Goal: Book appointment/travel/reservation

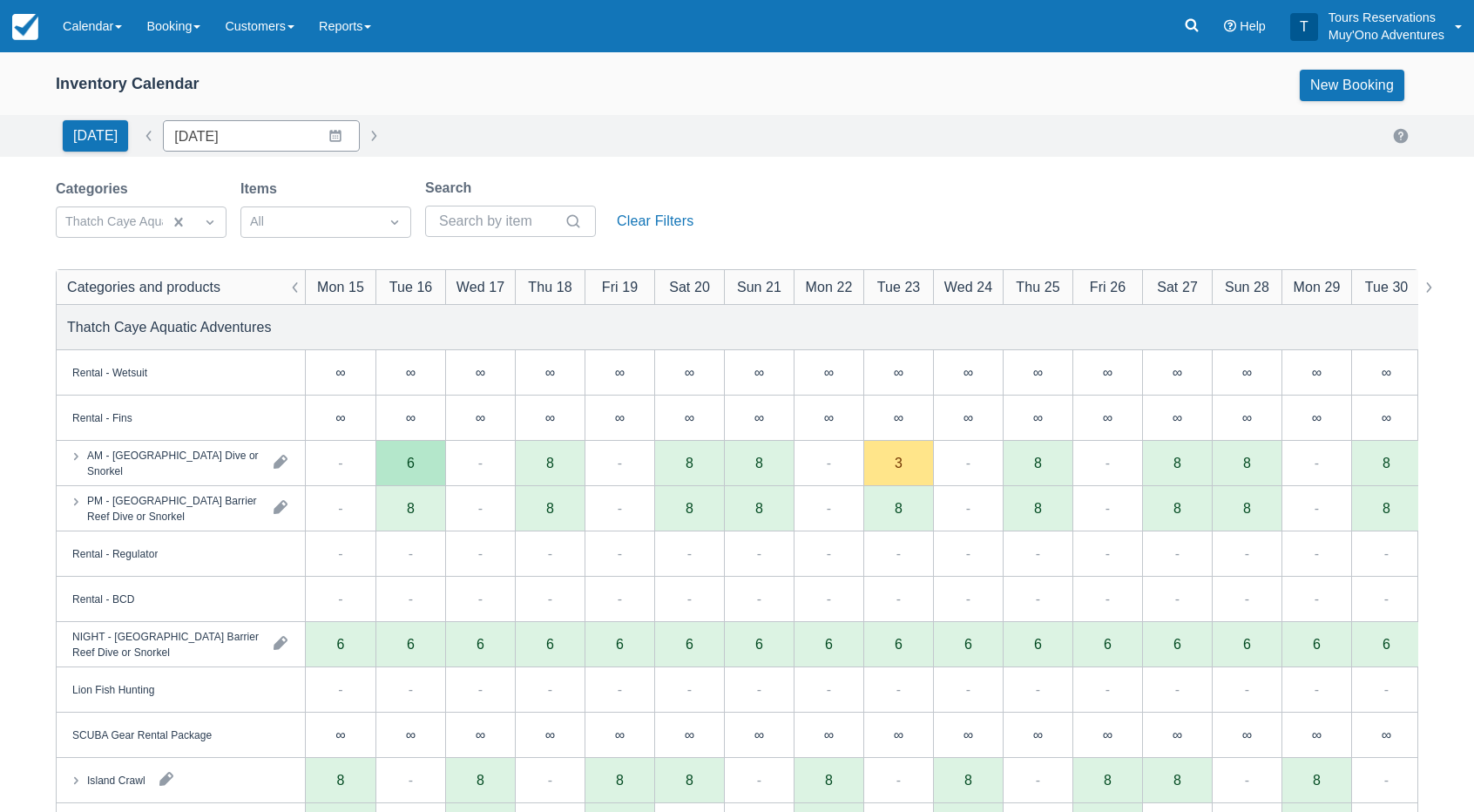
scroll to position [8, 0]
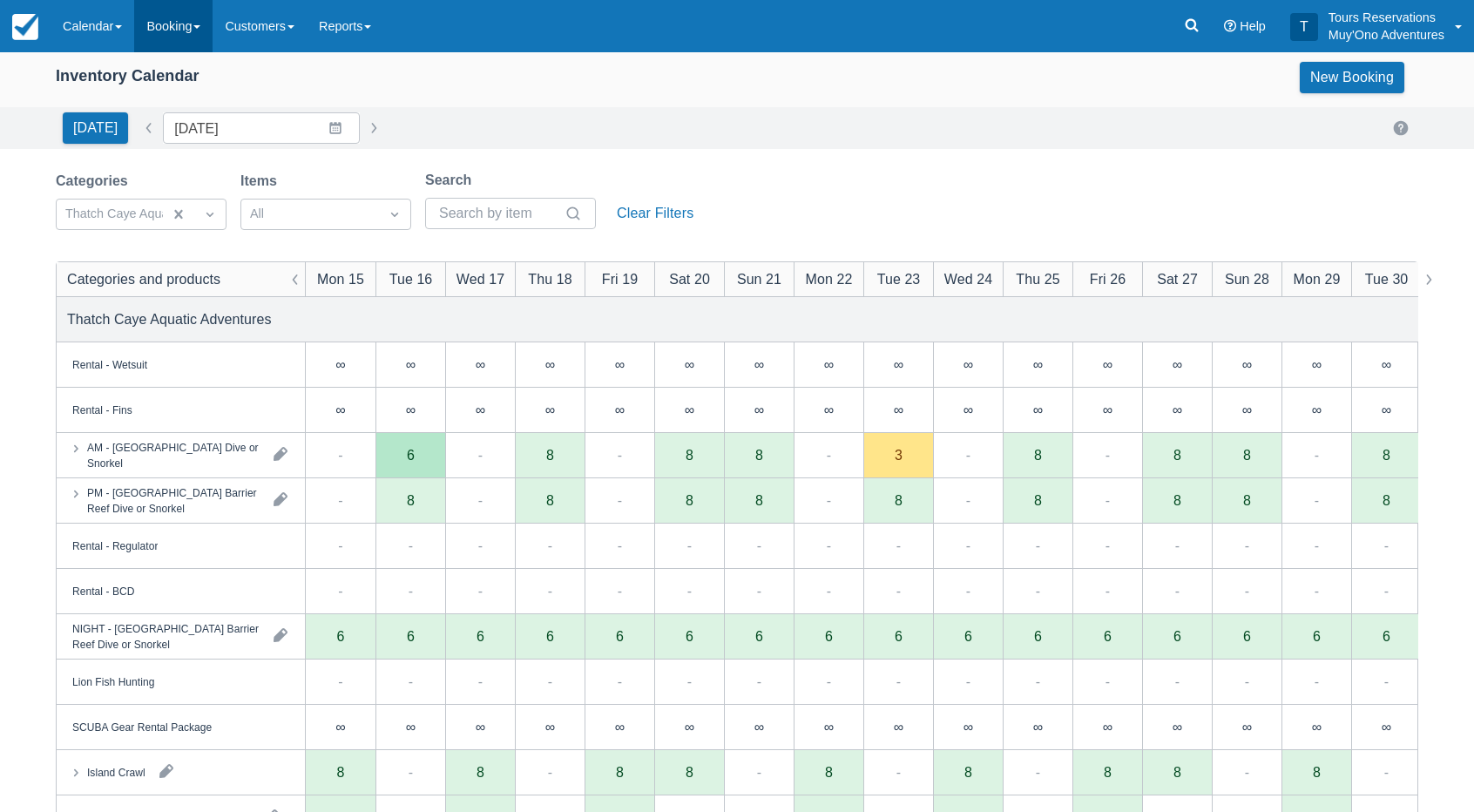
drag, startPoint x: 183, startPoint y: 25, endPoint x: 192, endPoint y: 29, distance: 9.8
click at [183, 25] on link "Booking" at bounding box center [174, 25] width 78 height 52
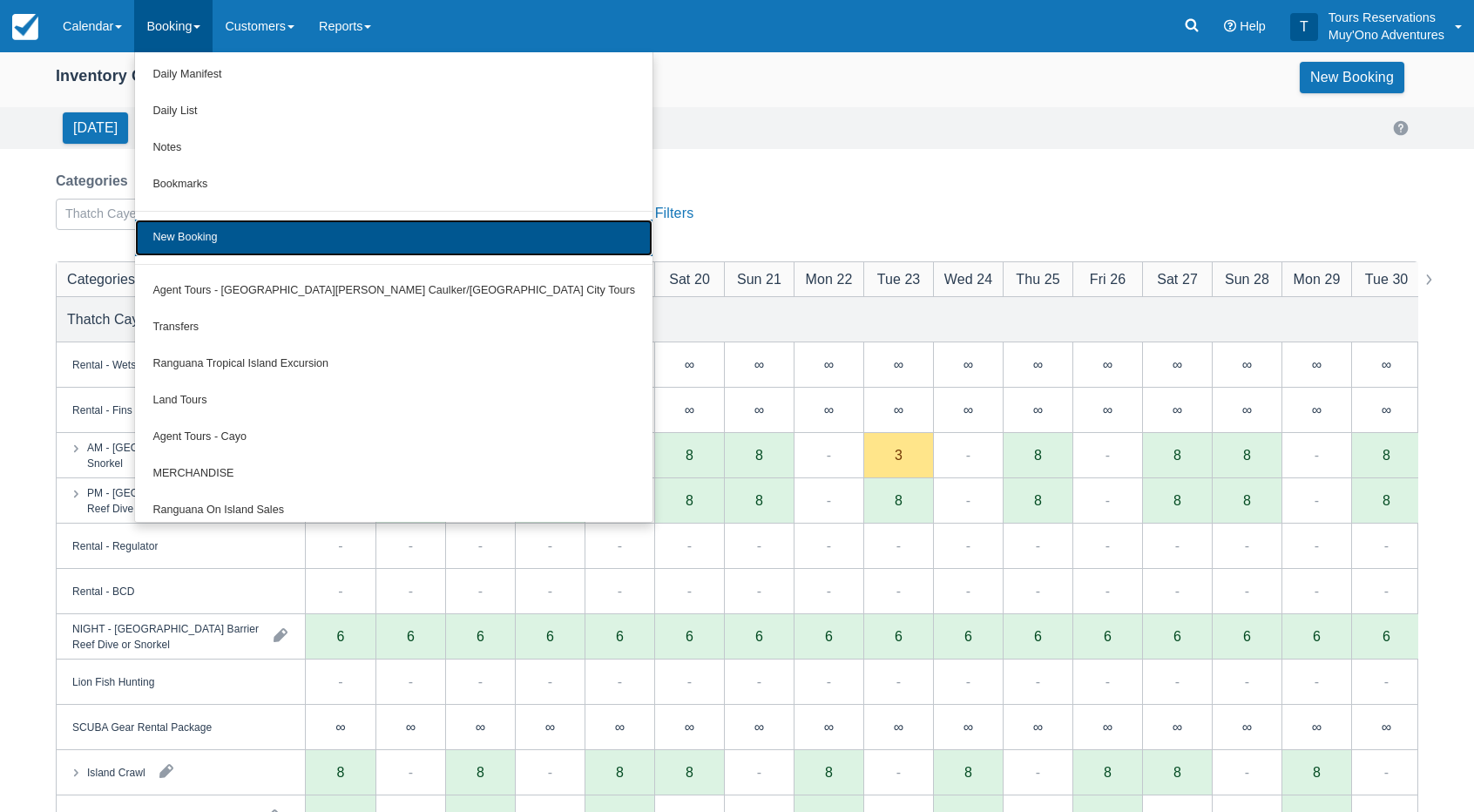
click at [225, 230] on link "New Booking" at bounding box center [394, 237] width 518 height 36
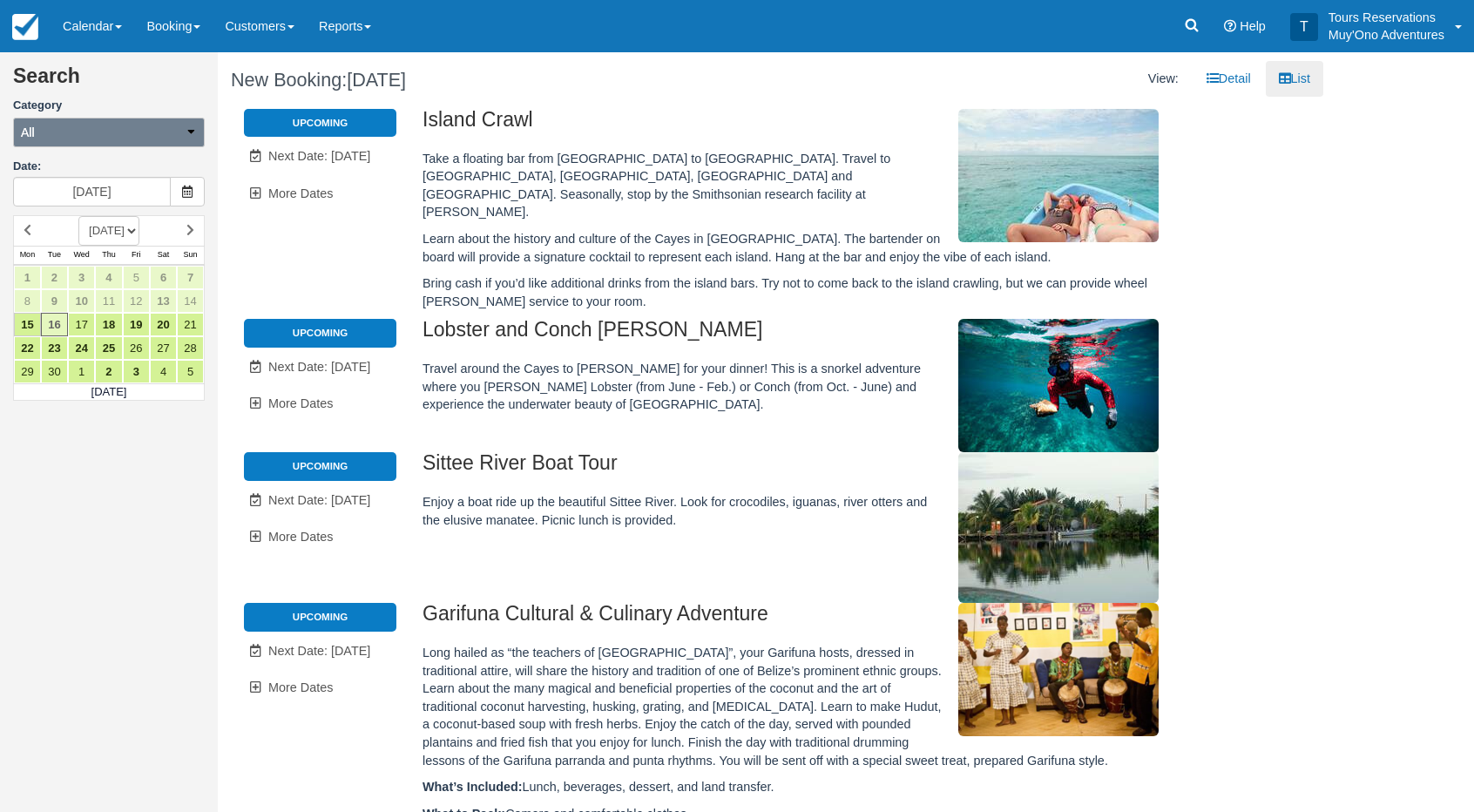
click at [110, 136] on button "All" at bounding box center [108, 132] width 191 height 29
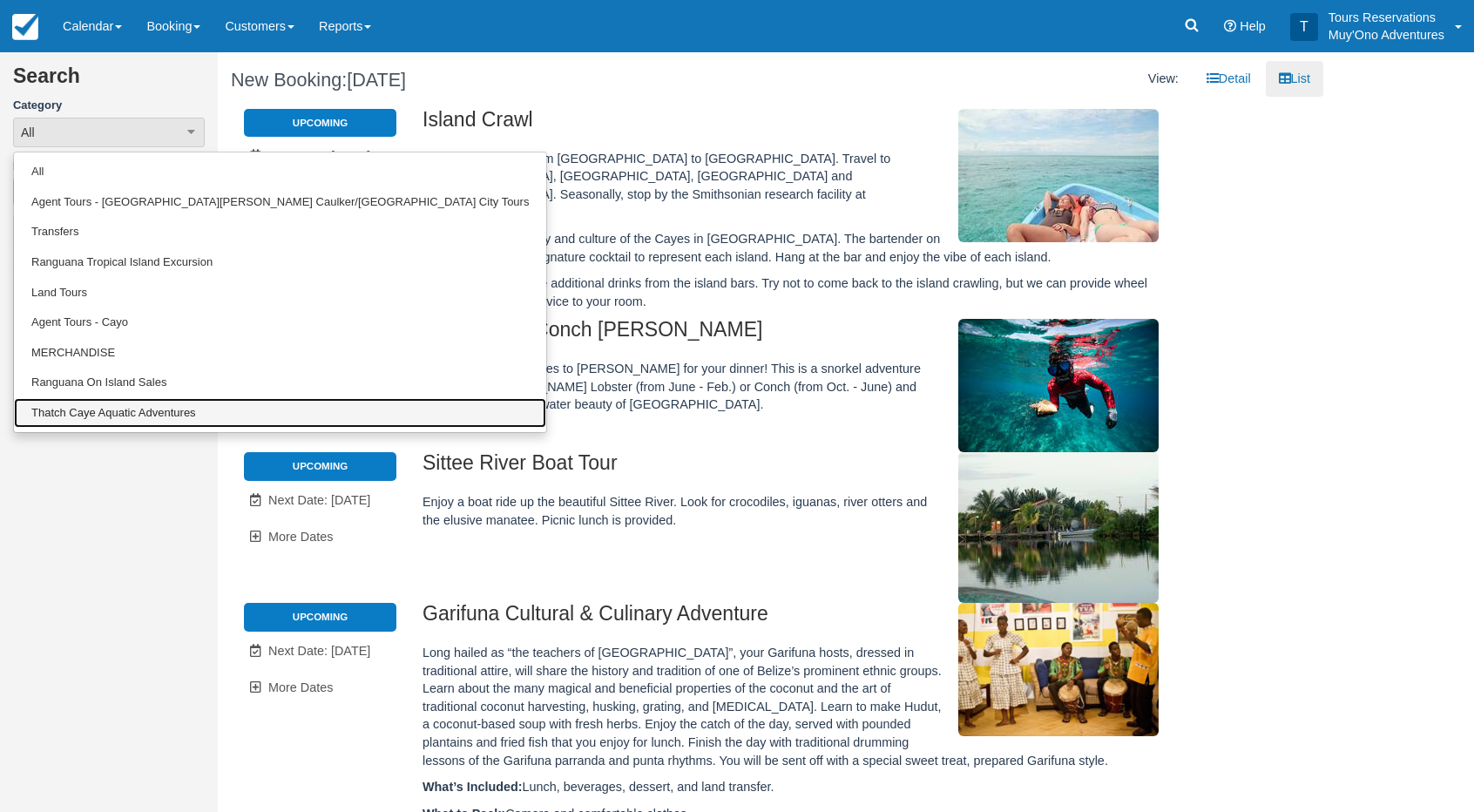
click at [110, 409] on link "Thatch Caye Aquatic Adventures" at bounding box center [280, 413] width 533 height 30
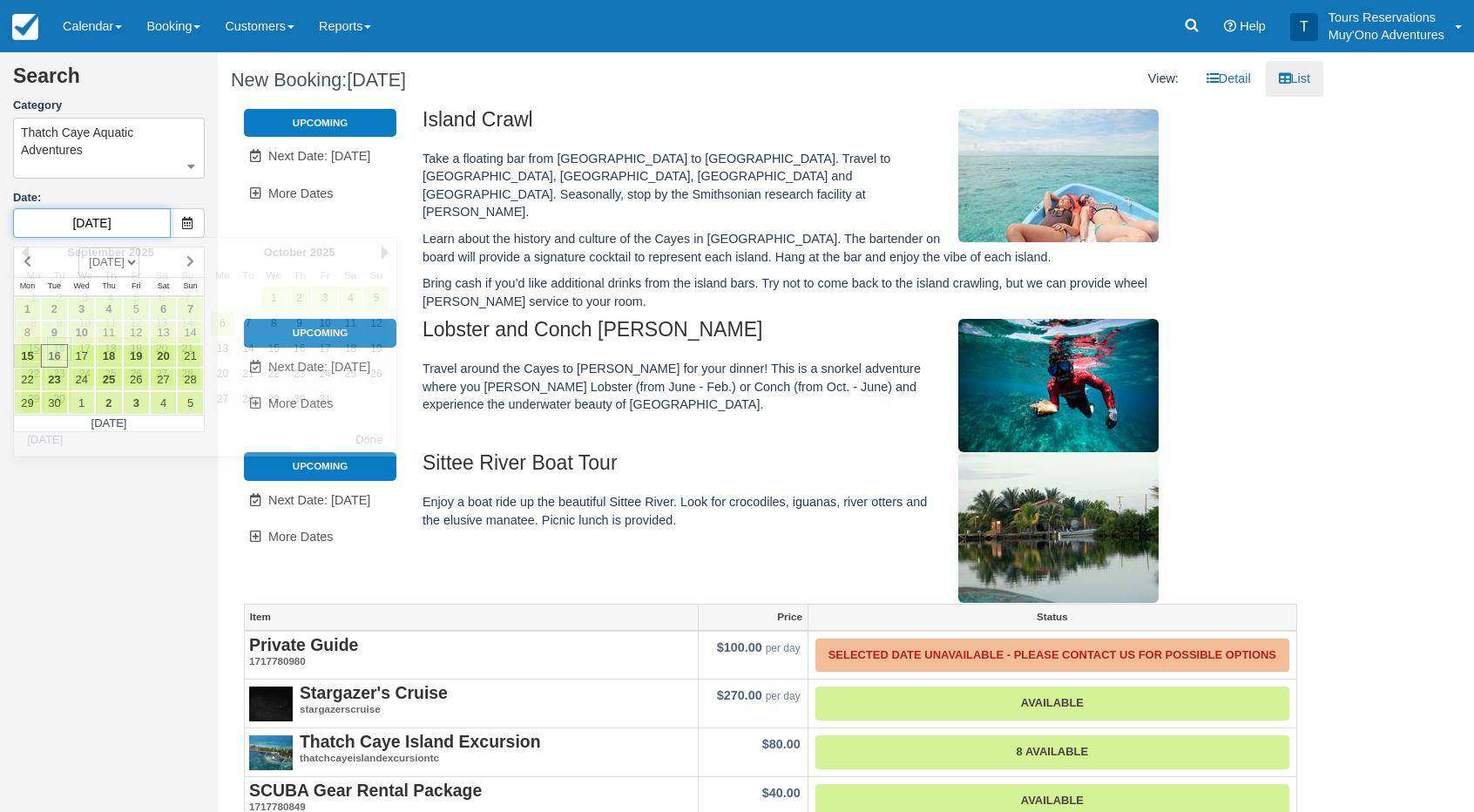
click at [116, 209] on input "09/16/25" at bounding box center [91, 223] width 158 height 29
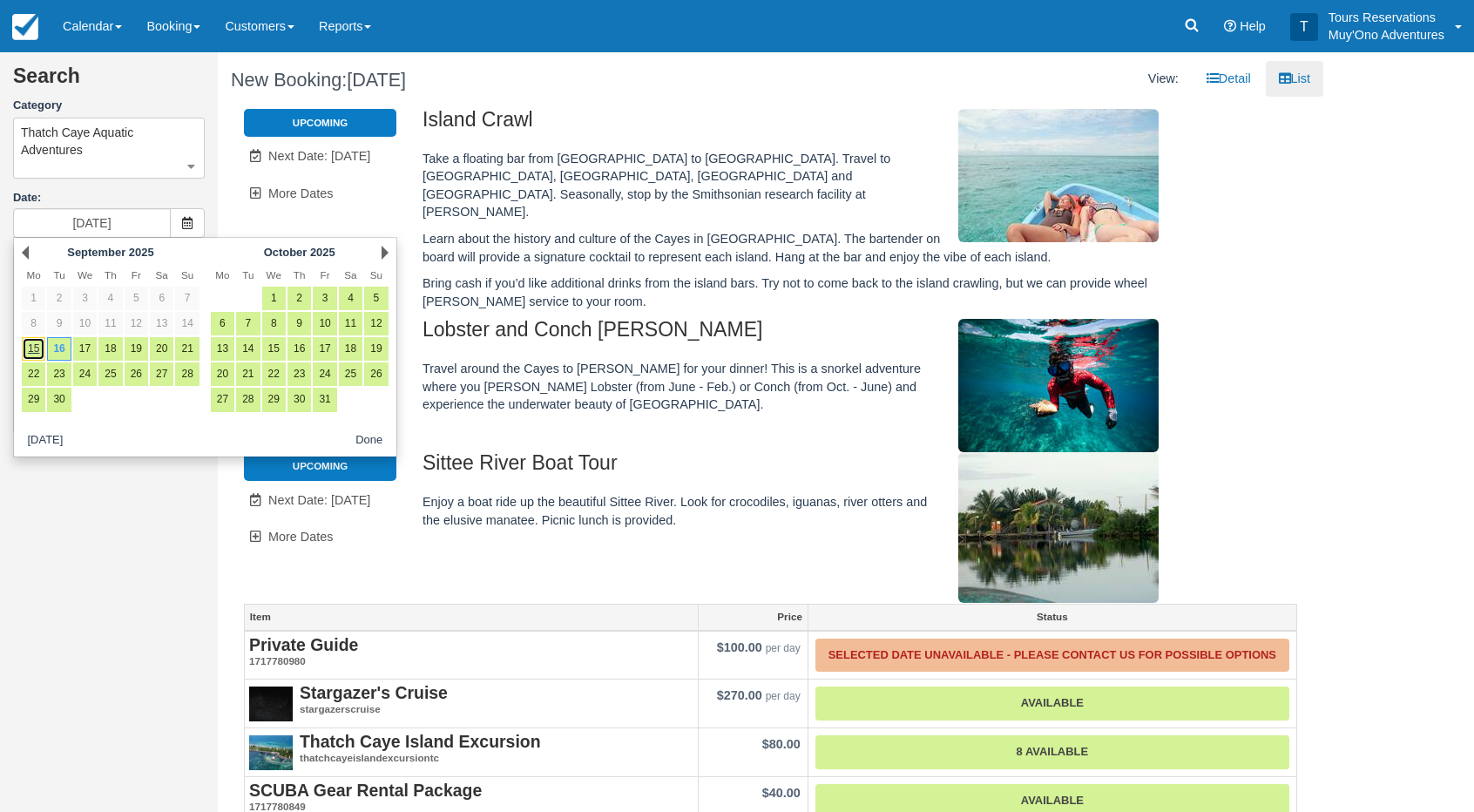
click at [35, 344] on link "15" at bounding box center [33, 349] width 24 height 24
type input "09/15/25"
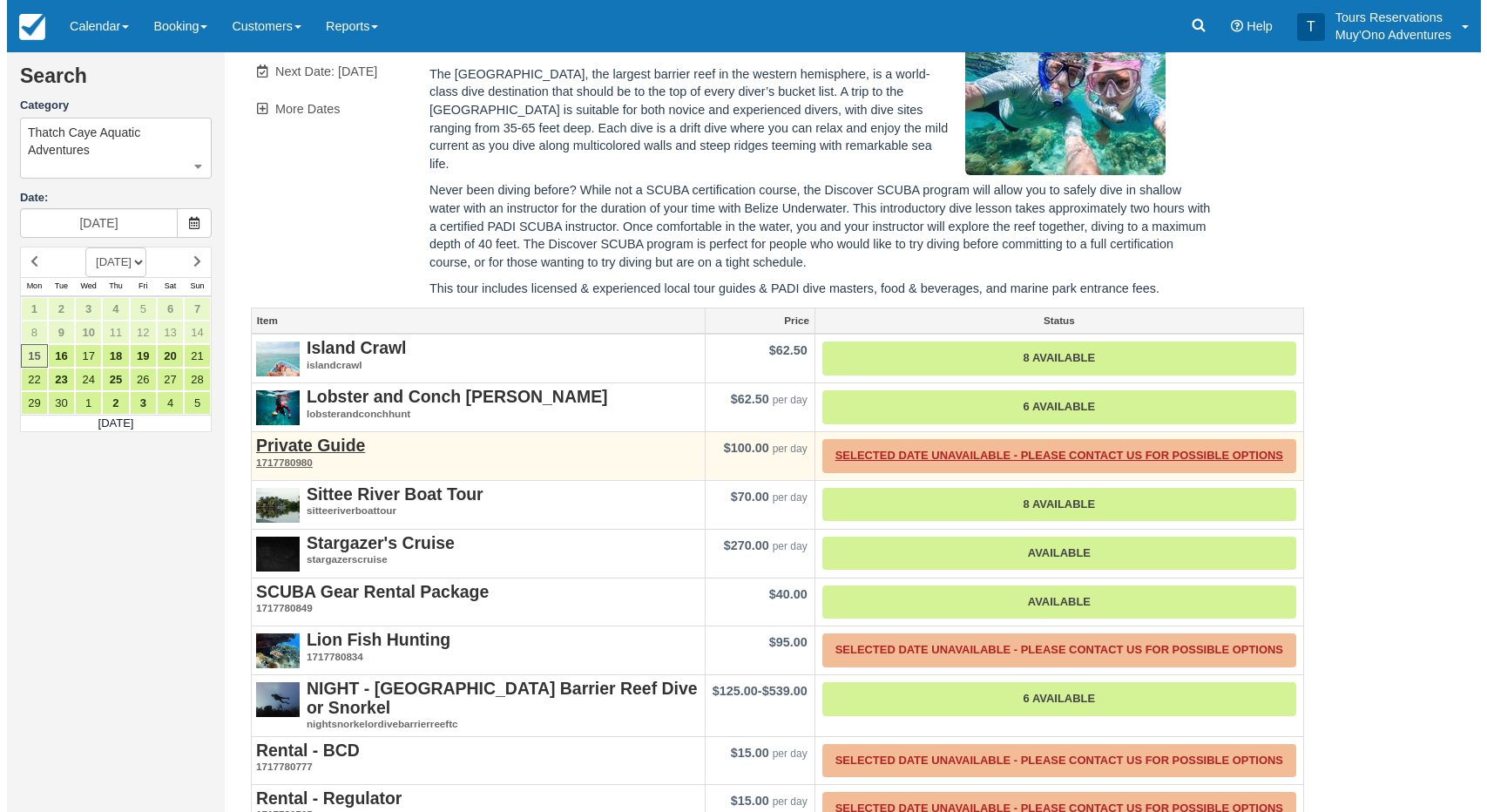
scroll to position [564, 0]
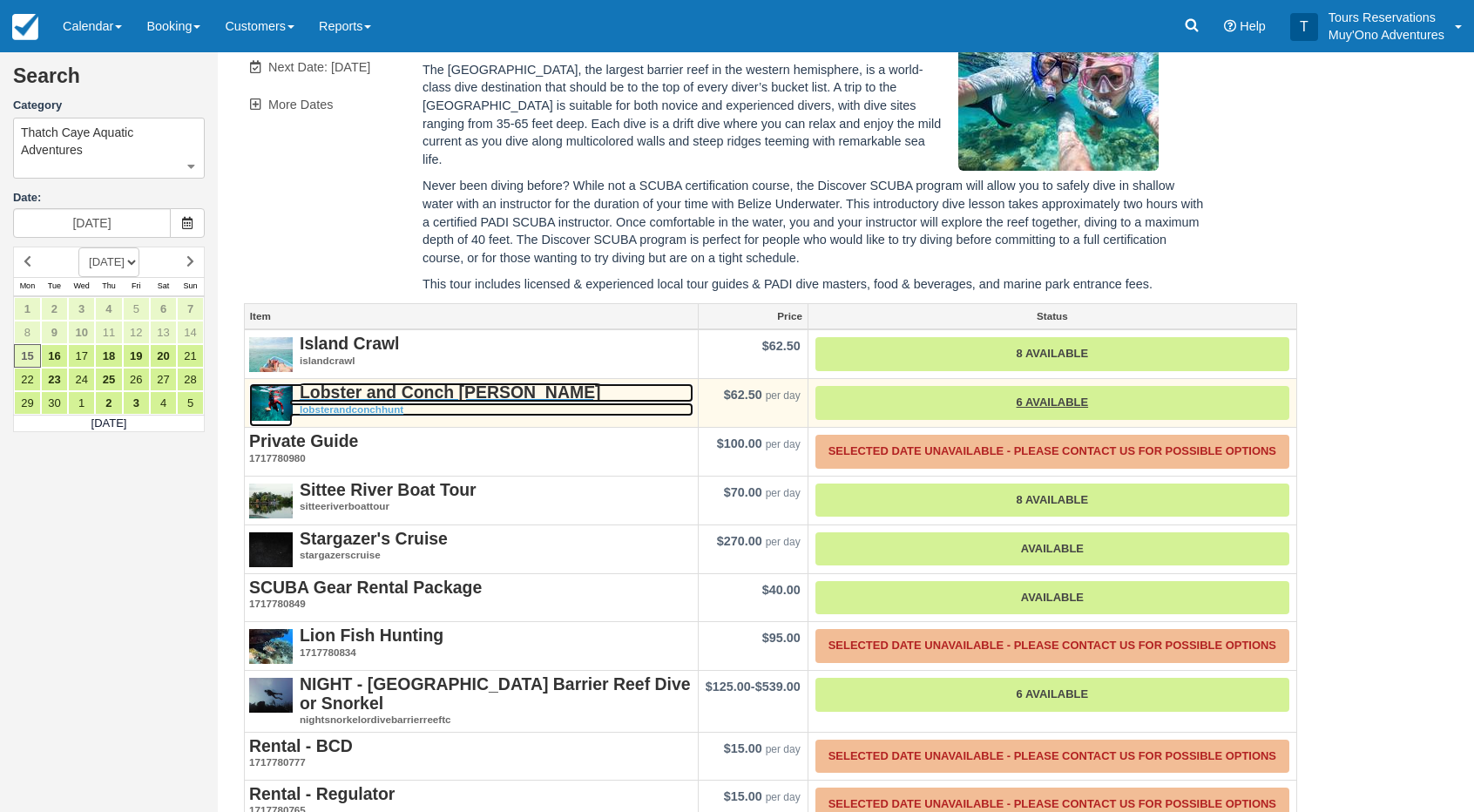
click at [373, 382] on strong "Lobster and Conch Hunt" at bounding box center [450, 392] width 301 height 20
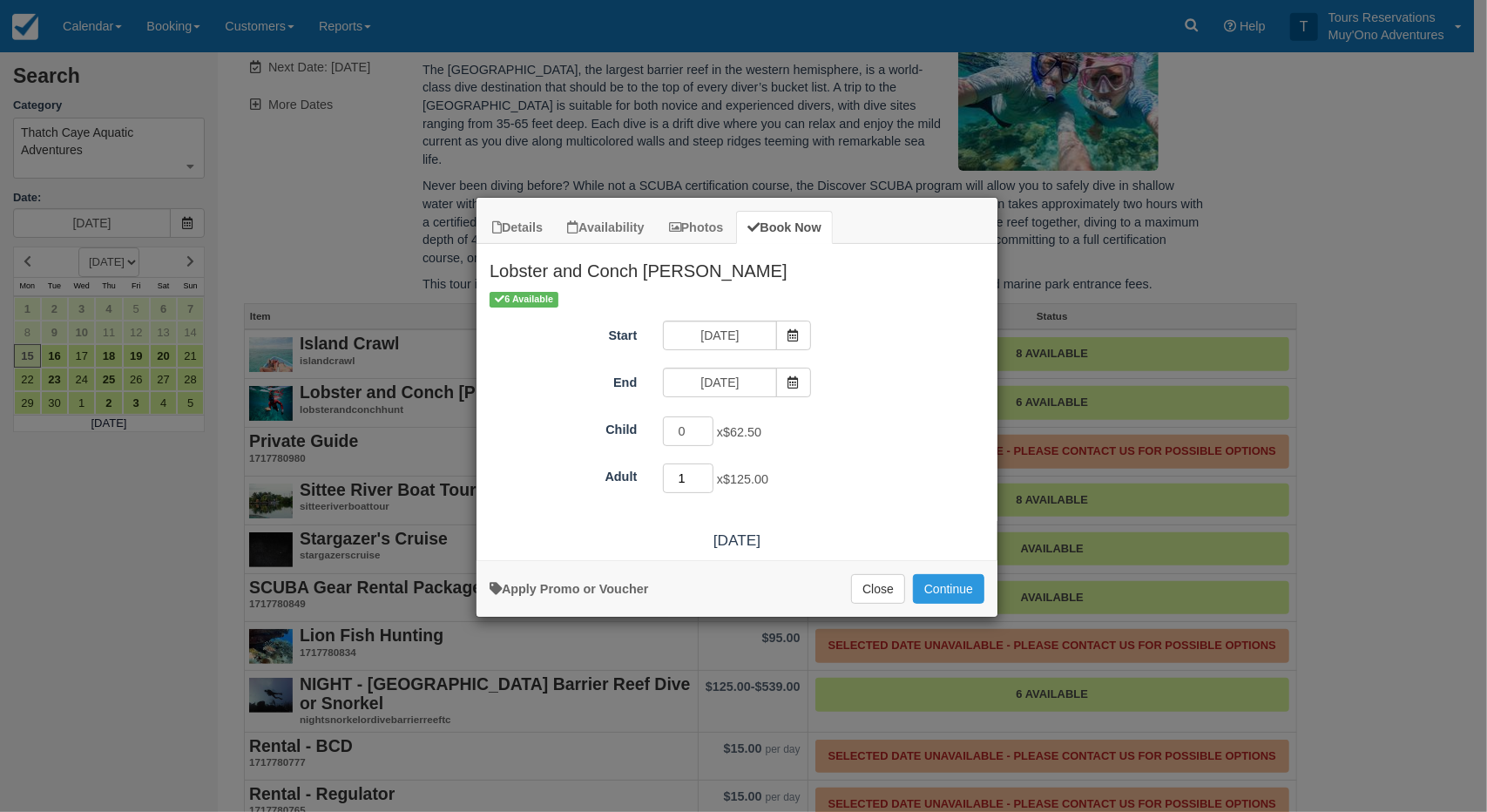
click at [707, 473] on input "1" at bounding box center [689, 479] width 51 height 29
type input "2"
click at [707, 473] on input "2" at bounding box center [689, 479] width 51 height 29
click at [939, 582] on button "Continue" at bounding box center [949, 588] width 72 height 29
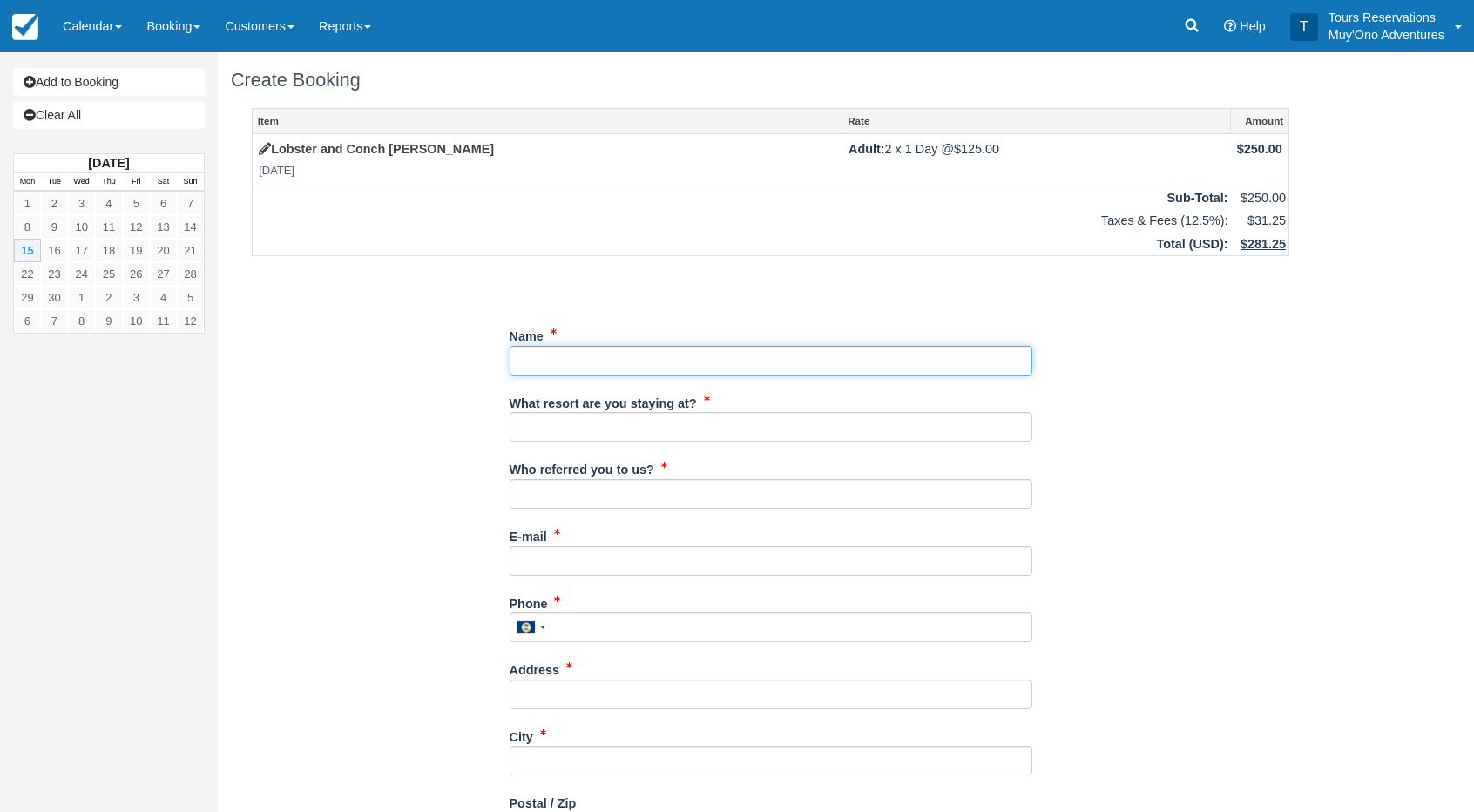
click at [601, 350] on input "Name" at bounding box center [771, 361] width 523 height 29
click at [575, 362] on input "Name" at bounding box center [771, 361] width 523 height 29
type input "S"
type input "James Shipton"
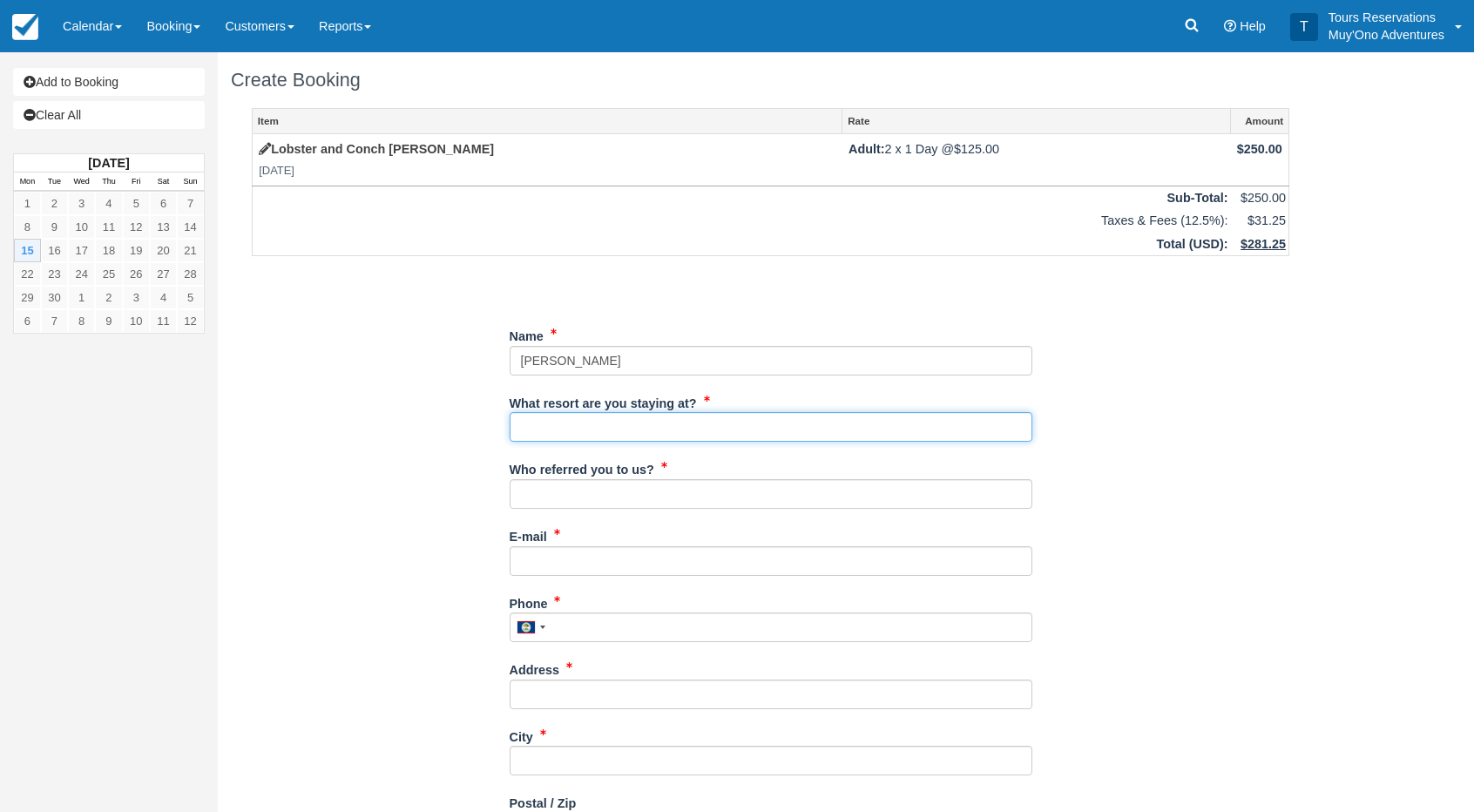
click at [611, 416] on input "What resort are you staying at?" at bounding box center [771, 427] width 523 height 29
type input "Thatch Caye"
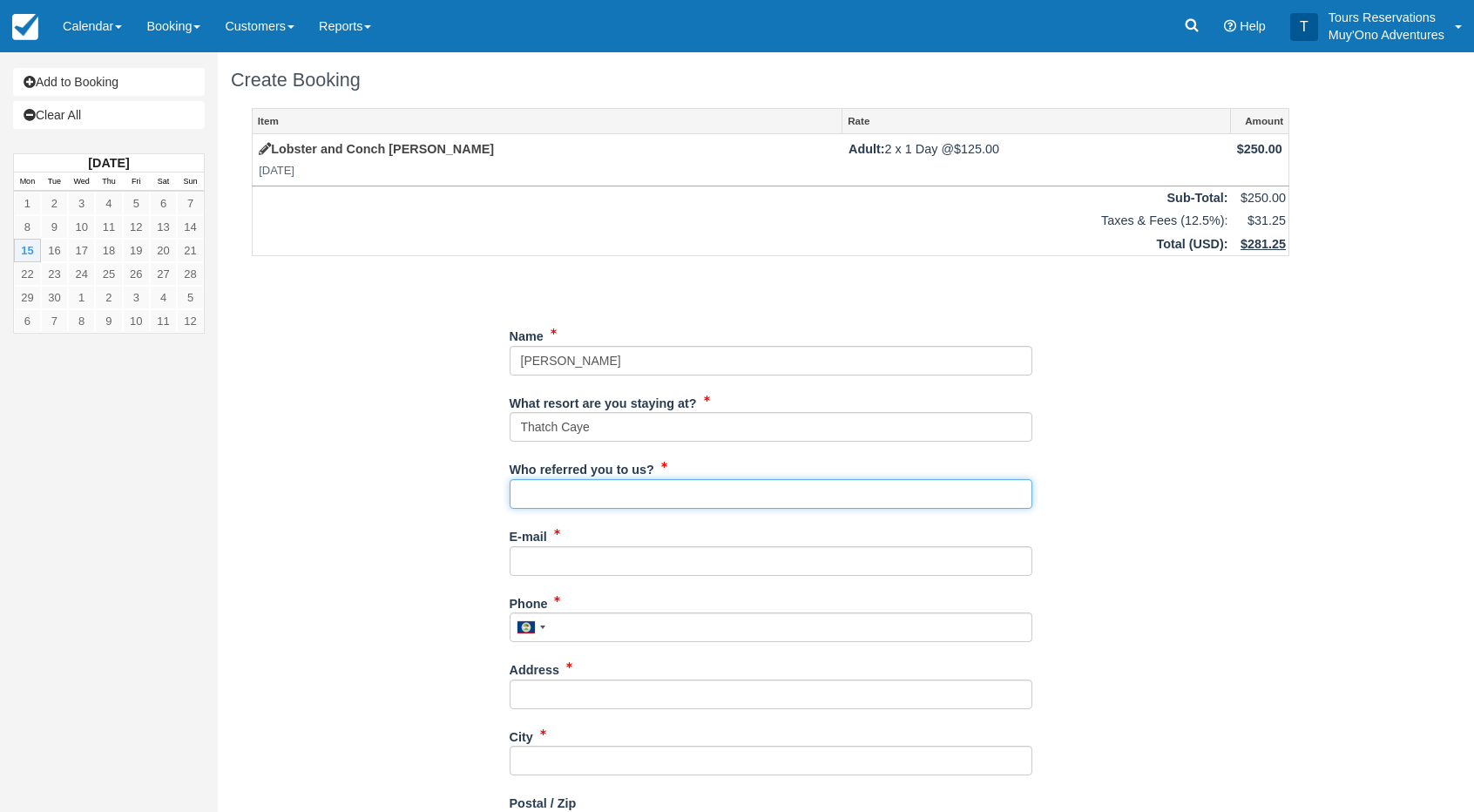
drag, startPoint x: 565, startPoint y: 488, endPoint x: 572, endPoint y: 503, distance: 16.6
click at [565, 488] on input "Who referred you to us?" at bounding box center [771, 494] width 523 height 29
type input "an"
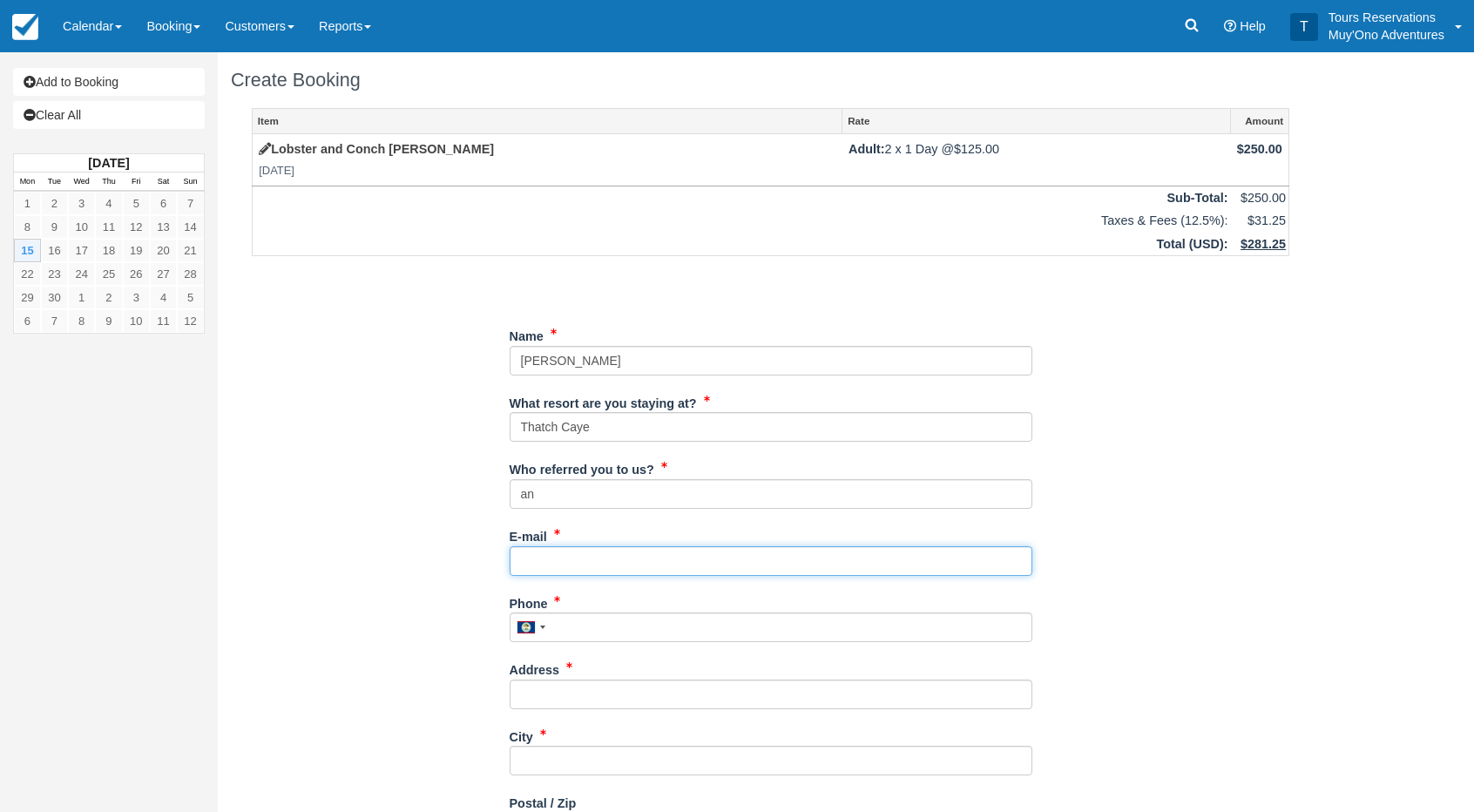
click at [574, 564] on input "E-mail" at bounding box center [771, 561] width 523 height 29
click at [567, 556] on input "E-mail" at bounding box center [771, 561] width 523 height 29
paste input "Jshipton@gmail.com"
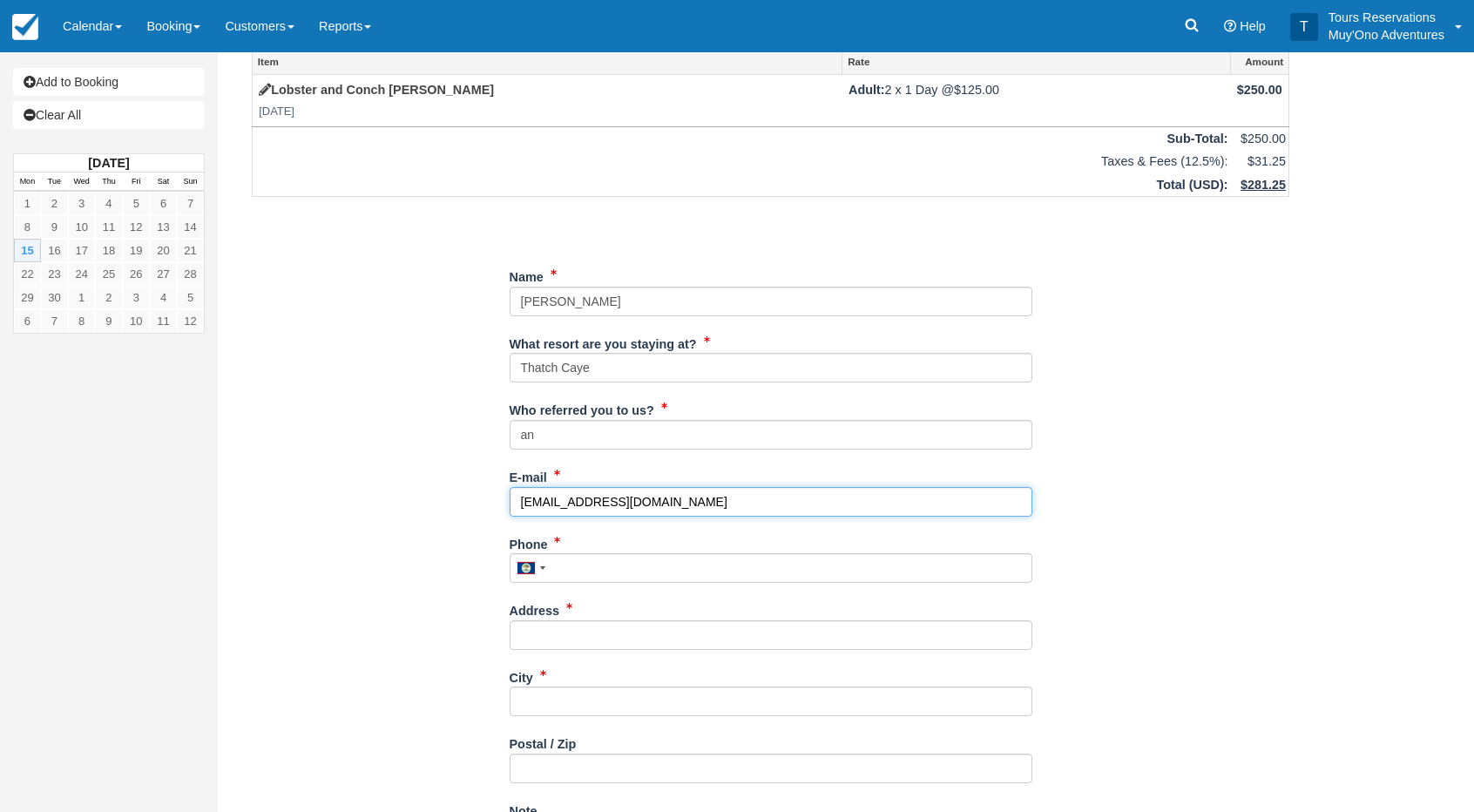
scroll to position [87, 0]
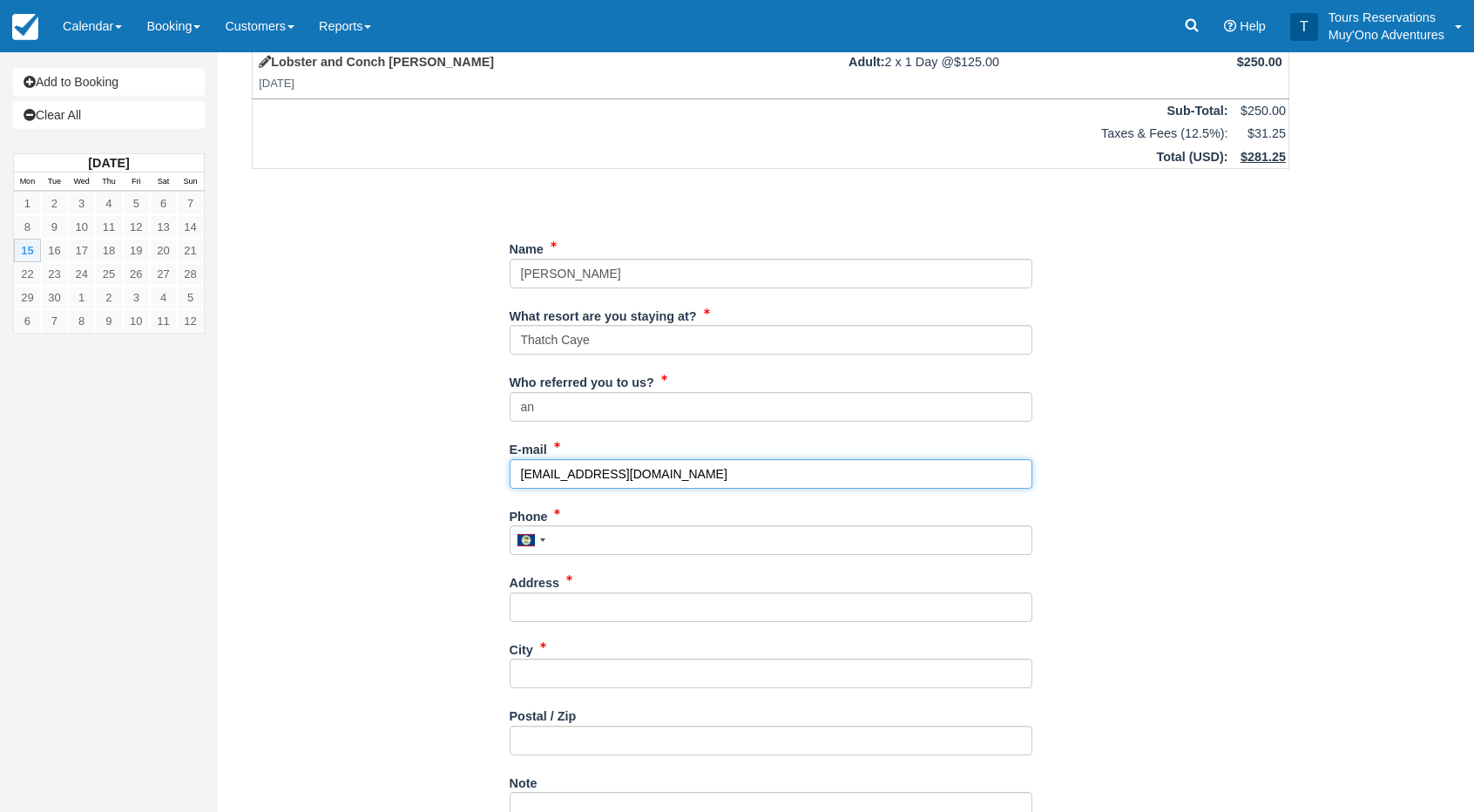
type input "Jshipton@gmail.com"
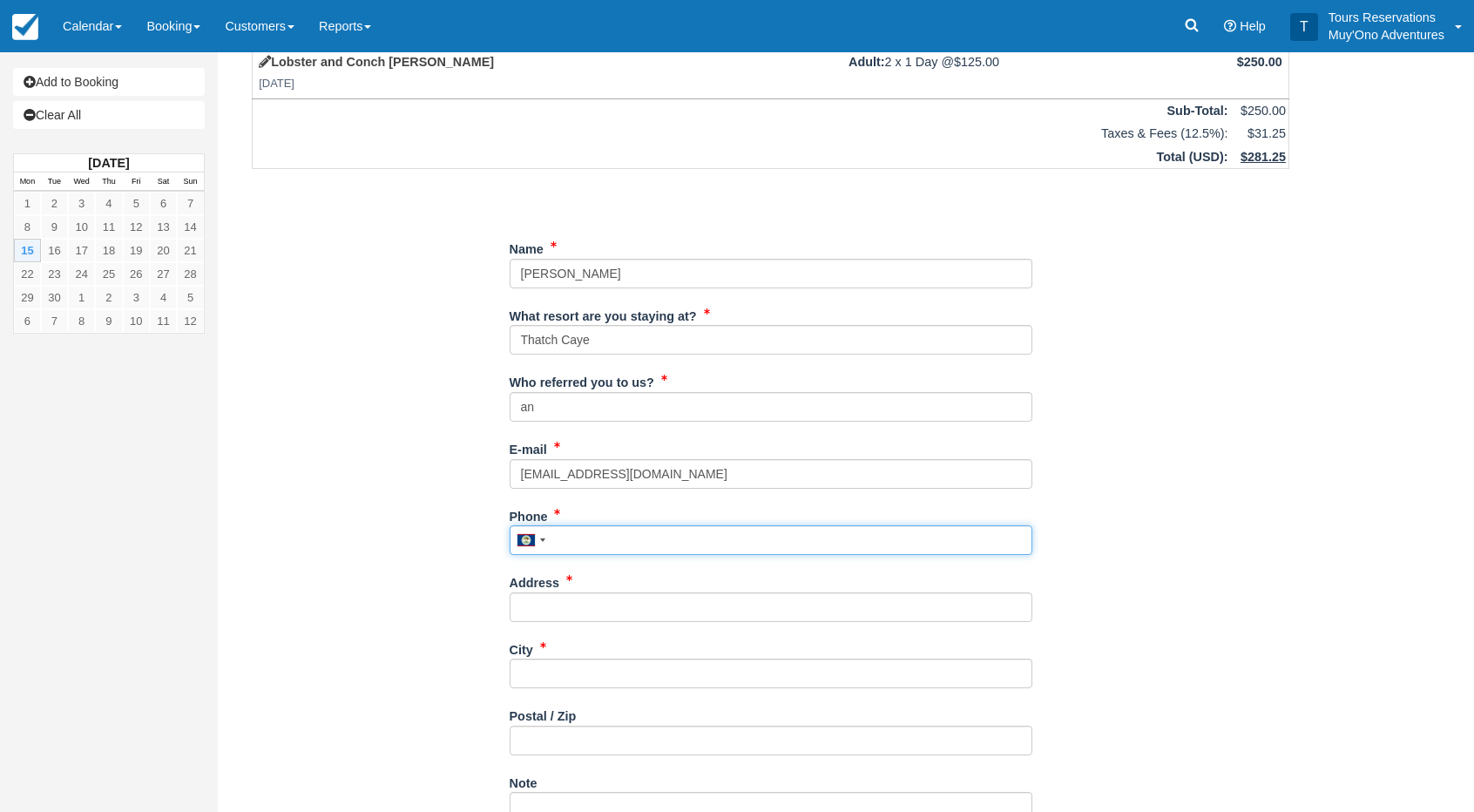
click at [577, 539] on input "Phone" at bounding box center [771, 540] width 523 height 29
click at [635, 547] on input "Phone" at bounding box center [771, 540] width 523 height 29
paste input "5867030591"
type input "5867030591"
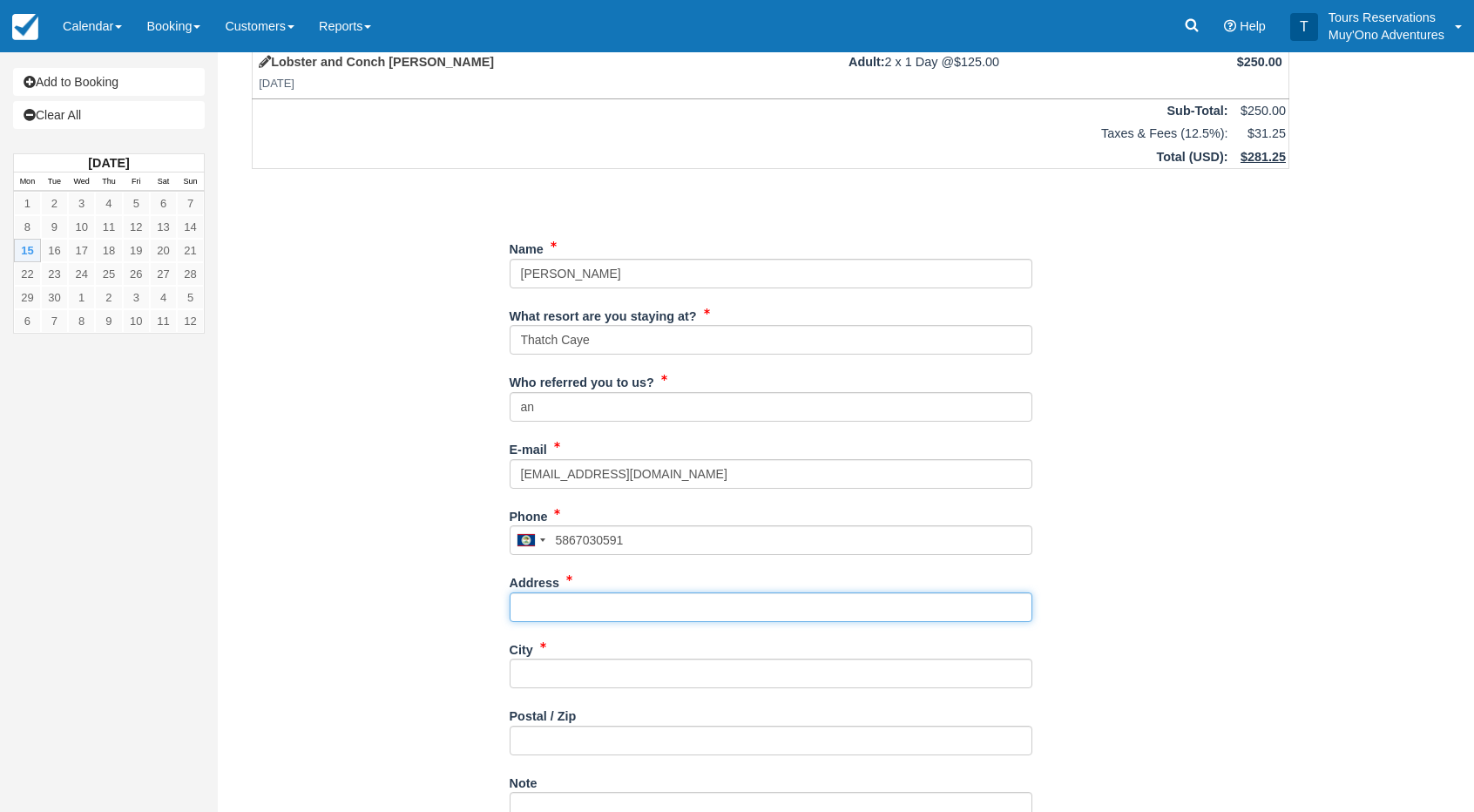
click at [582, 610] on input "Address" at bounding box center [771, 607] width 523 height 29
click at [589, 611] on input "Address" at bounding box center [771, 607] width 523 height 29
paste input "[STREET_ADDRESS]"
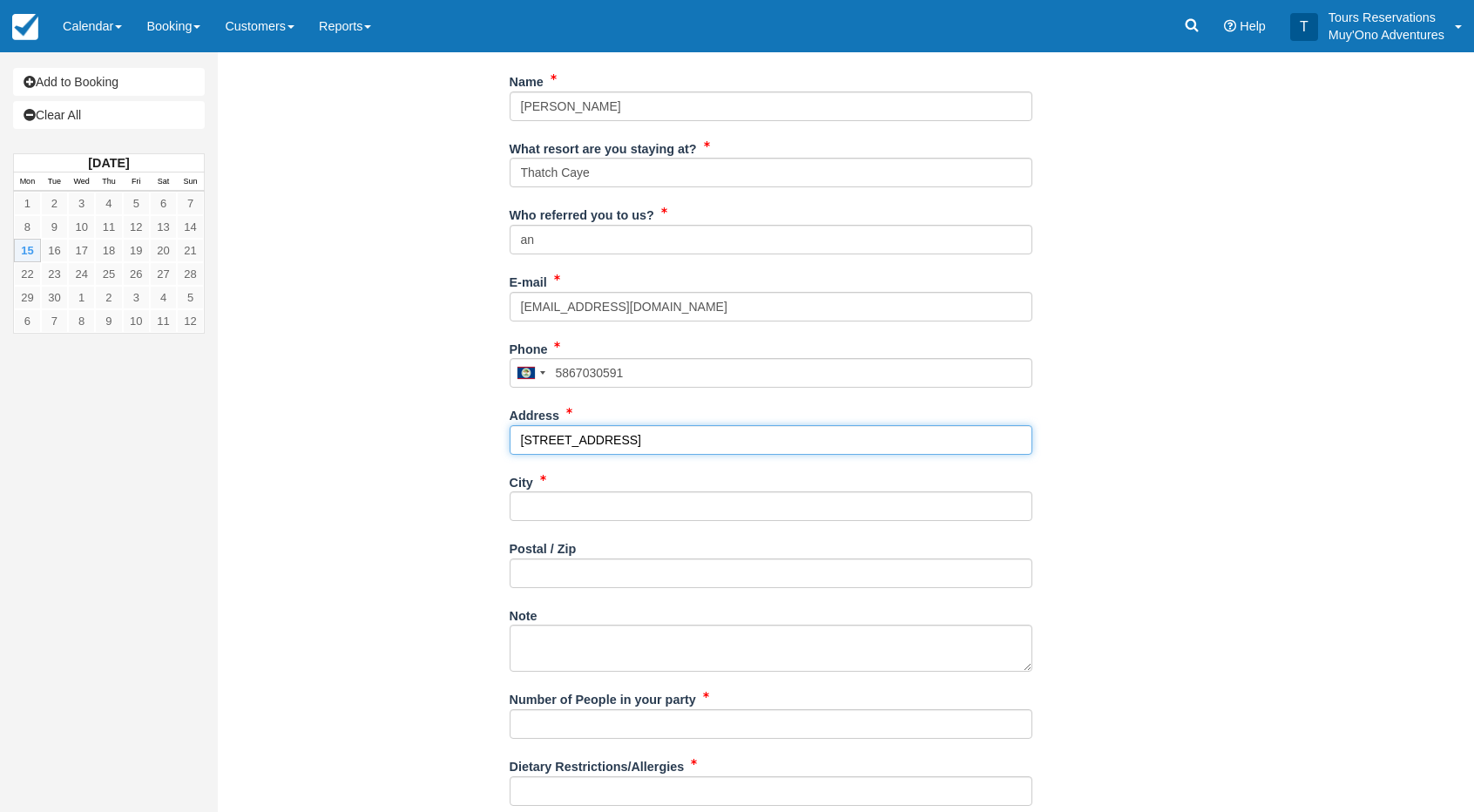
scroll to position [262, 0]
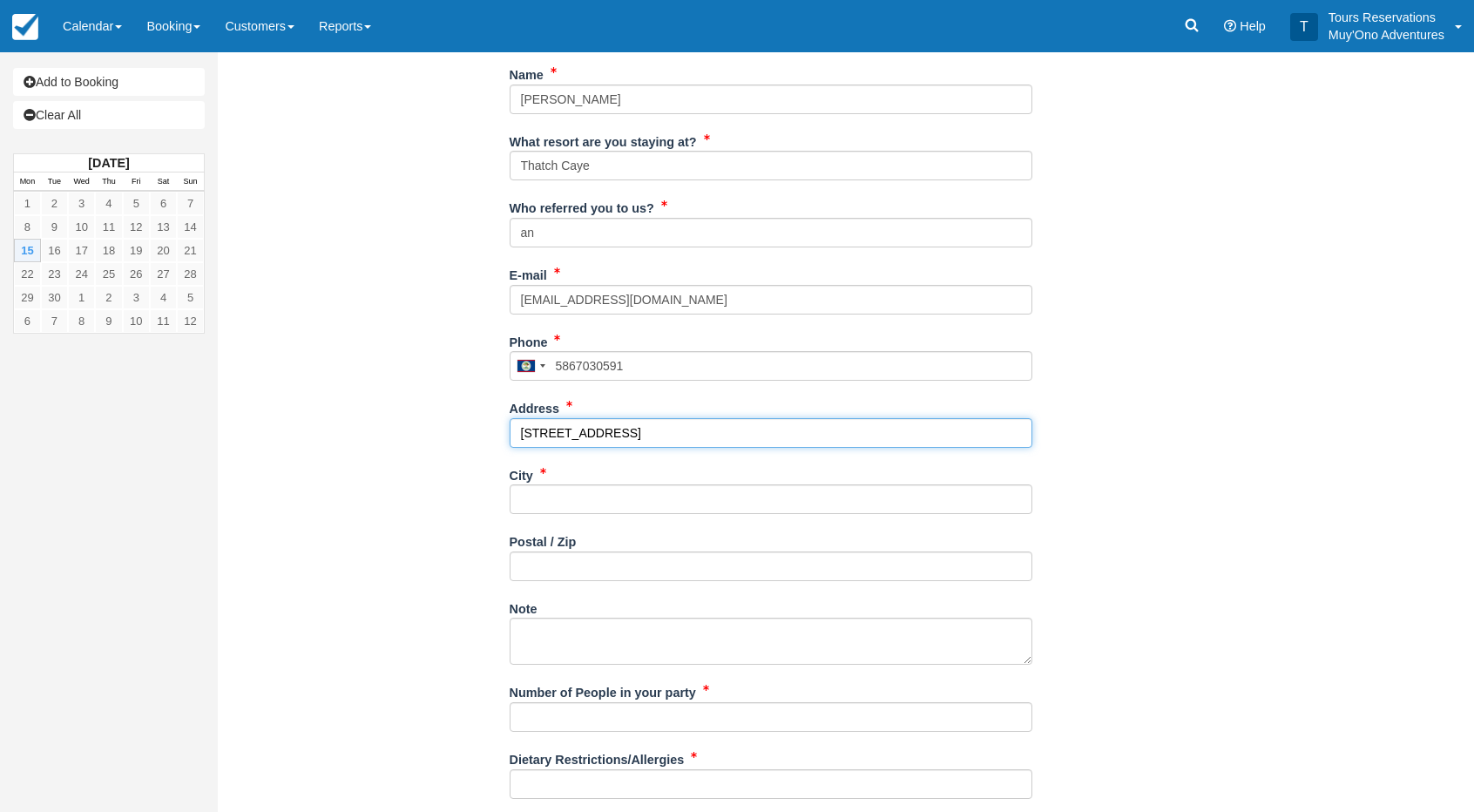
type input "[STREET_ADDRESS]"
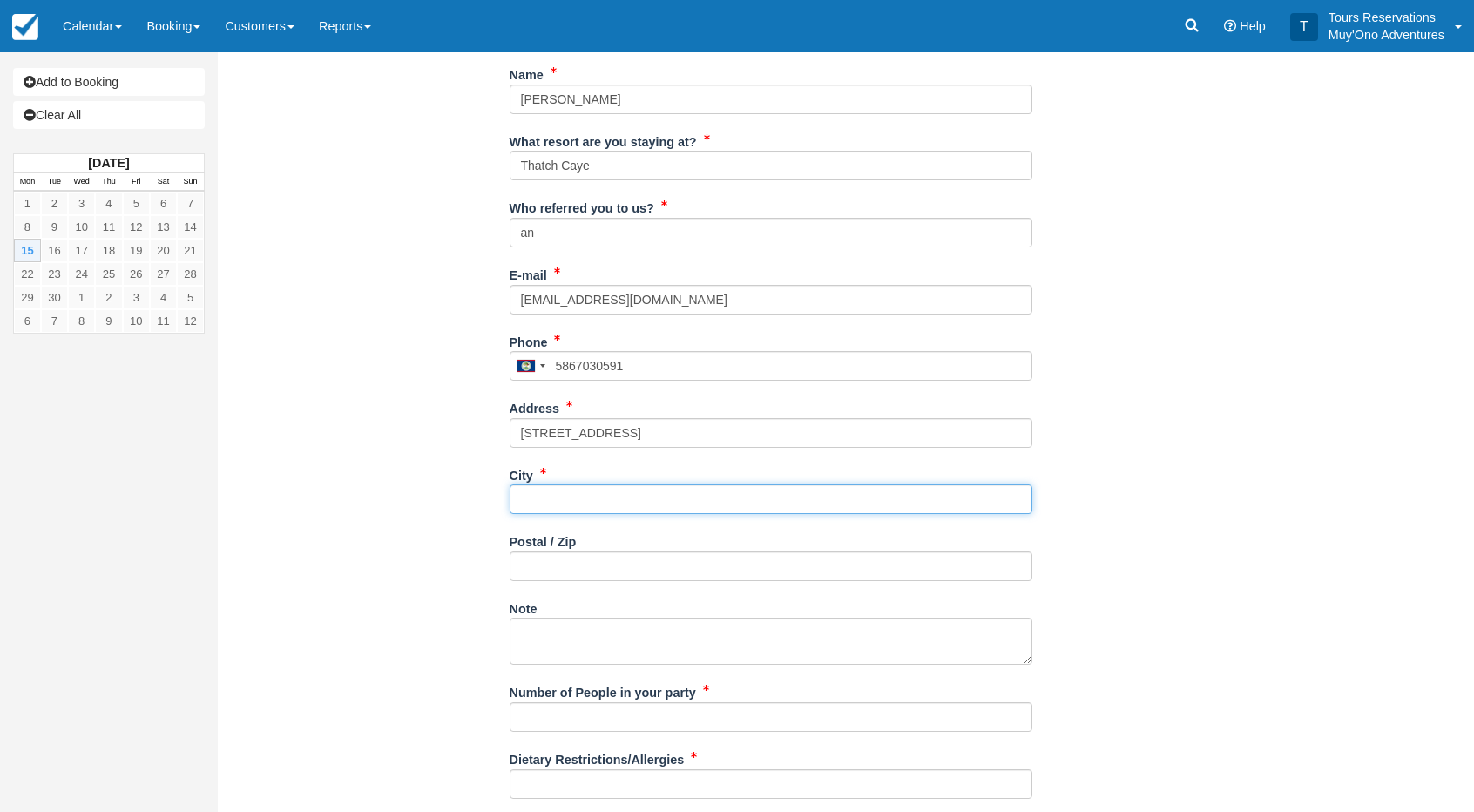
click at [543, 503] on input "City" at bounding box center [771, 499] width 523 height 29
type input "---"
click at [536, 557] on input "Postal / Zip" at bounding box center [771, 566] width 523 height 29
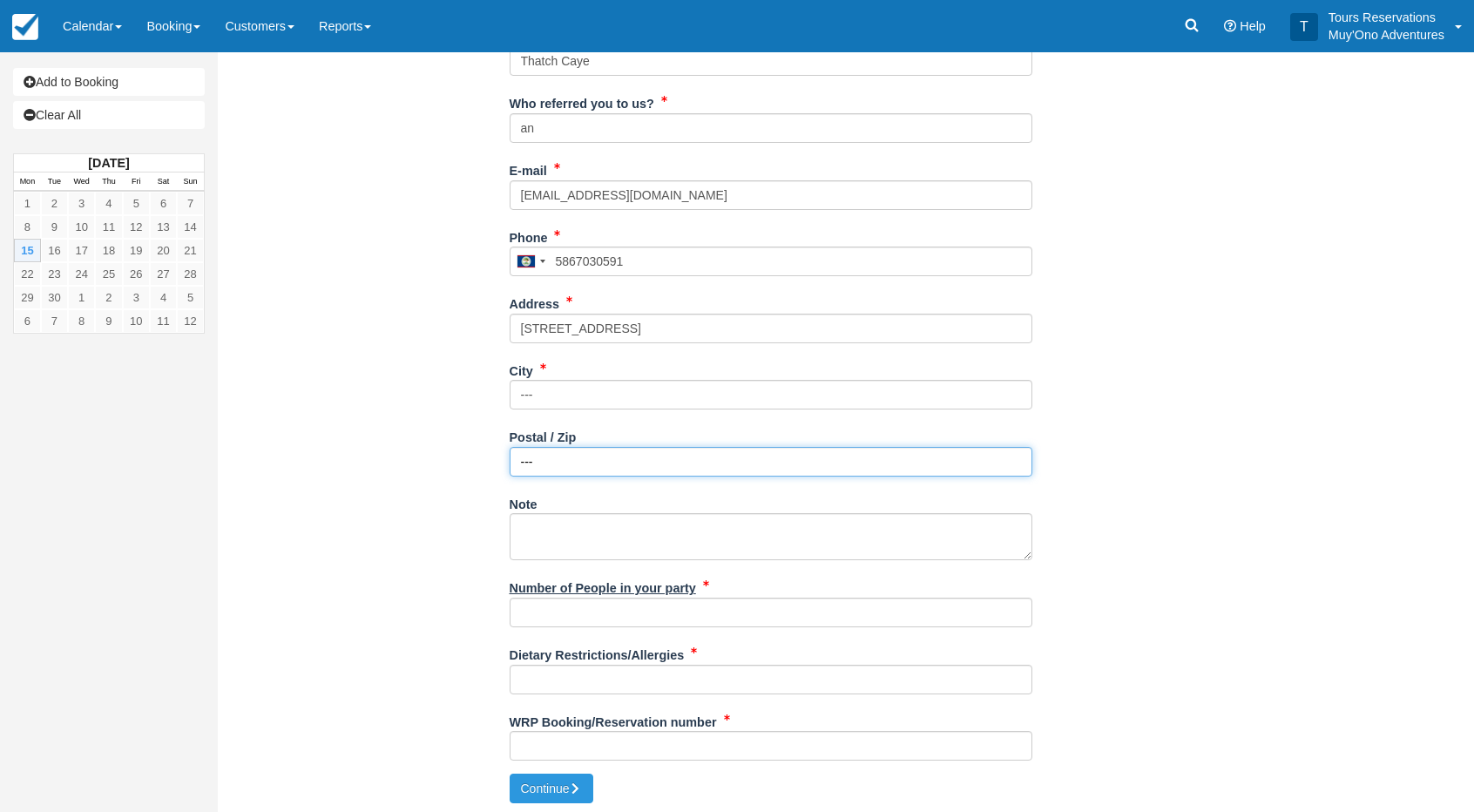
scroll to position [368, 0]
type input "---"
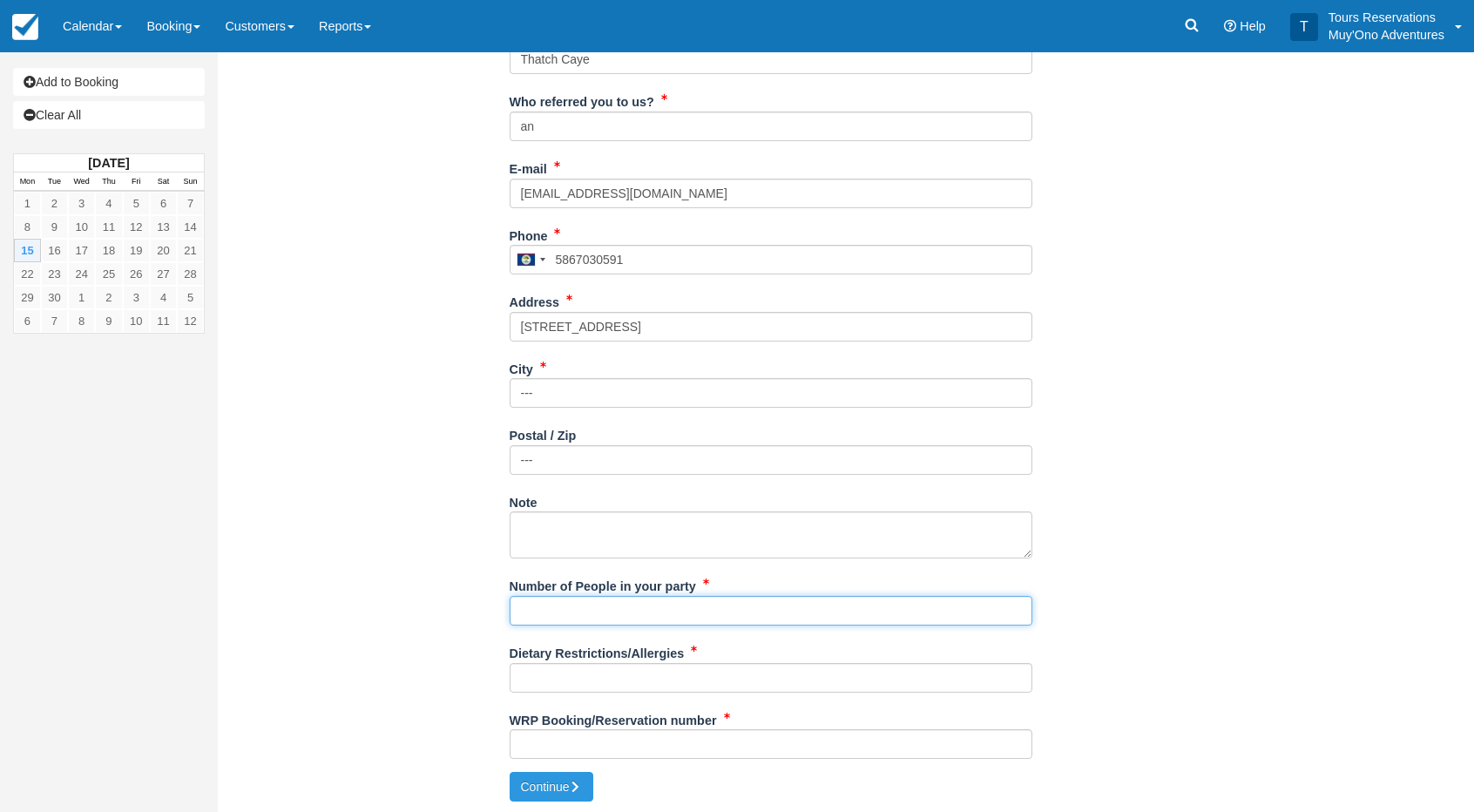
click at [552, 611] on input "Number of People in your party" at bounding box center [771, 611] width 523 height 29
type input "2 Pax"
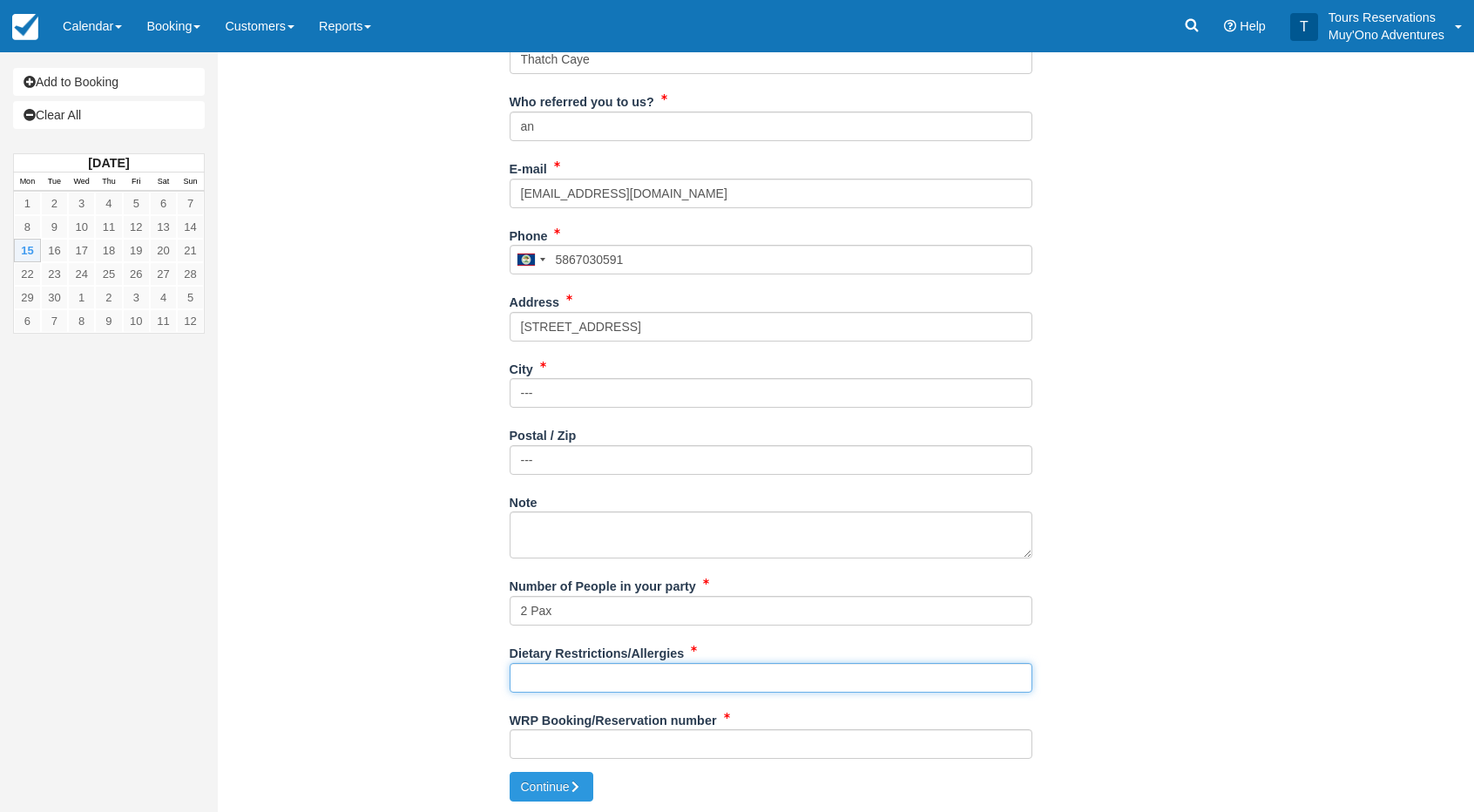
click at [606, 683] on input "Dietary Restrictions/Allergies" at bounding box center [771, 678] width 523 height 29
type input "N/A"
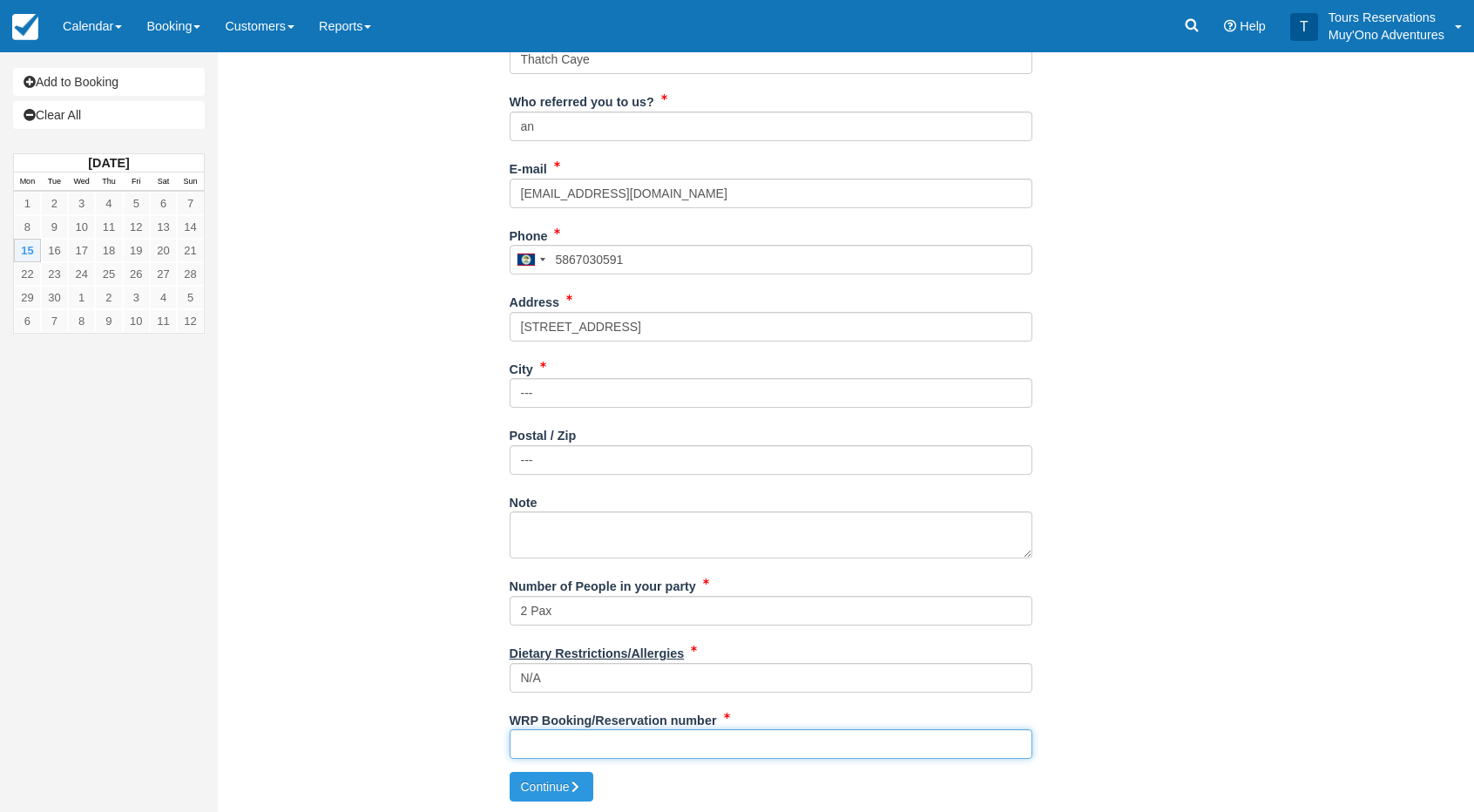
drag, startPoint x: 587, startPoint y: 735, endPoint x: 526, endPoint y: 652, distance: 103.0
click at [587, 735] on input "WRP Booking/Reservation number" at bounding box center [771, 744] width 523 height 29
click at [636, 741] on input "WRP Booking/Reservation number" at bounding box center [771, 744] width 523 height 29
paste input "BB25061117726560"
type input "BB25061117726560"
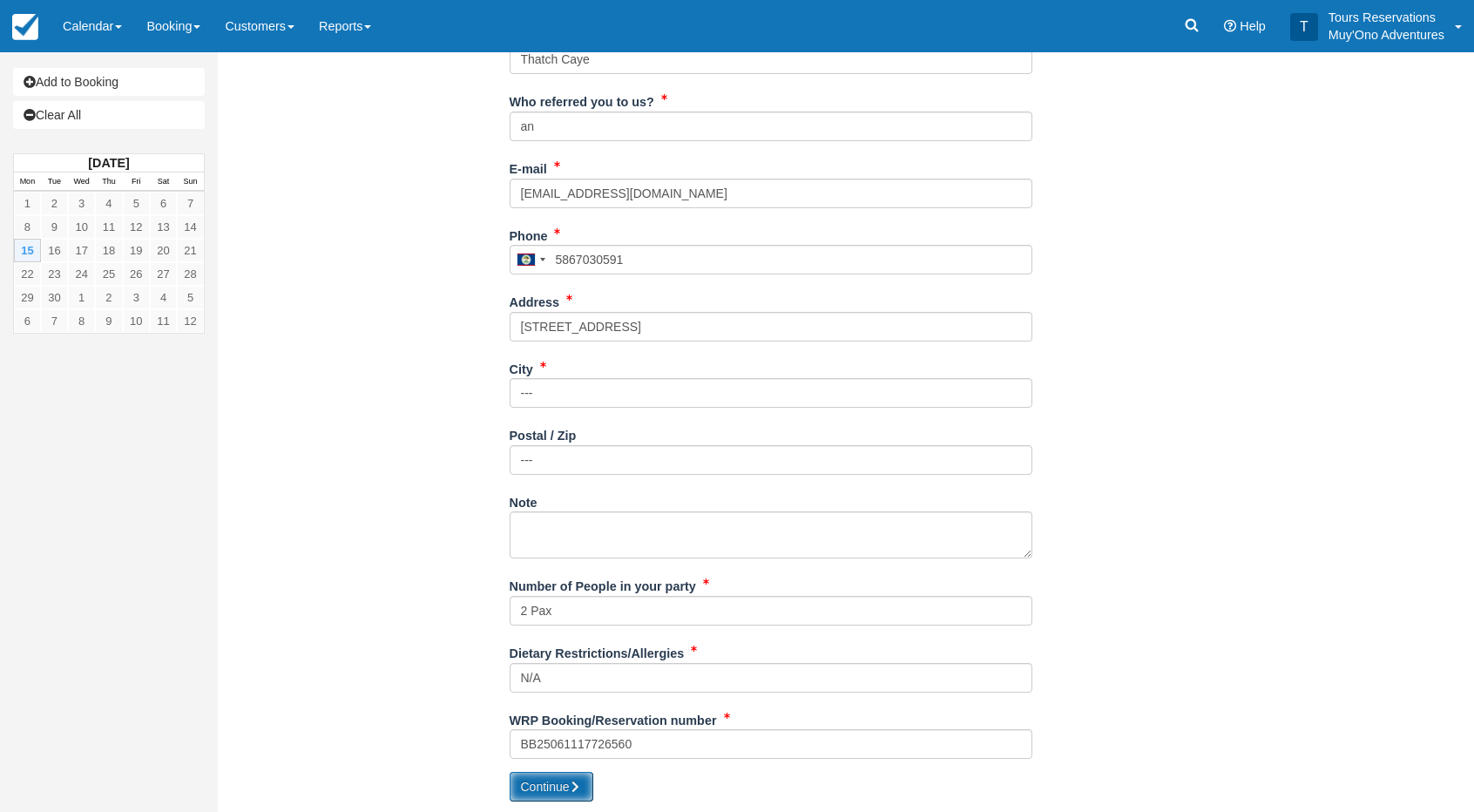
click at [571, 792] on button "Continue" at bounding box center [551, 787] width 83 height 29
type input "+5015867030591"
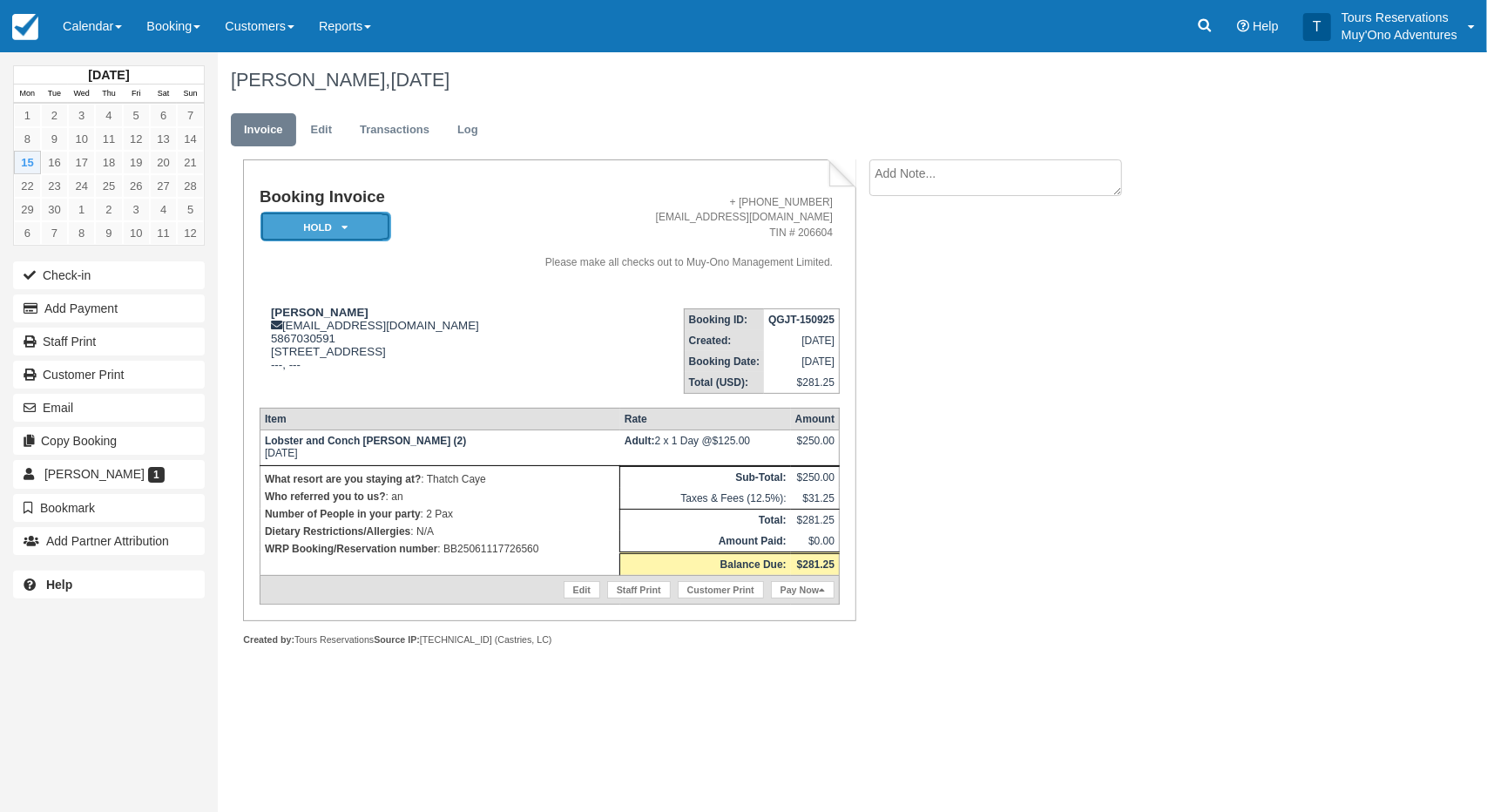
click at [332, 224] on em "HOLD" at bounding box center [326, 227] width 130 height 30
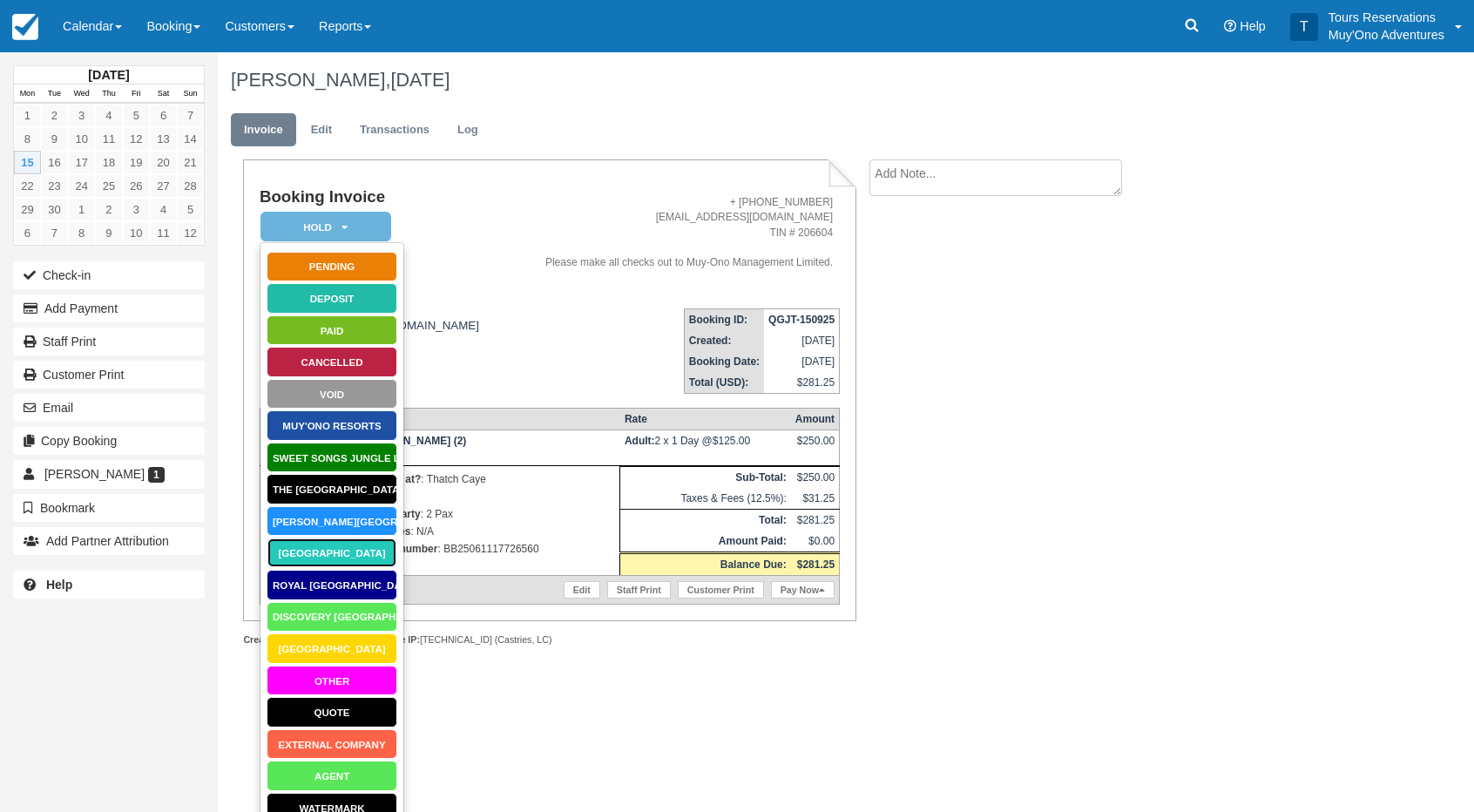
click at [336, 550] on link "[GEOGRAPHIC_DATA]" at bounding box center [331, 552] width 130 height 30
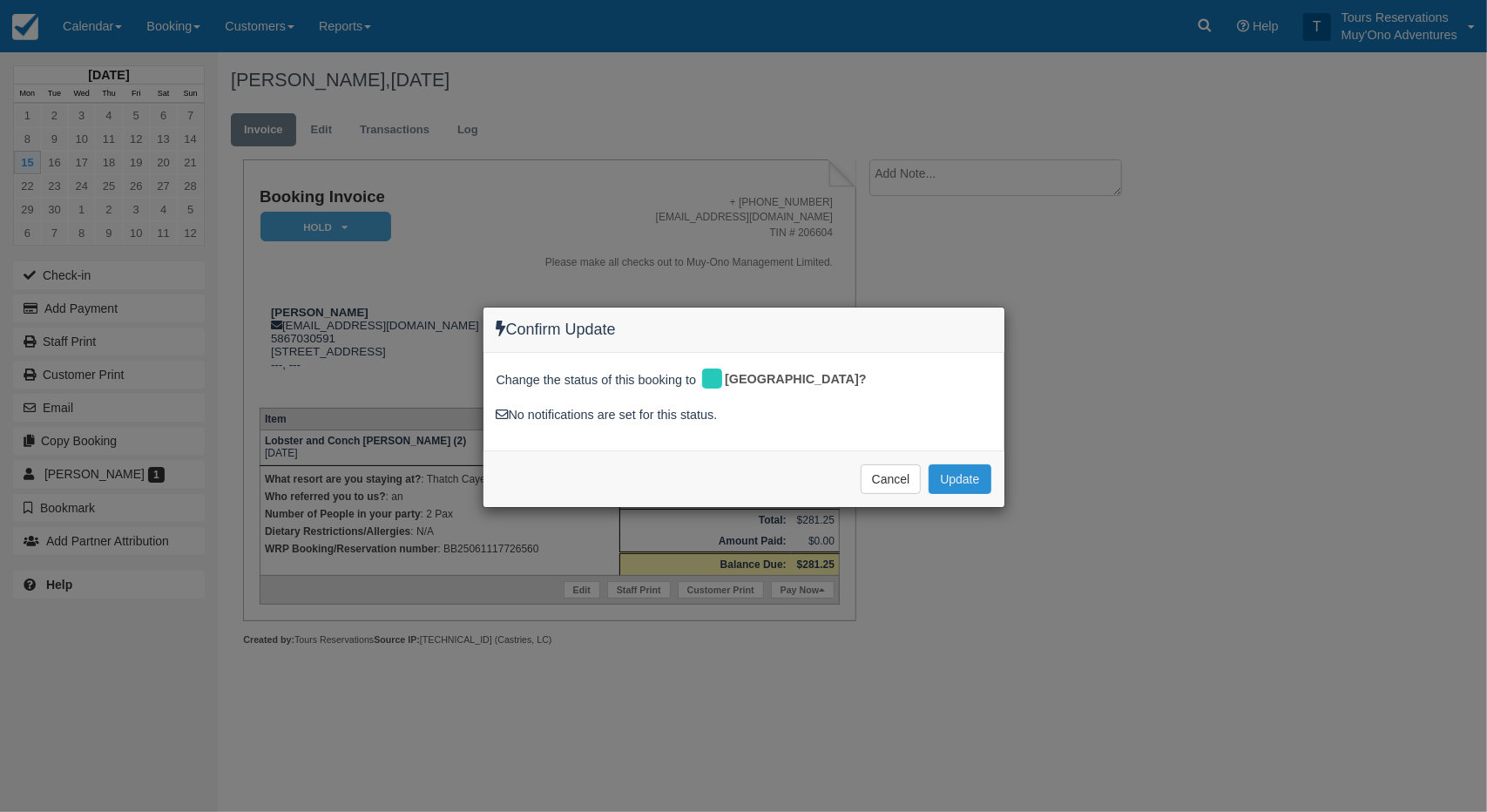
click at [936, 477] on button "Update" at bounding box center [959, 480] width 62 height 29
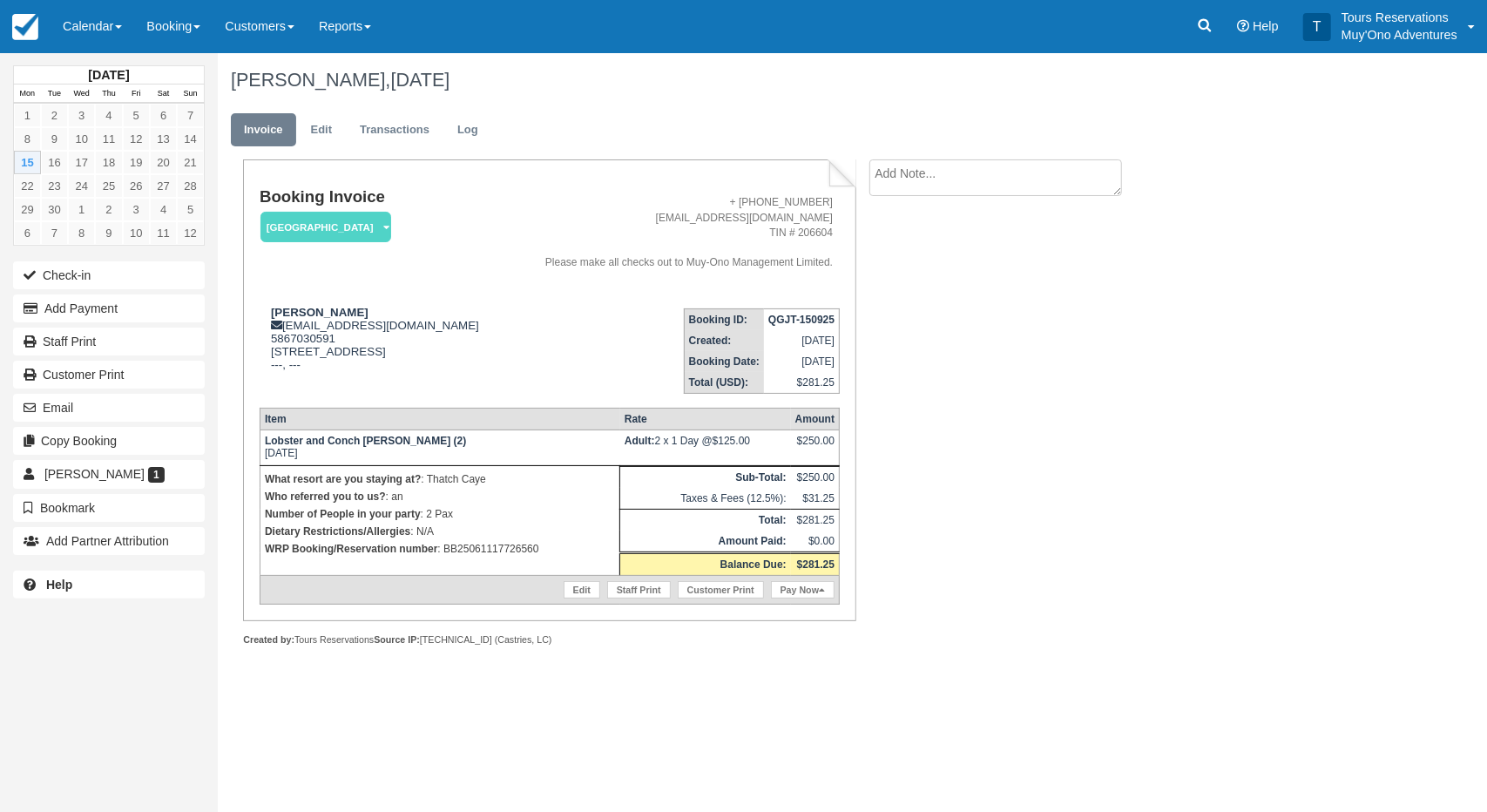
click at [972, 176] on textarea at bounding box center [997, 178] width 253 height 36
paste textarea "BB25061117726560"
type textarea "BB25061117726560"
click at [919, 280] on button "Create" at bounding box center [909, 277] width 78 height 29
click at [793, 338] on td "[DATE]" at bounding box center [801, 340] width 76 height 21
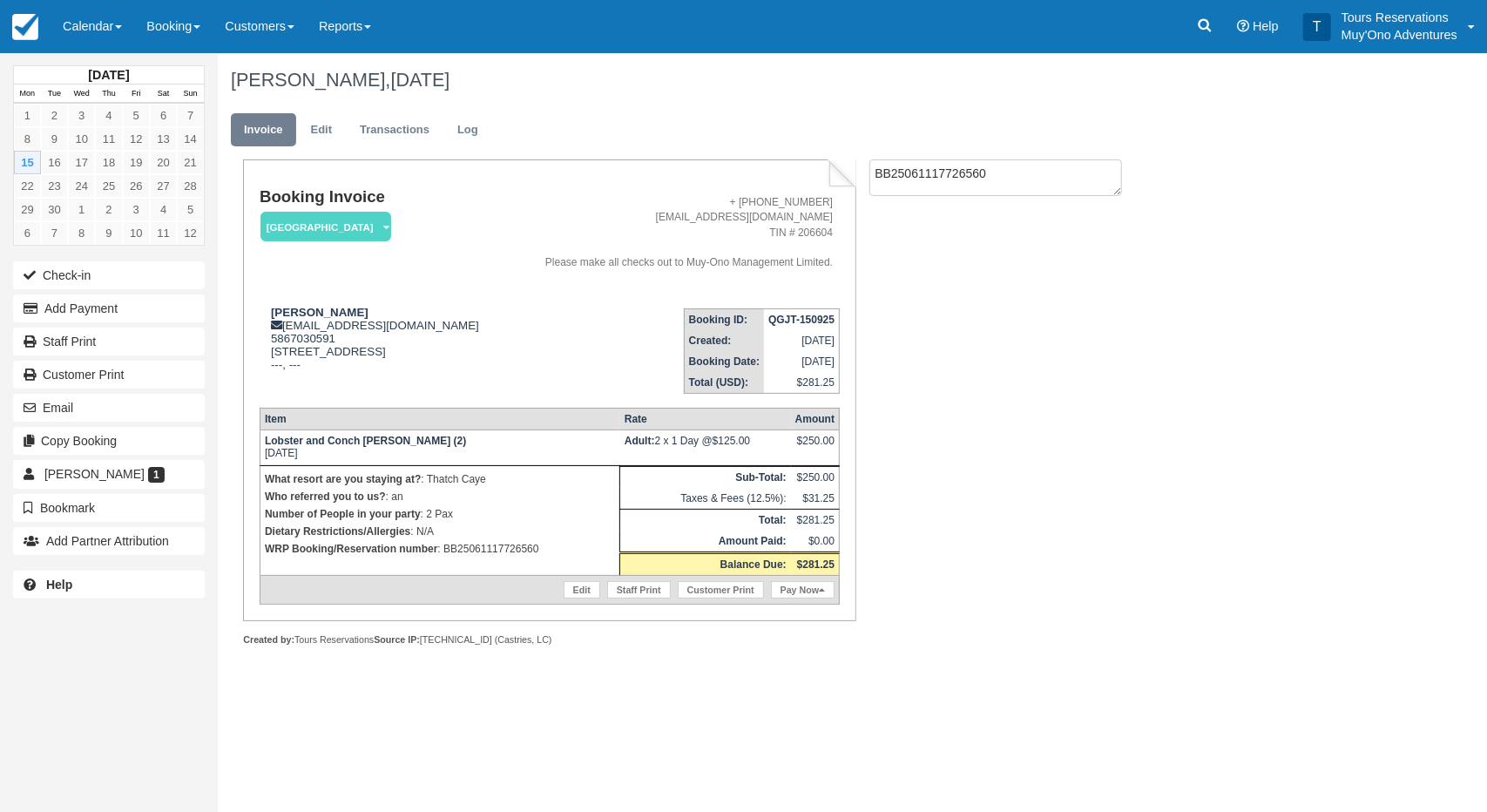
click at [793, 324] on strong "QGJT-150925" at bounding box center [802, 320] width 67 height 12
click at [793, 321] on strong "QGJT-150925" at bounding box center [802, 320] width 67 height 12
click at [793, 312] on td "QGJT-150925" at bounding box center [801, 319] width 76 height 22
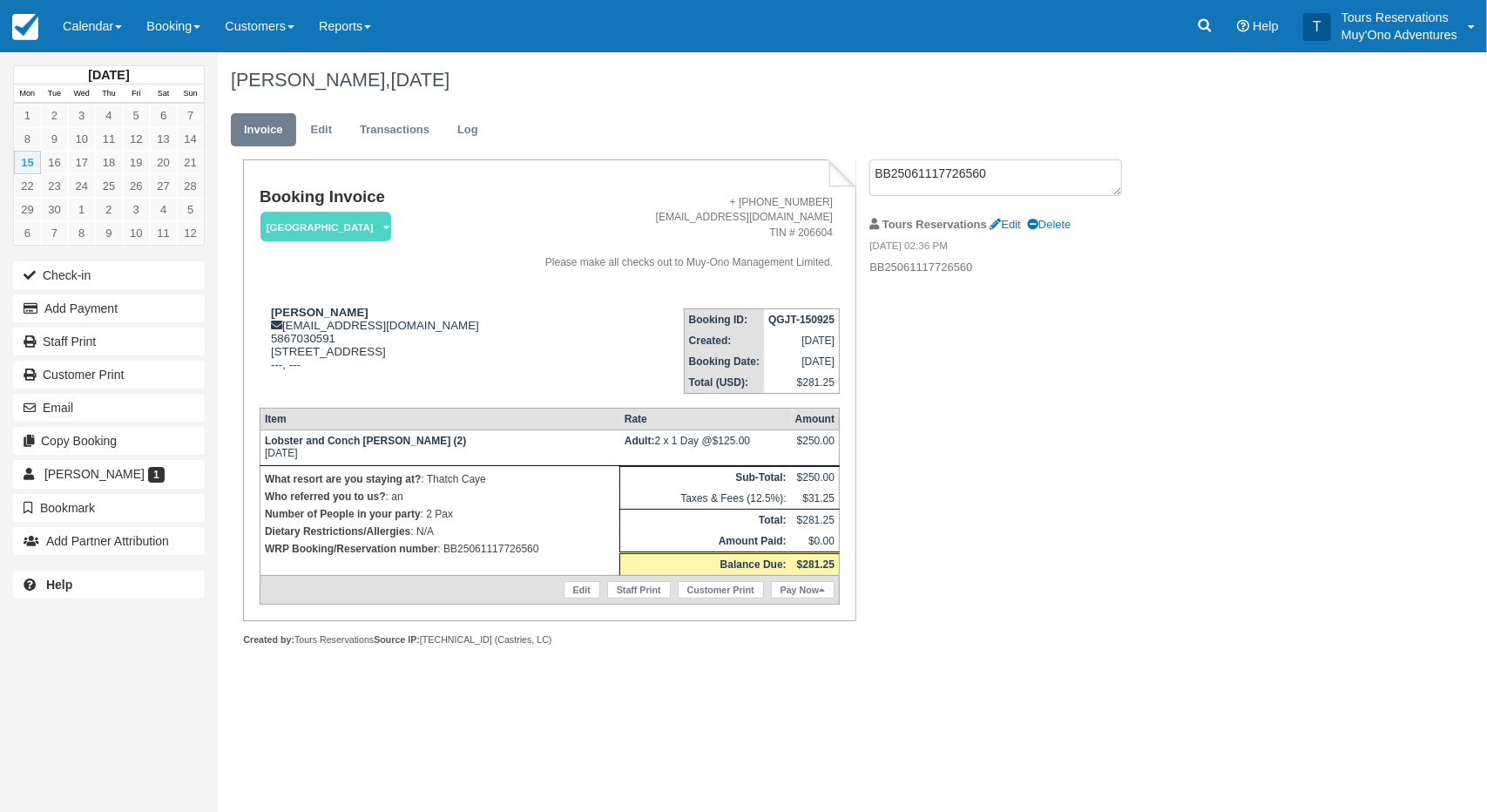
click at [798, 319] on strong "QGJT-150925" at bounding box center [802, 320] width 67 height 12
click at [954, 329] on div "Booking Invoice Thatch Caye Resort   Pending HOLD Deposit Paid Cancelled Void M…" at bounding box center [696, 422] width 958 height 525
click at [779, 315] on strong "QGJT-150925" at bounding box center [802, 320] width 67 height 12
click at [780, 315] on strong "QGJT-150925" at bounding box center [802, 320] width 67 height 12
click at [824, 316] on strong "QGJT-150925" at bounding box center [802, 320] width 67 height 12
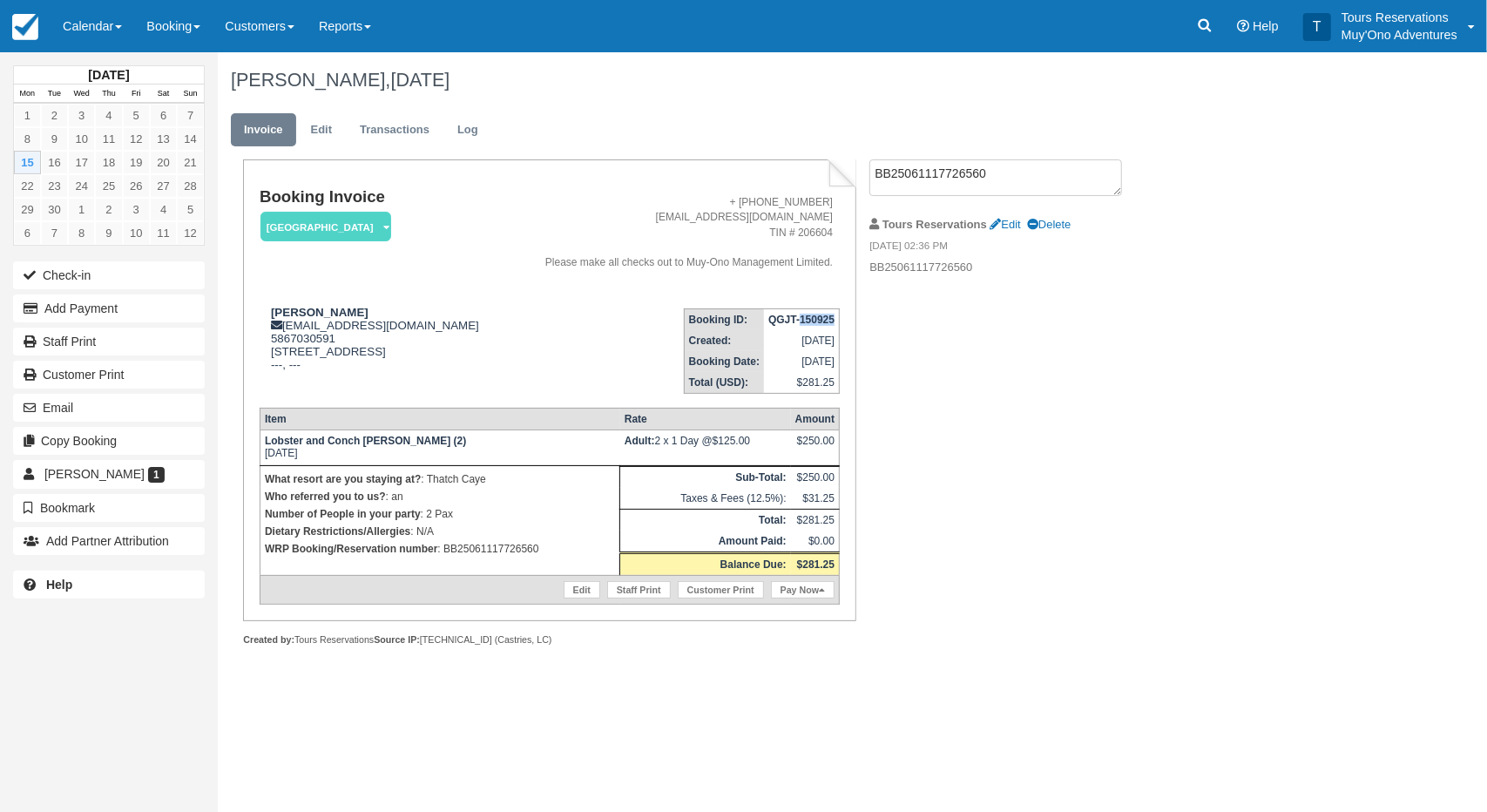
click at [824, 316] on strong "QGJT-150925" at bounding box center [802, 320] width 67 height 12
copy tbody "QGJT-150925"
click at [1010, 454] on div "Booking Invoice Thatch Caye Resort   Pending HOLD Deposit Paid Cancelled Void M…" at bounding box center [696, 422] width 958 height 525
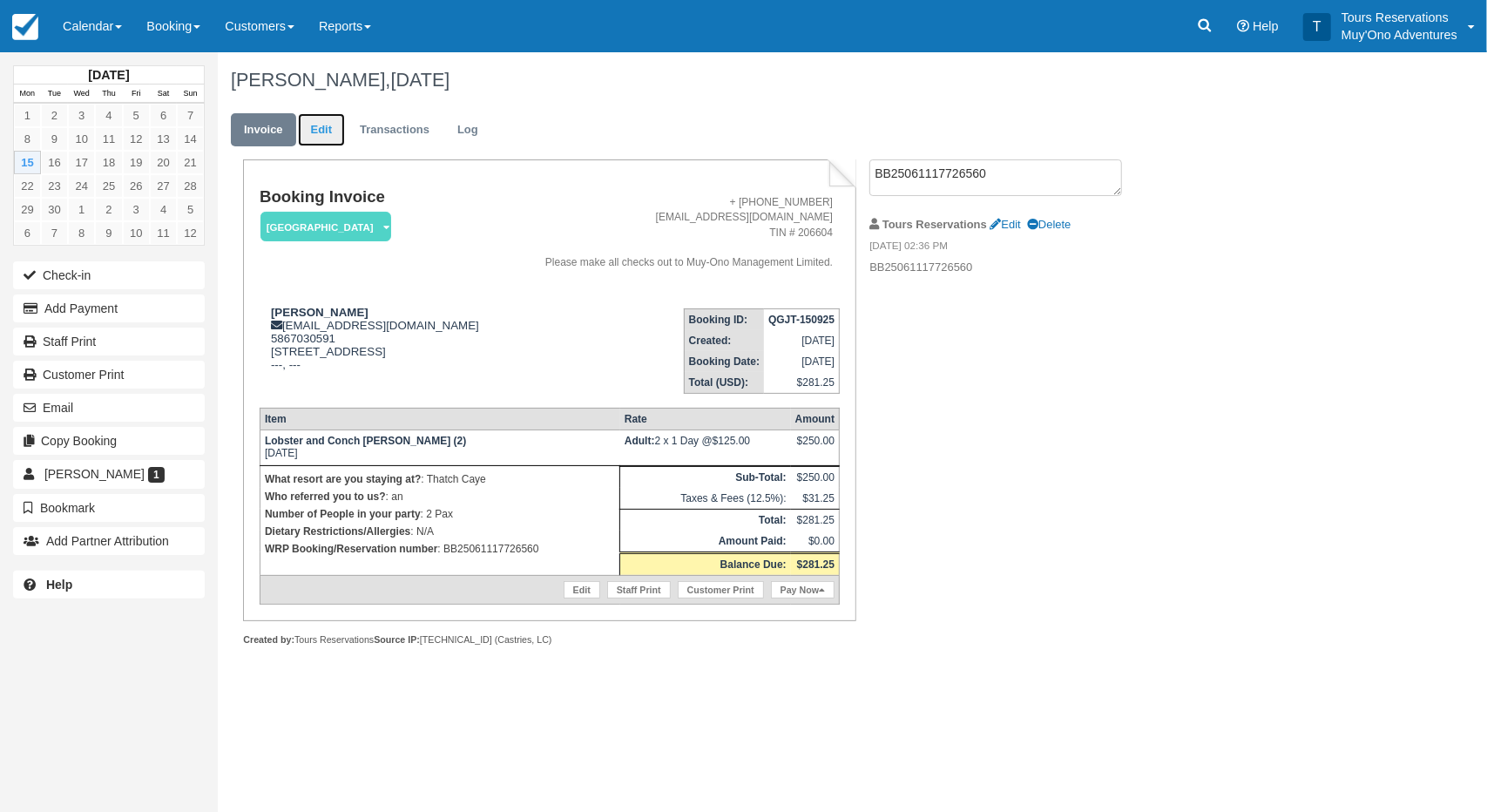
click at [321, 133] on link "Edit" at bounding box center [322, 129] width 47 height 34
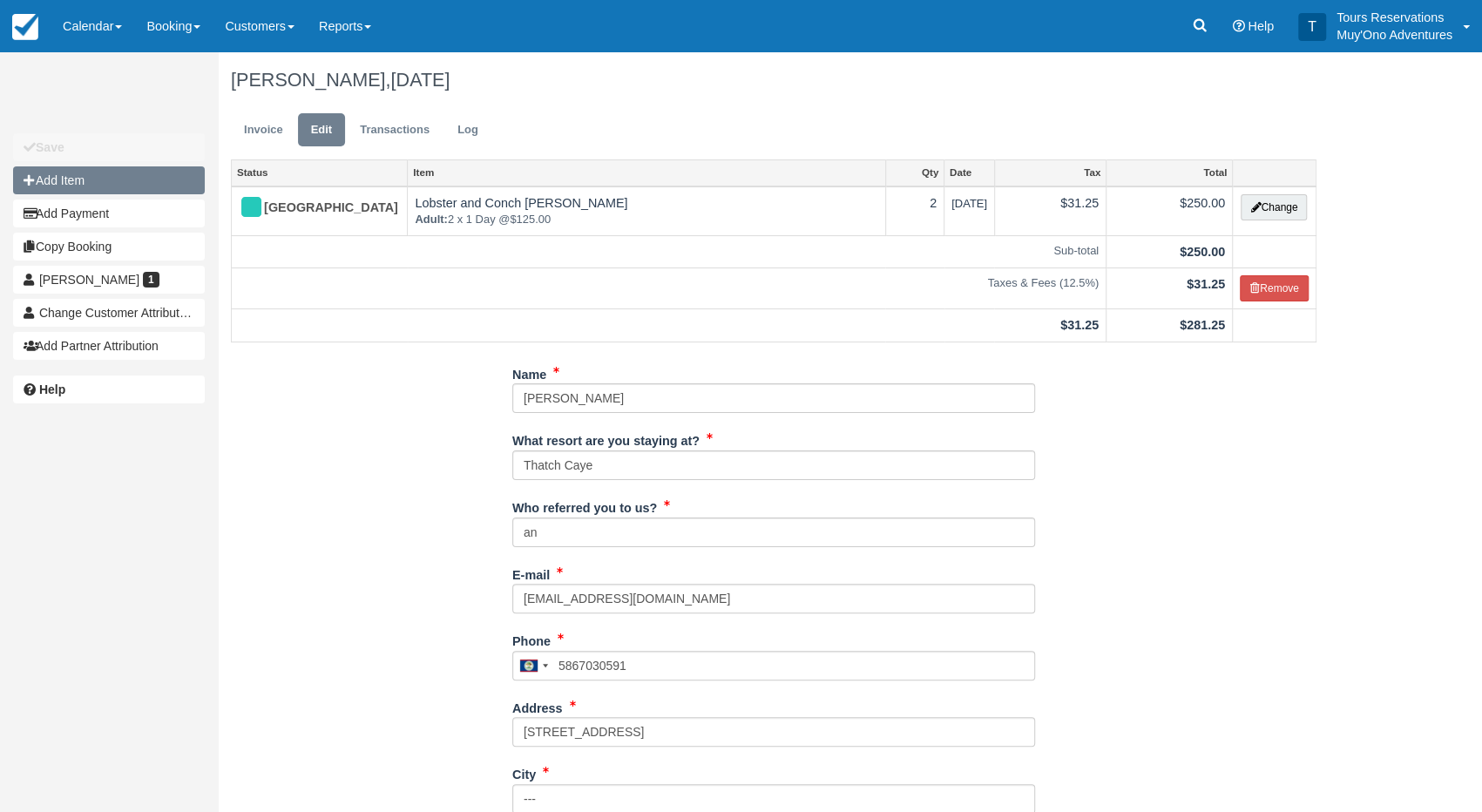
click at [94, 173] on button "Add Item" at bounding box center [108, 180] width 191 height 27
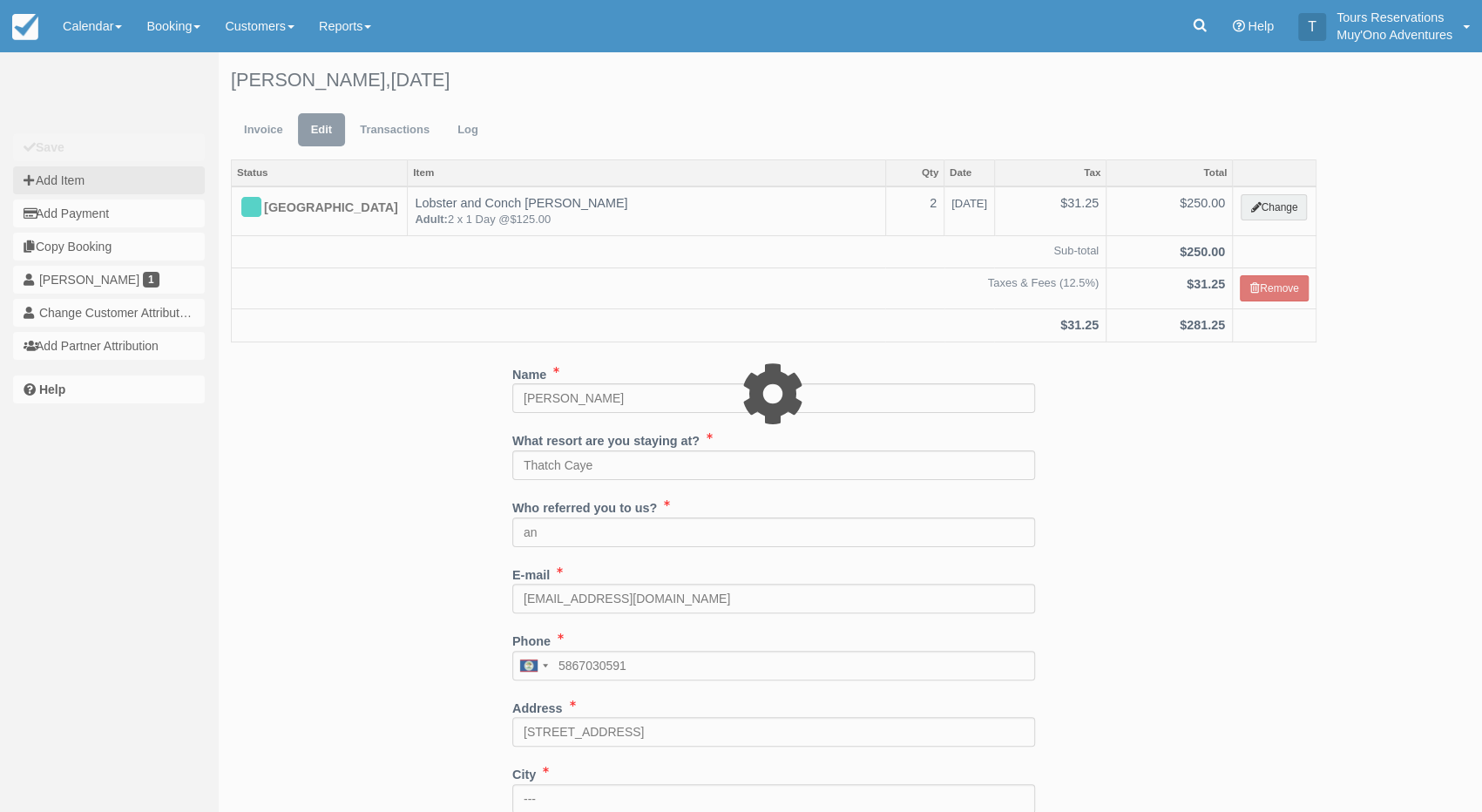
type input "0.00"
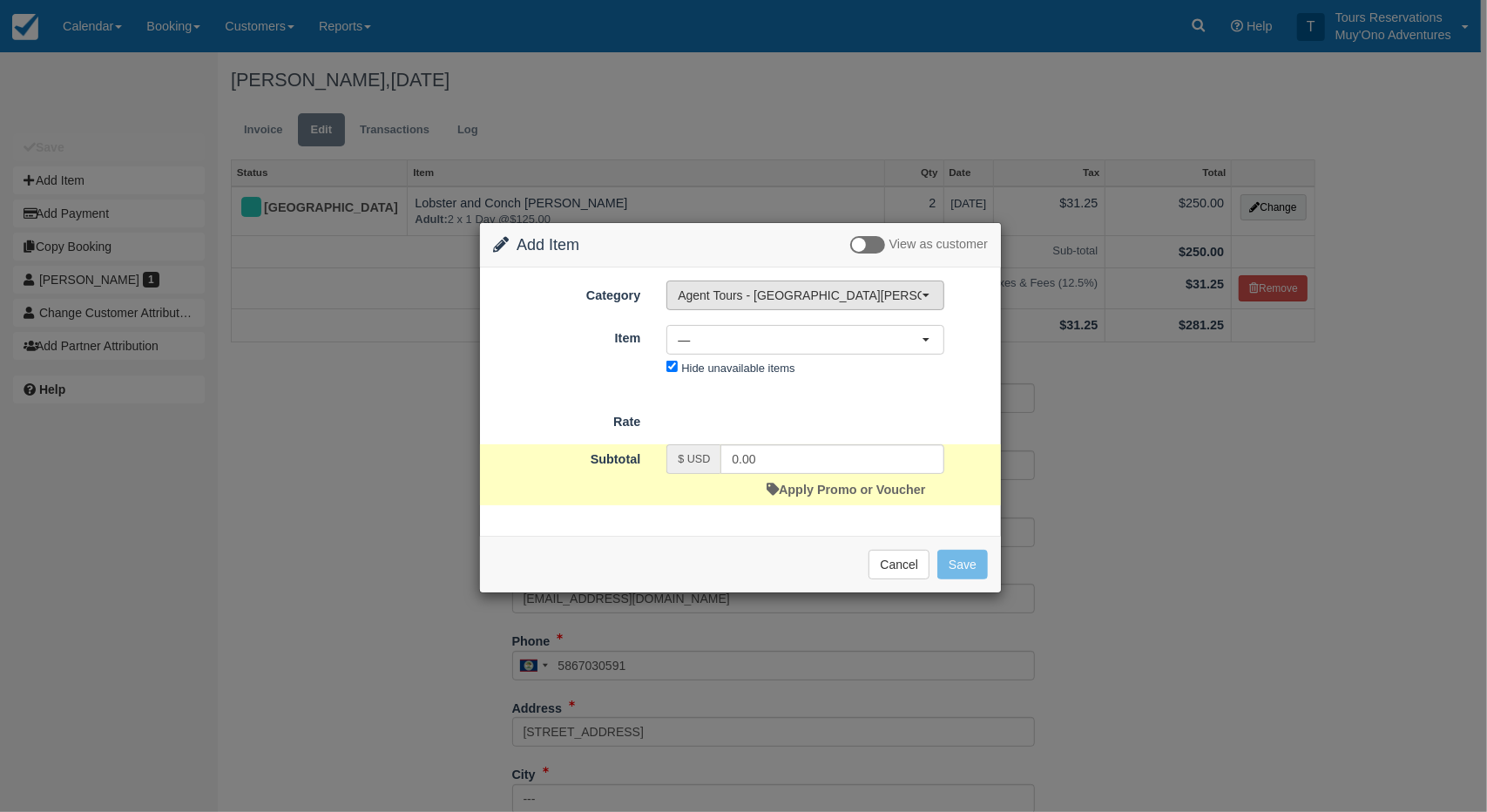
click at [758, 295] on span "Agent Tours - [GEOGRAPHIC_DATA][PERSON_NAME] Caulker/[GEOGRAPHIC_DATA] City Tou…" at bounding box center [799, 295] width 244 height 18
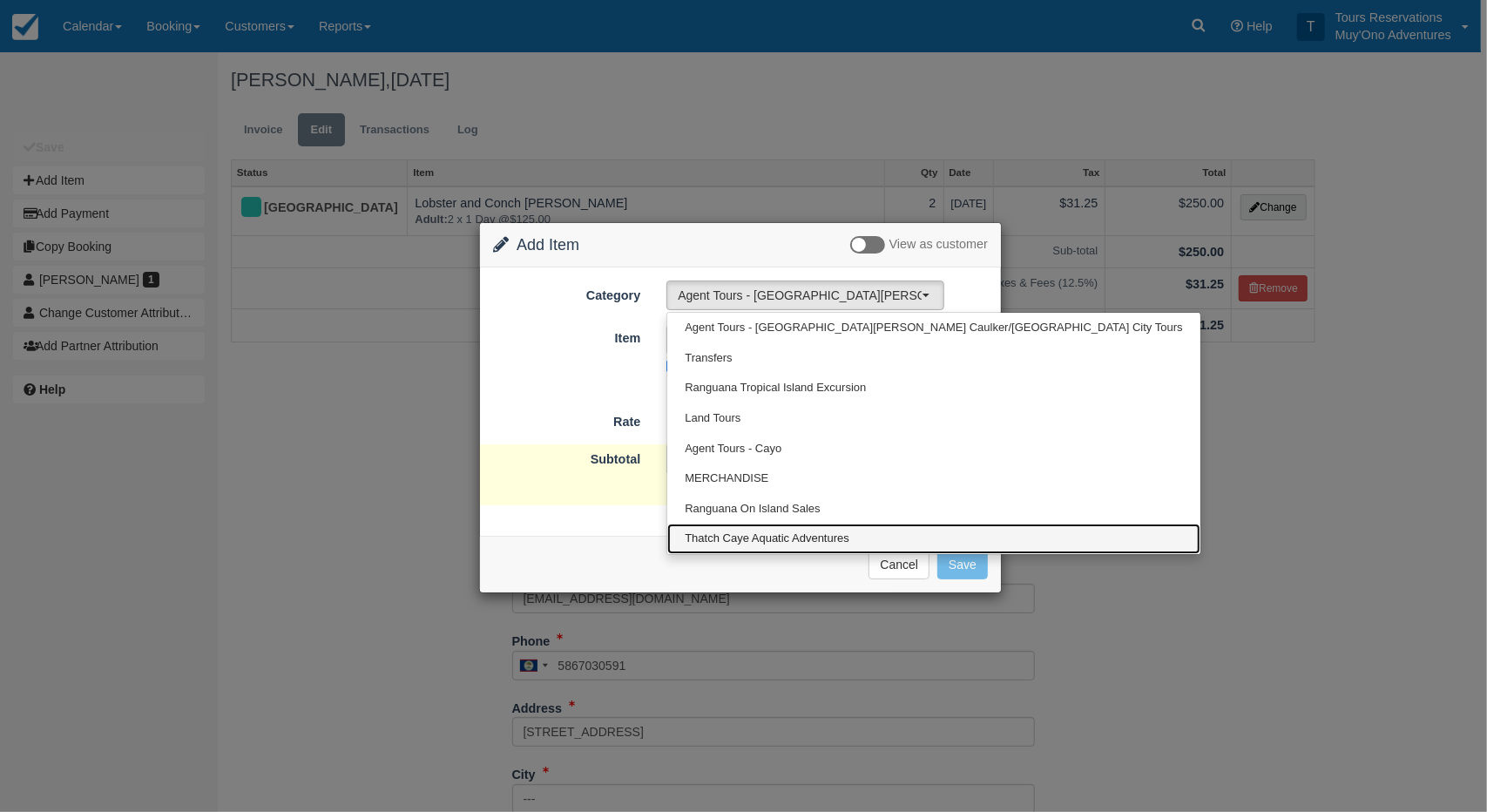
click at [760, 542] on link "Thatch Caye Aquatic Adventures" at bounding box center [934, 538] width 533 height 30
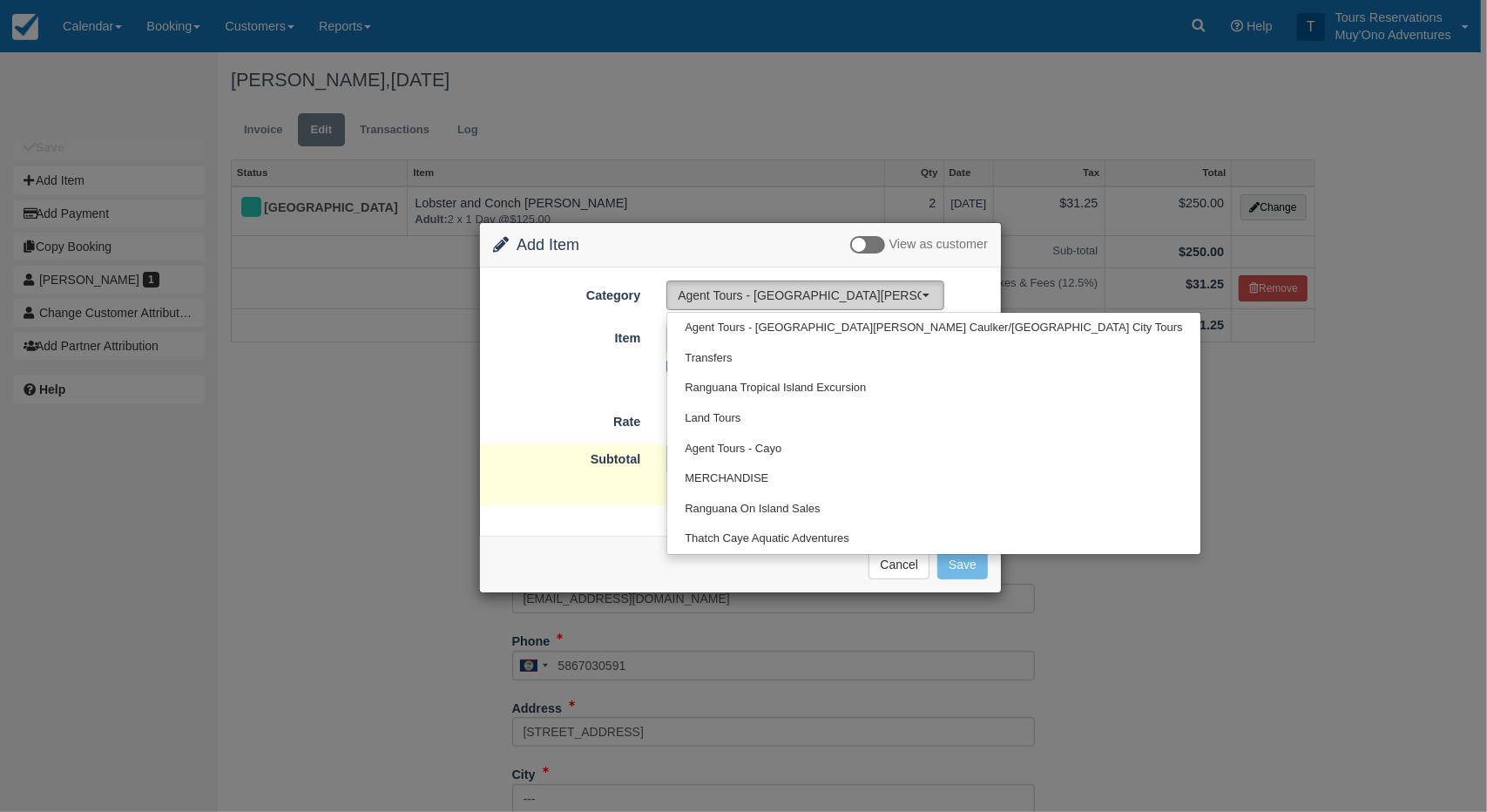
select select "64"
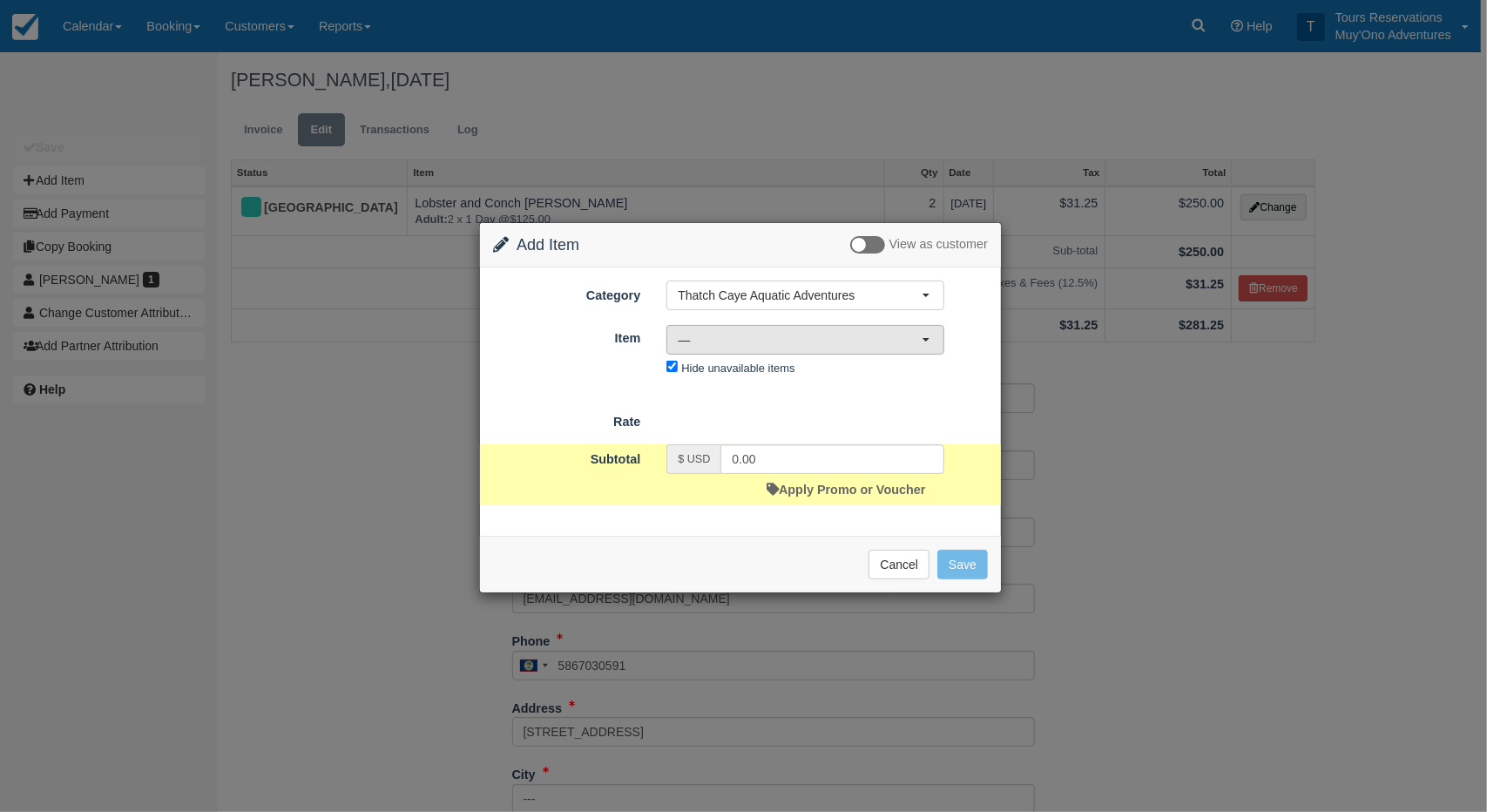
click at [791, 345] on span "—" at bounding box center [799, 340] width 244 height 18
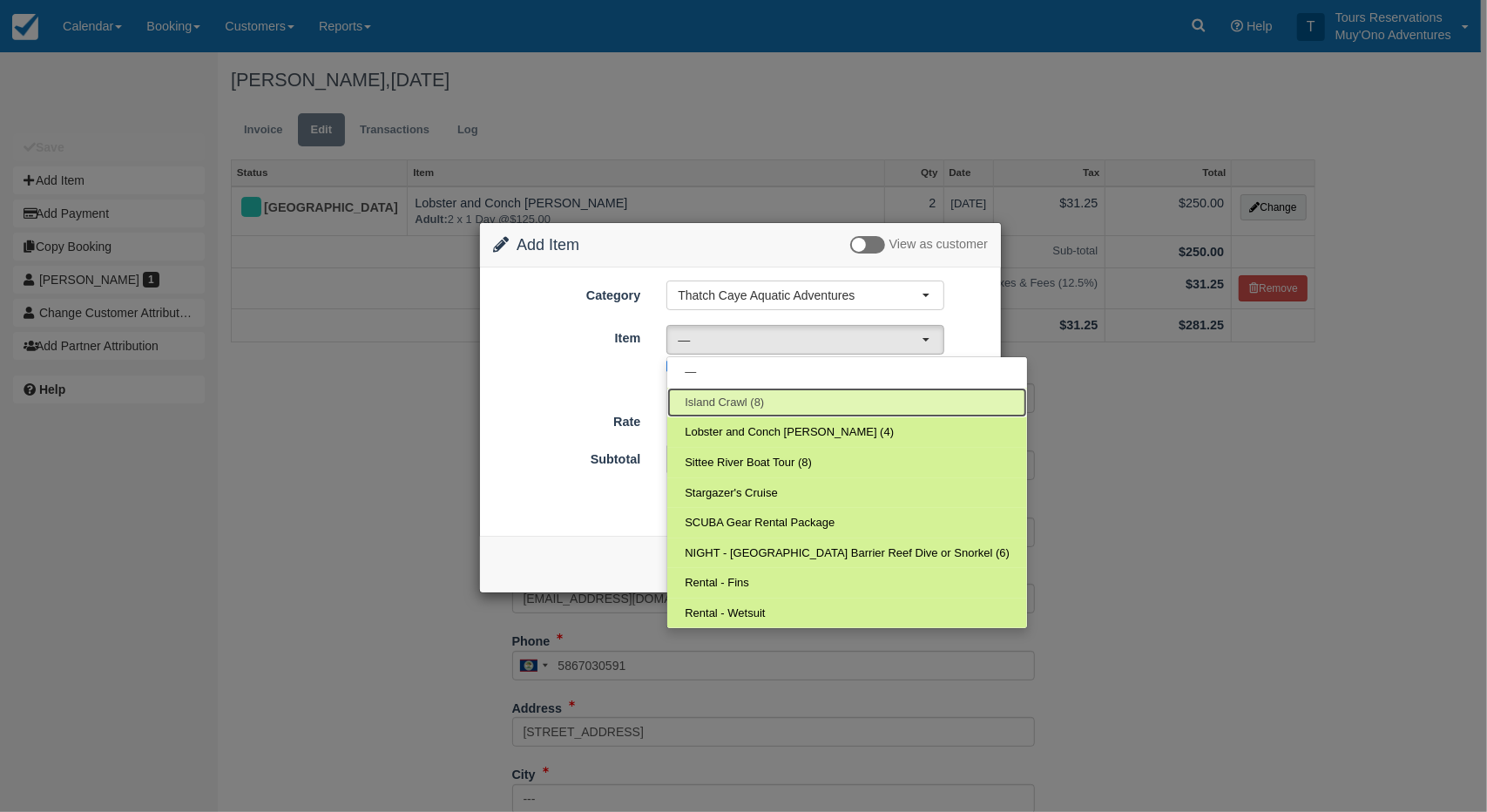
click at [734, 405] on span "Island Crawl (8)" at bounding box center [724, 402] width 79 height 17
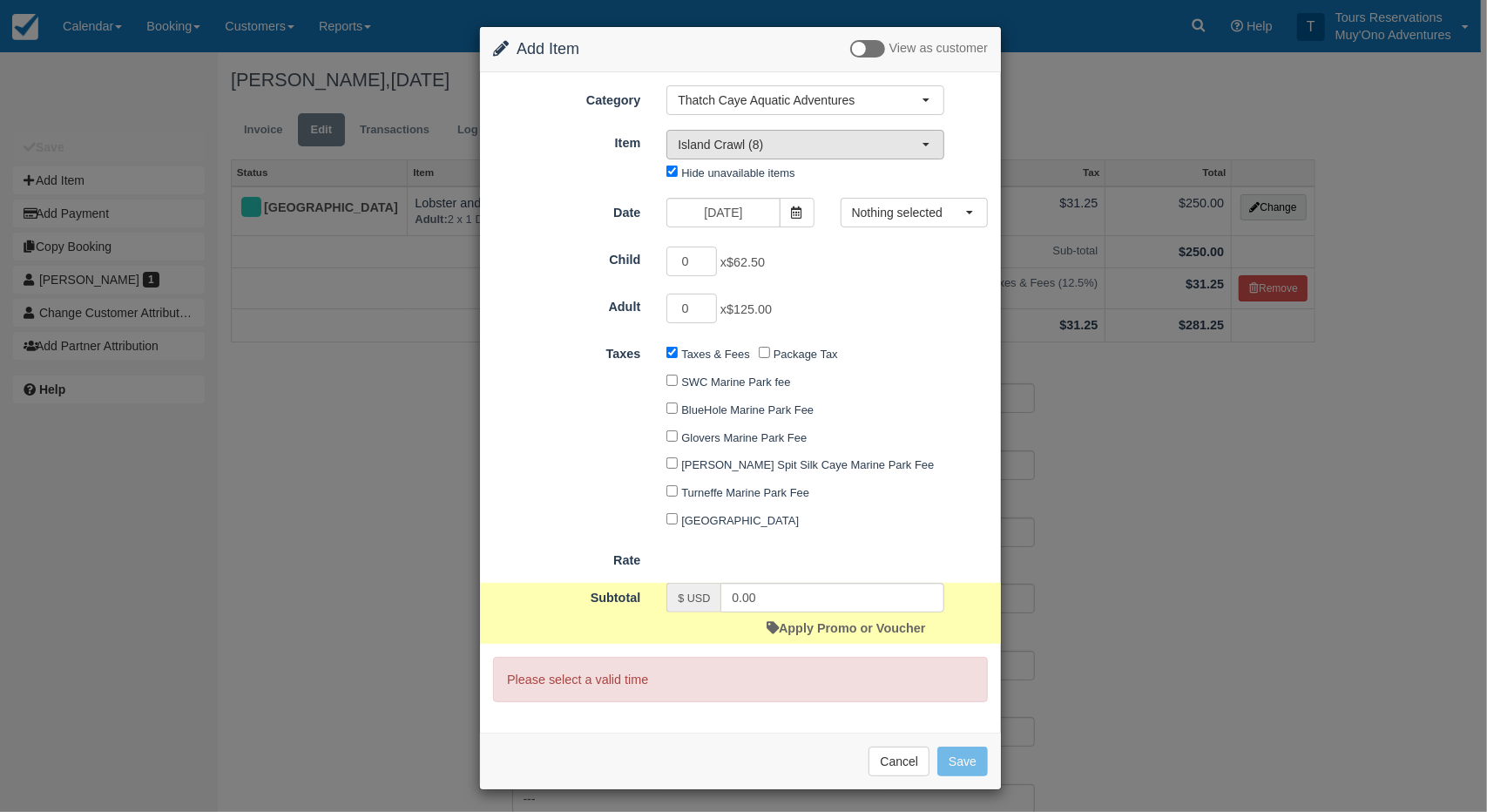
click at [748, 136] on span "Island Crawl (8)" at bounding box center [799, 145] width 244 height 18
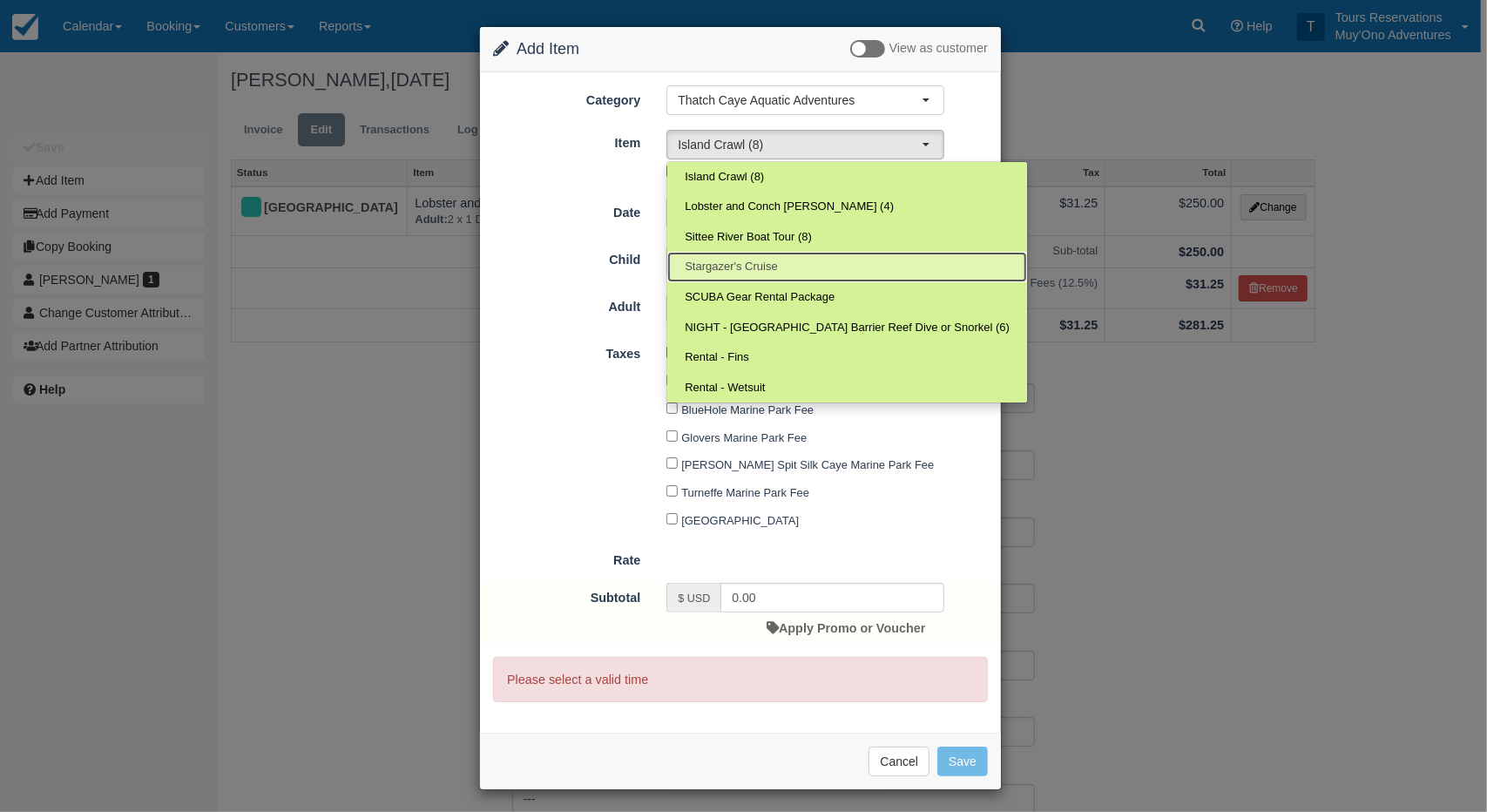
click at [710, 254] on link "Stargazer's Cruise" at bounding box center [847, 267] width 360 height 30
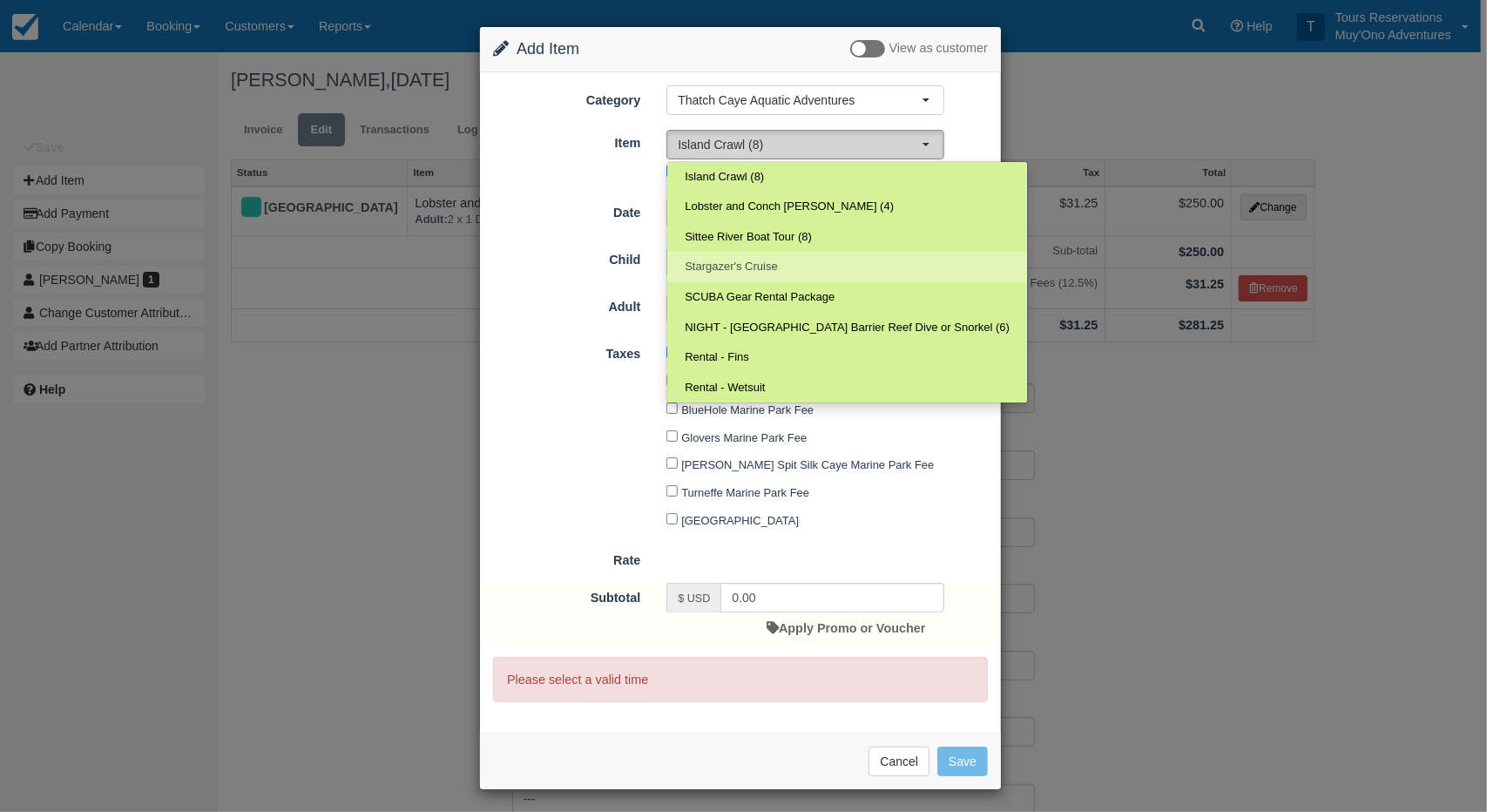
select select "308"
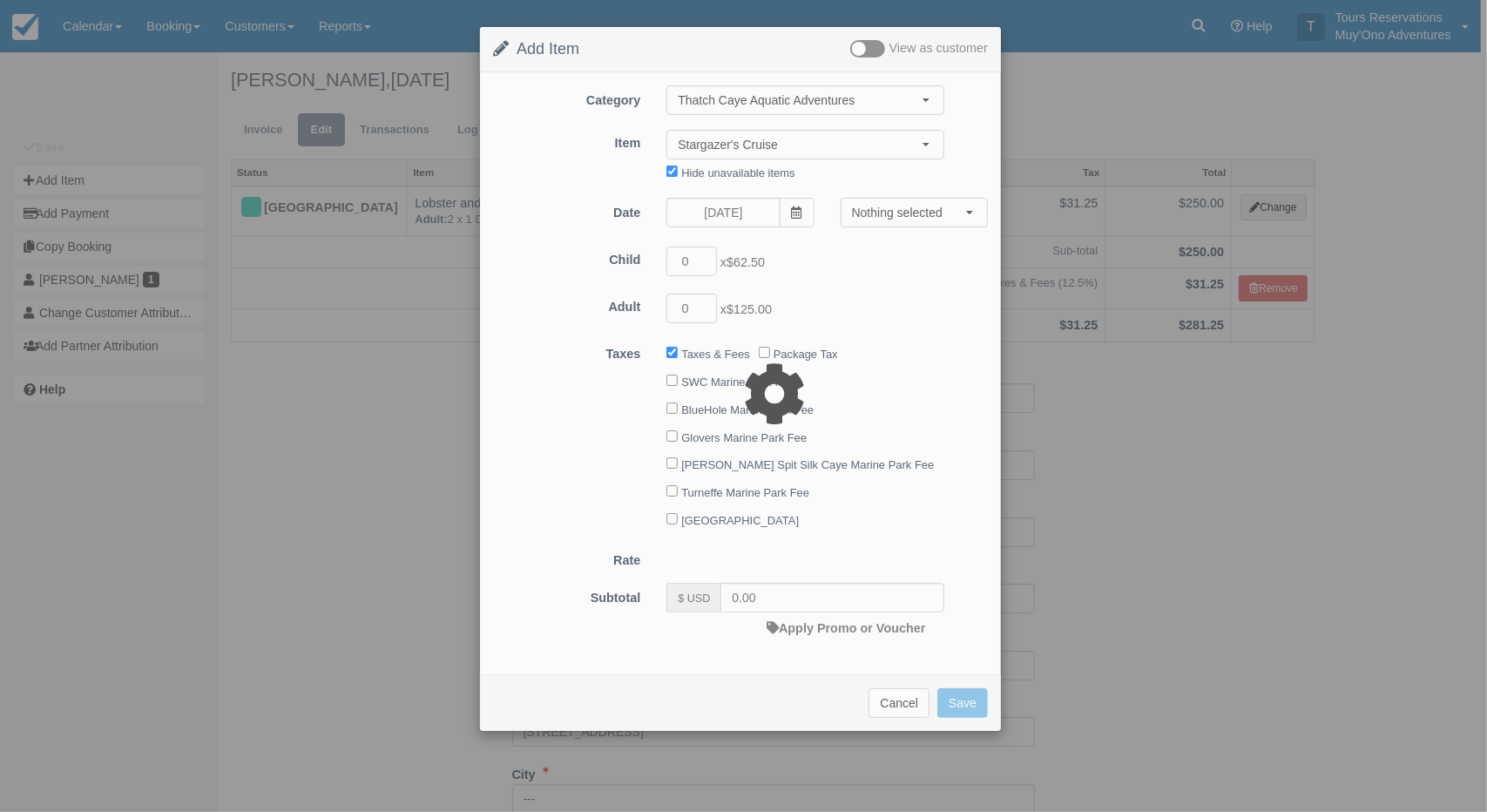
click at [720, 113] on div at bounding box center [744, 406] width 1487 height 812
type input "270.00"
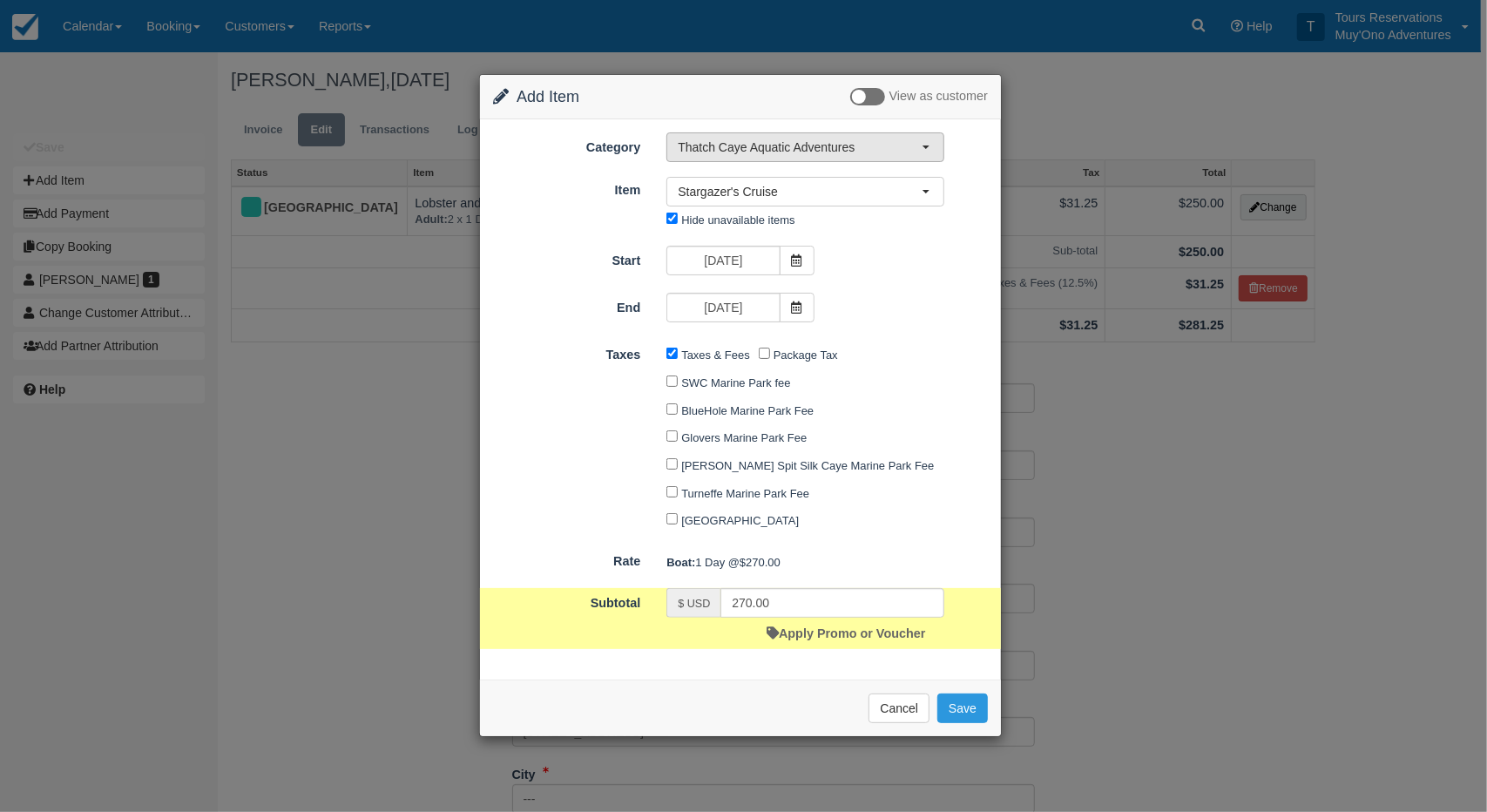
click at [732, 144] on span "Thatch Caye Aquatic Adventures" at bounding box center [799, 147] width 244 height 18
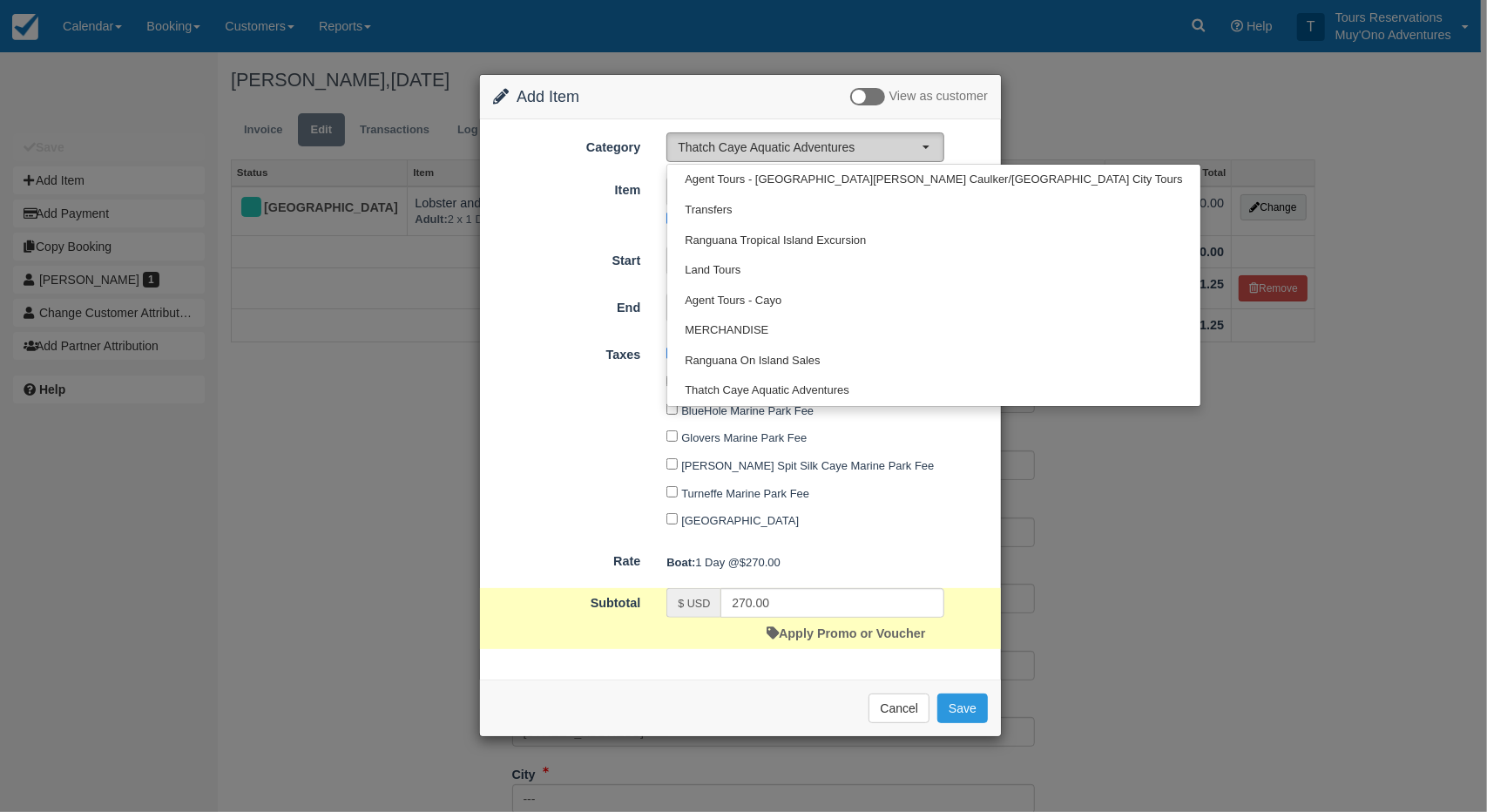
click at [732, 140] on span "Thatch Caye Aquatic Adventures" at bounding box center [799, 147] width 244 height 18
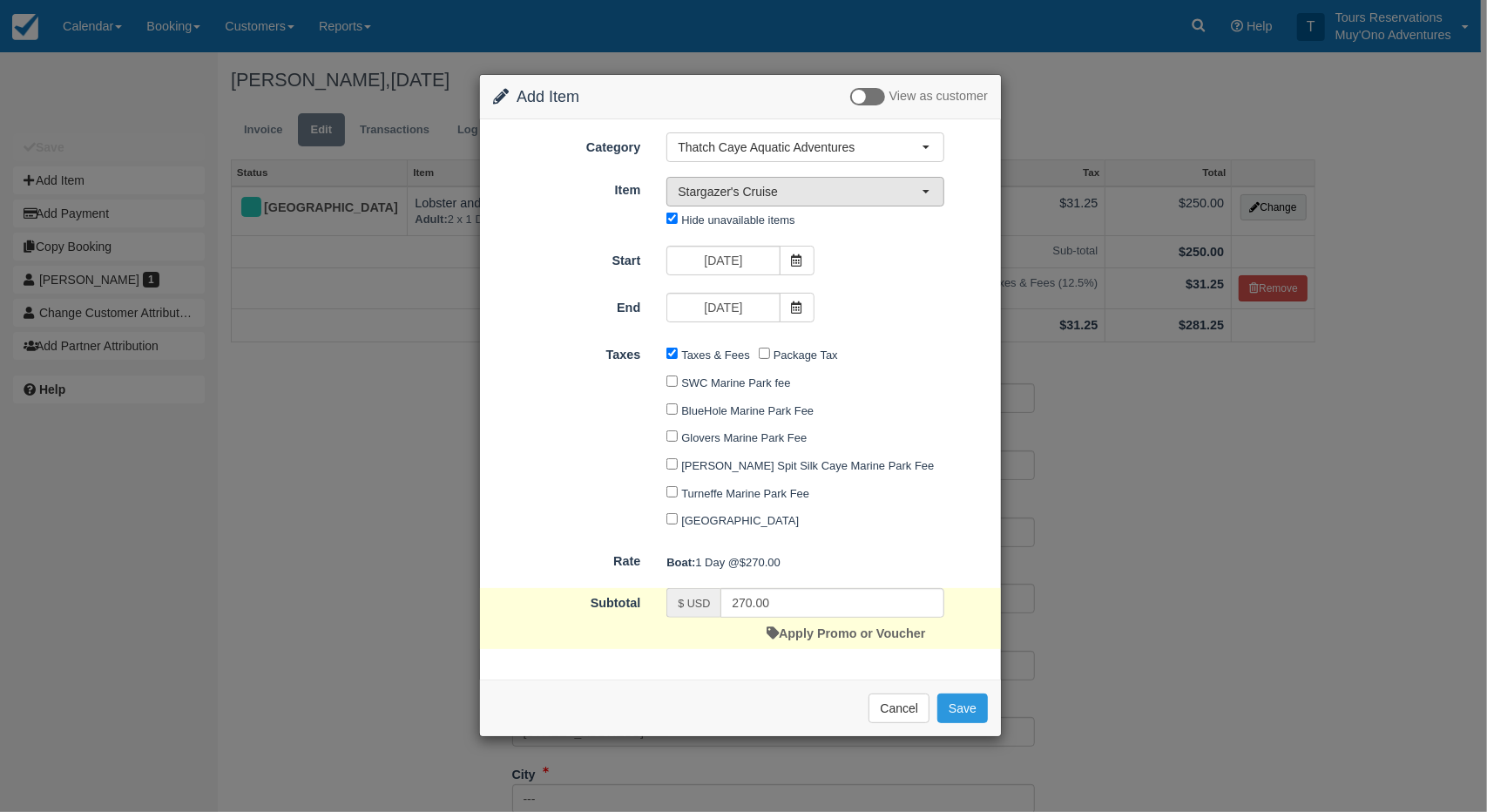
click at [743, 190] on span "Stargazer's Cruise" at bounding box center [799, 192] width 244 height 18
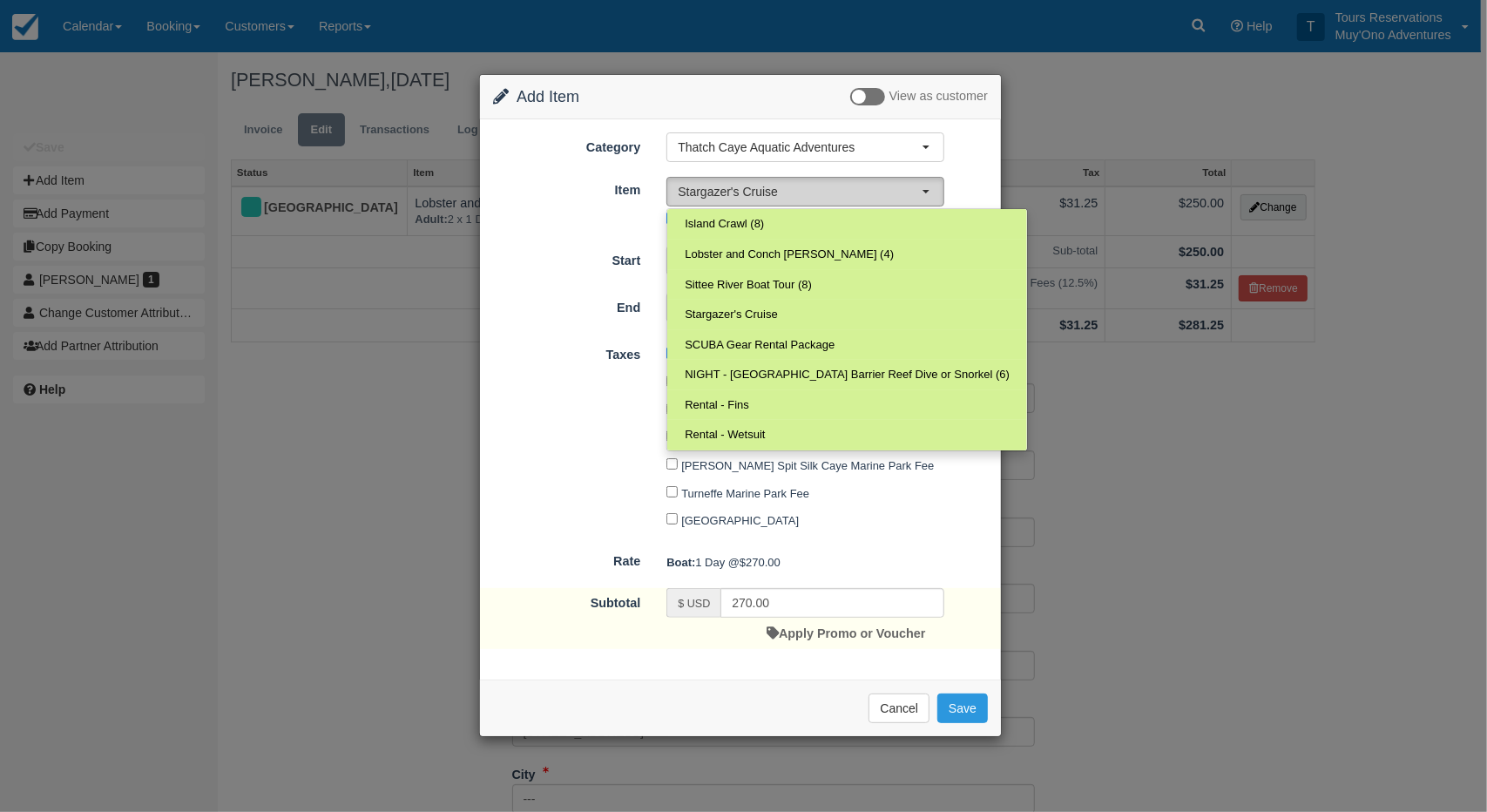
click at [744, 188] on span "Stargazer's Cruise" at bounding box center [799, 192] width 244 height 18
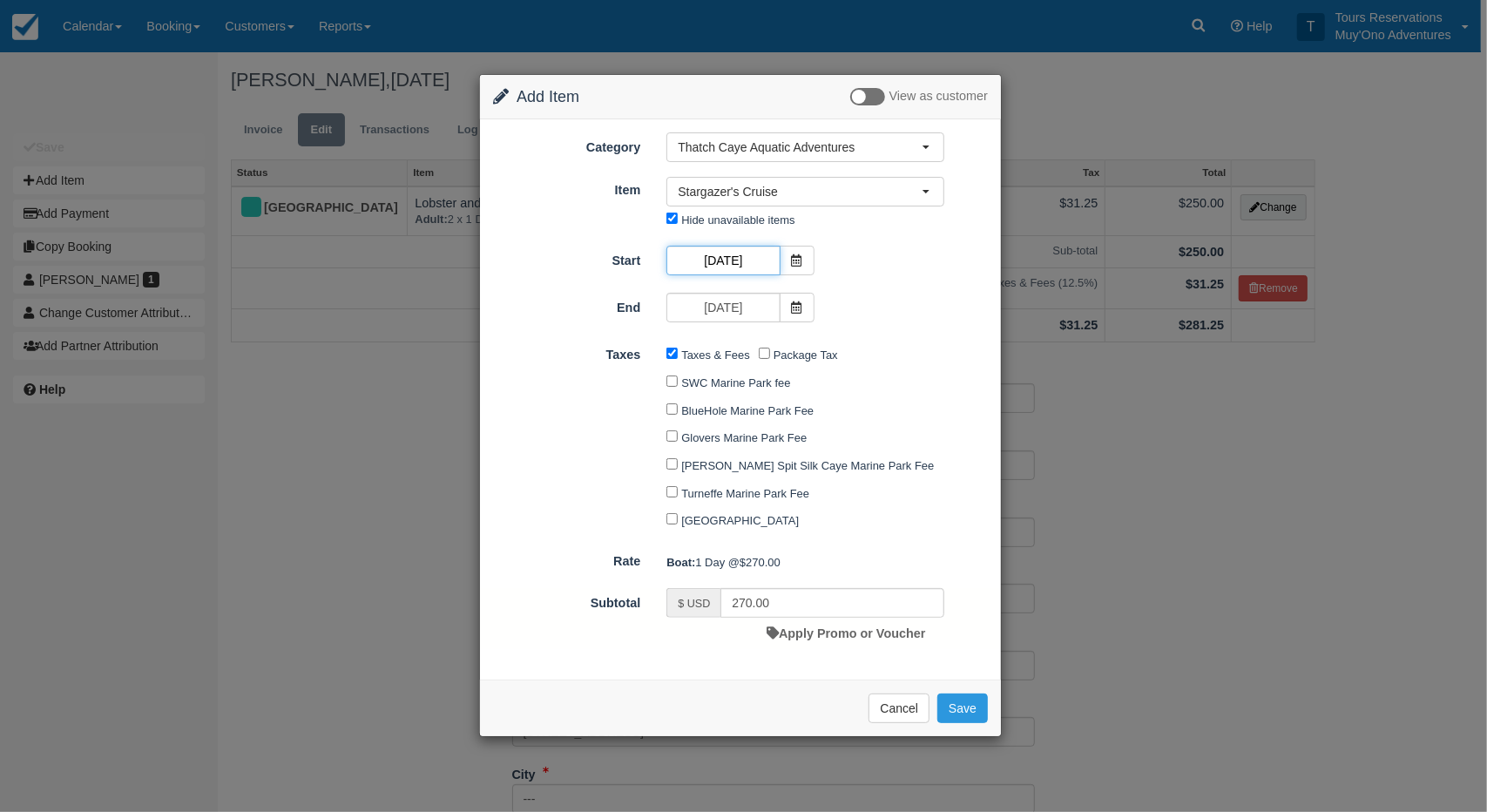
click at [729, 266] on input "09/15/25" at bounding box center [723, 261] width 113 height 29
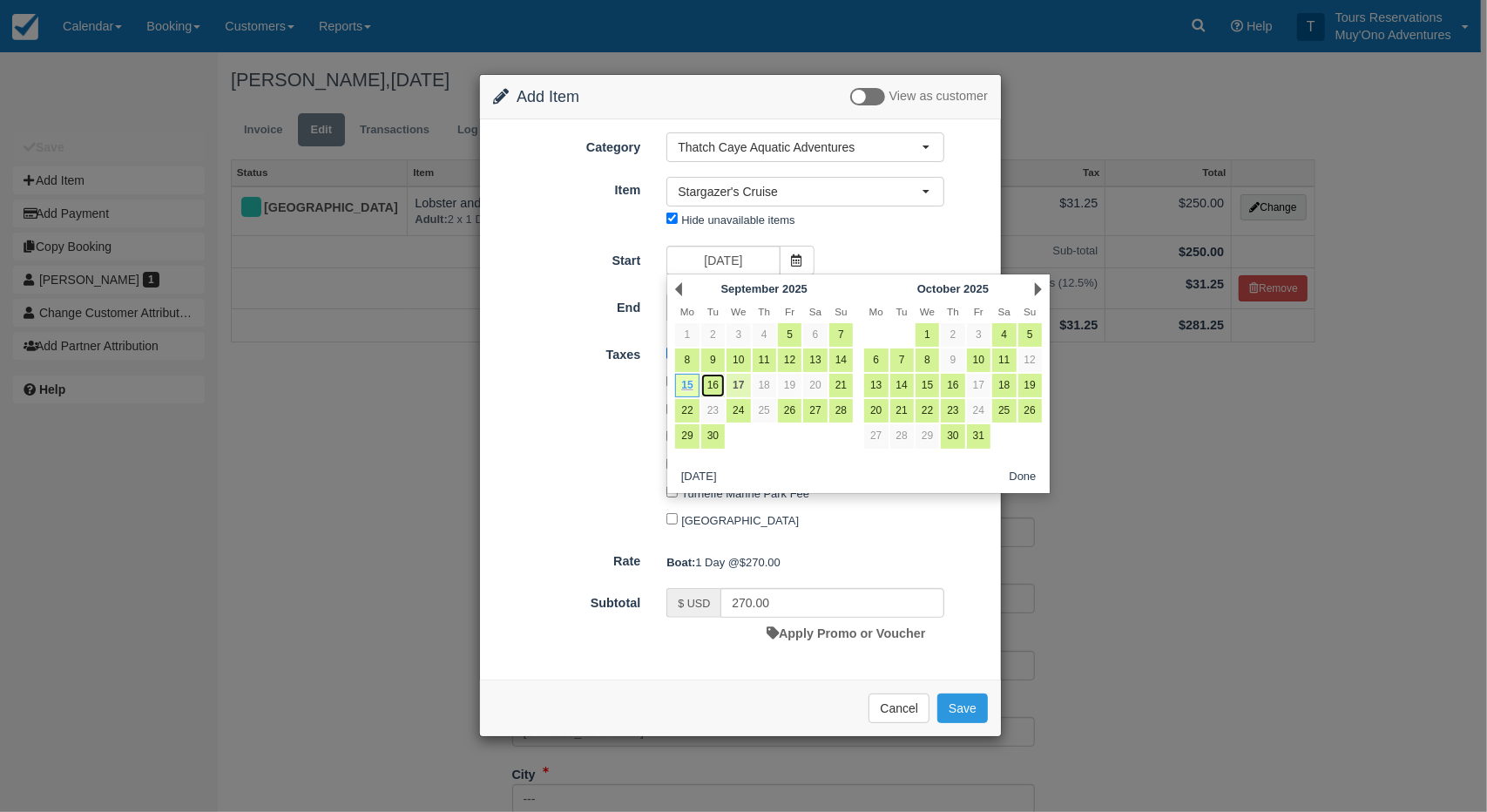
drag, startPoint x: 713, startPoint y: 388, endPoint x: 730, endPoint y: 391, distance: 17.3
click at [713, 388] on link "16" at bounding box center [713, 385] width 24 height 24
type input "09/16/25"
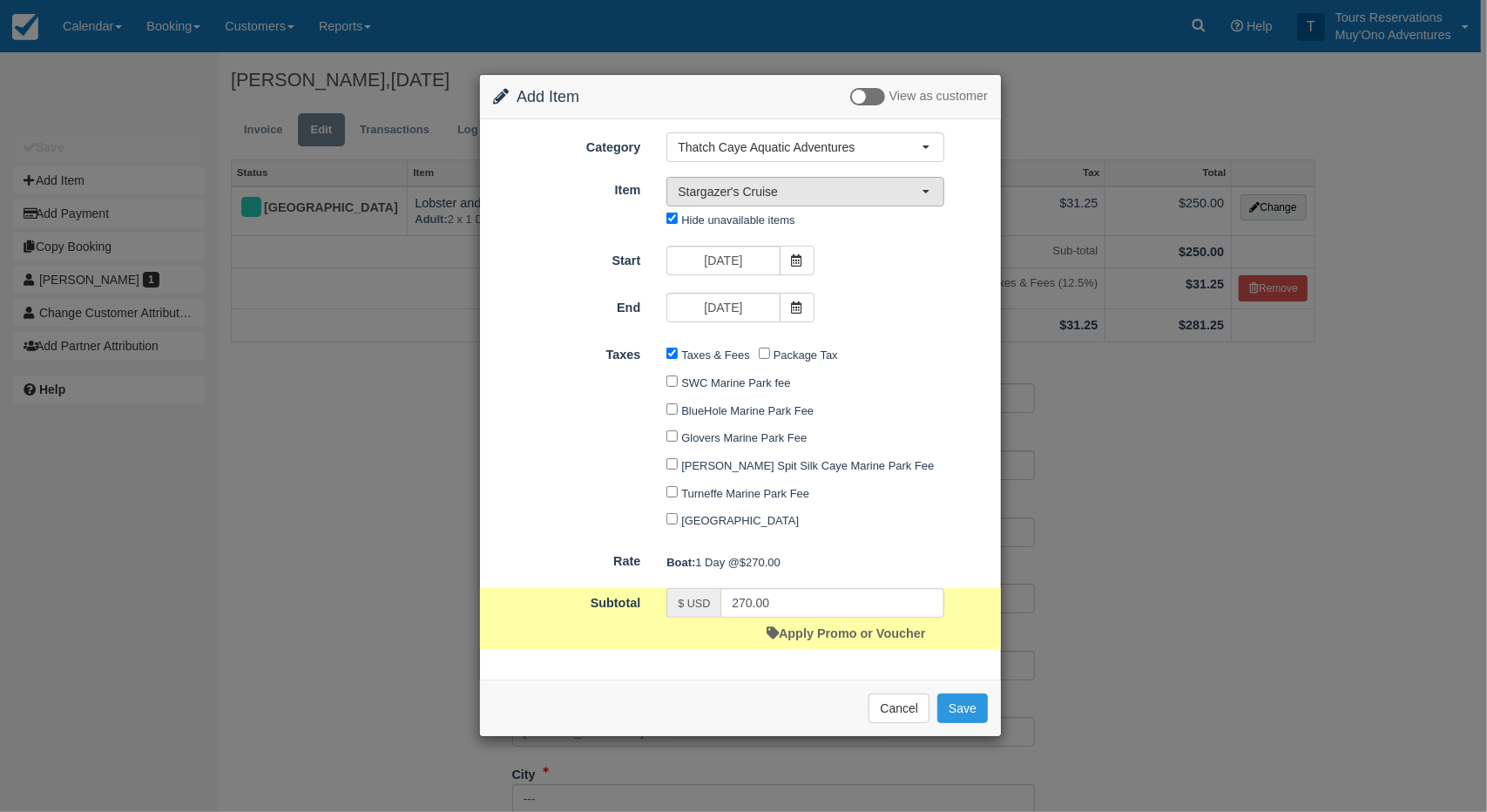
click at [725, 201] on button "Stargazer's Cruise" at bounding box center [805, 191] width 278 height 29
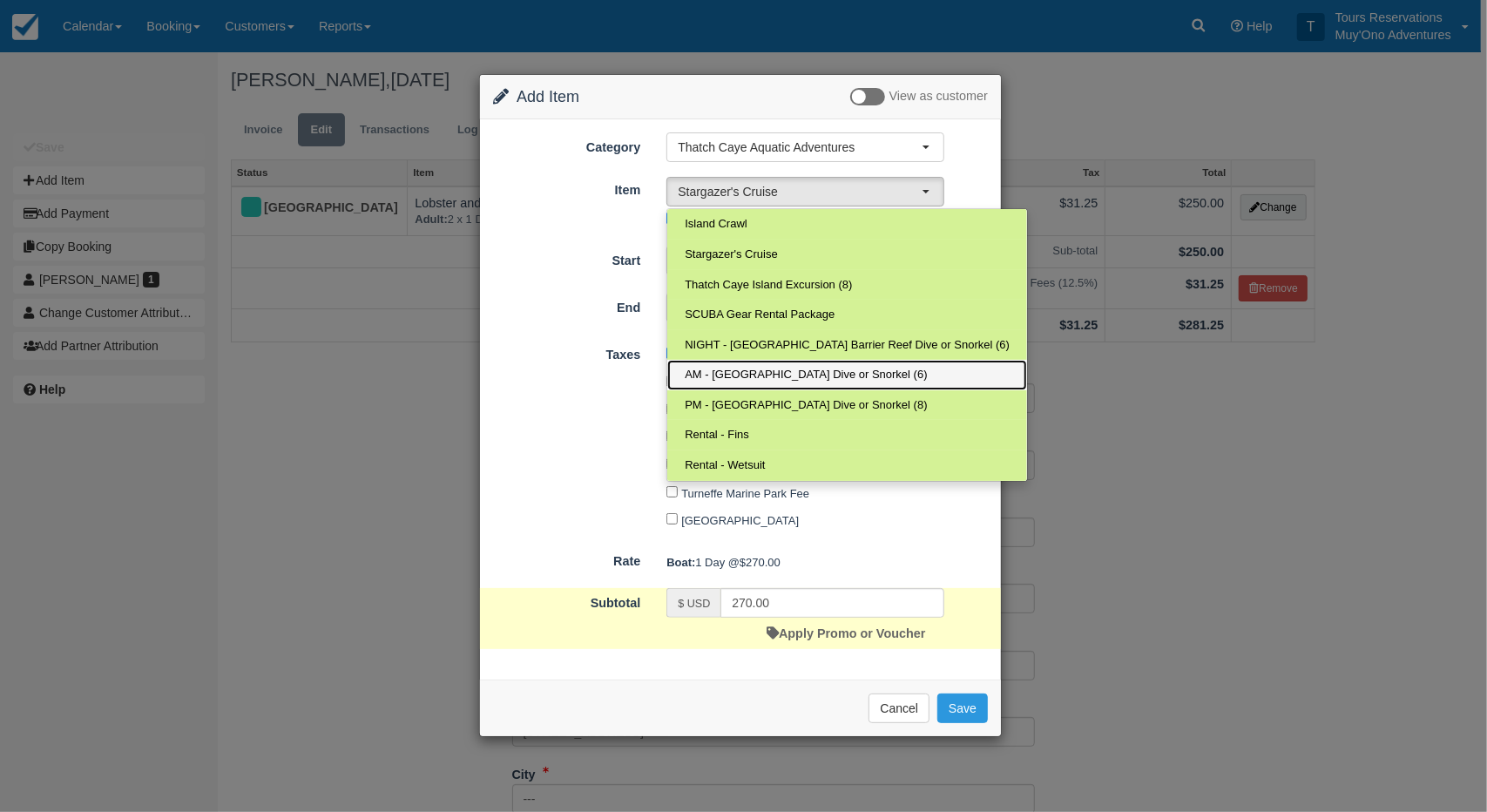
click at [741, 378] on span "AM - Belize Barrier Reef Dive or Snorkel (6)" at bounding box center [805, 375] width 242 height 17
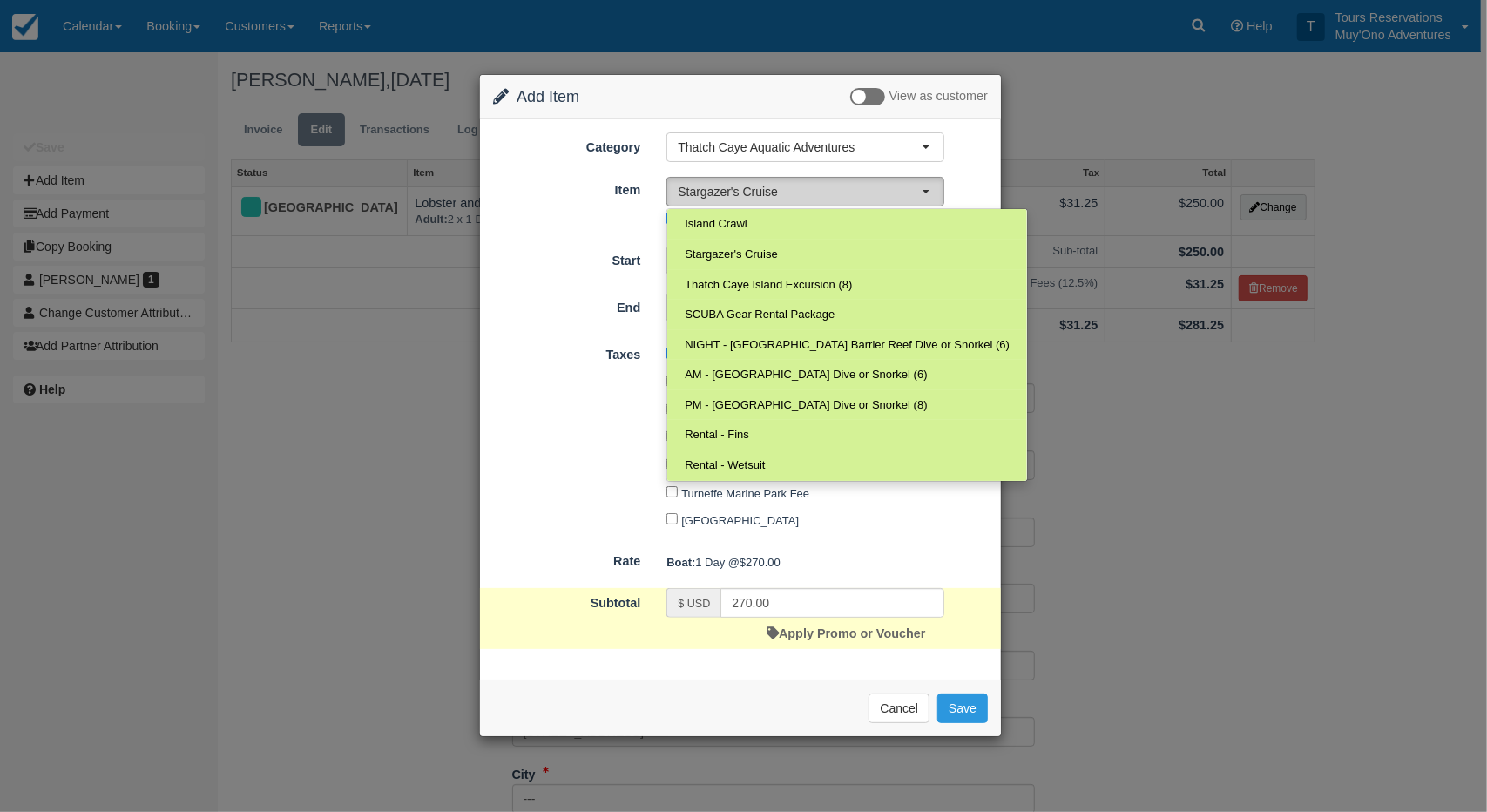
select select "294"
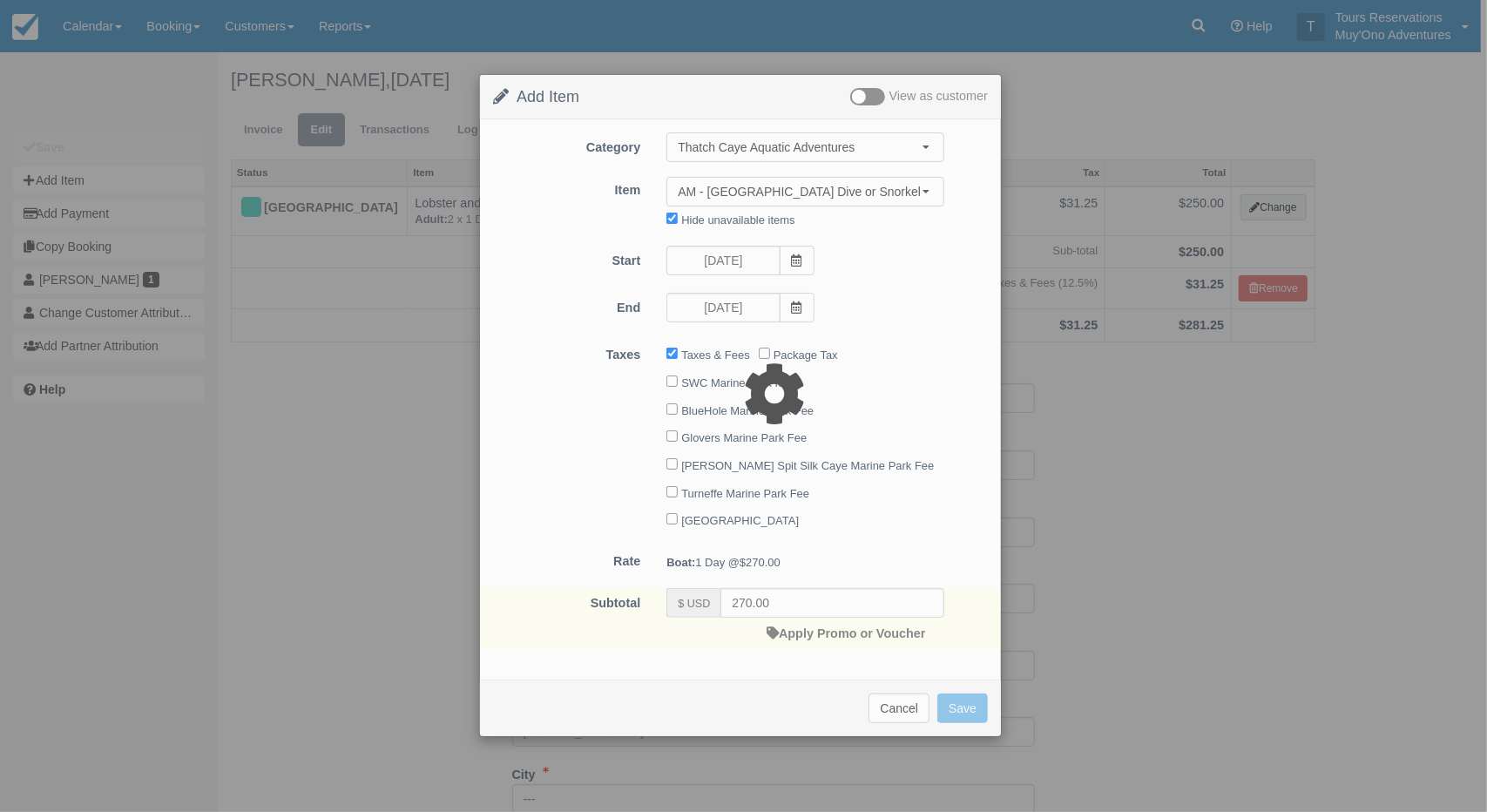
drag, startPoint x: 901, startPoint y: 283, endPoint x: 908, endPoint y: 273, distance: 12.2
click at [904, 278] on div at bounding box center [744, 406] width 1487 height 812
type input "0.00"
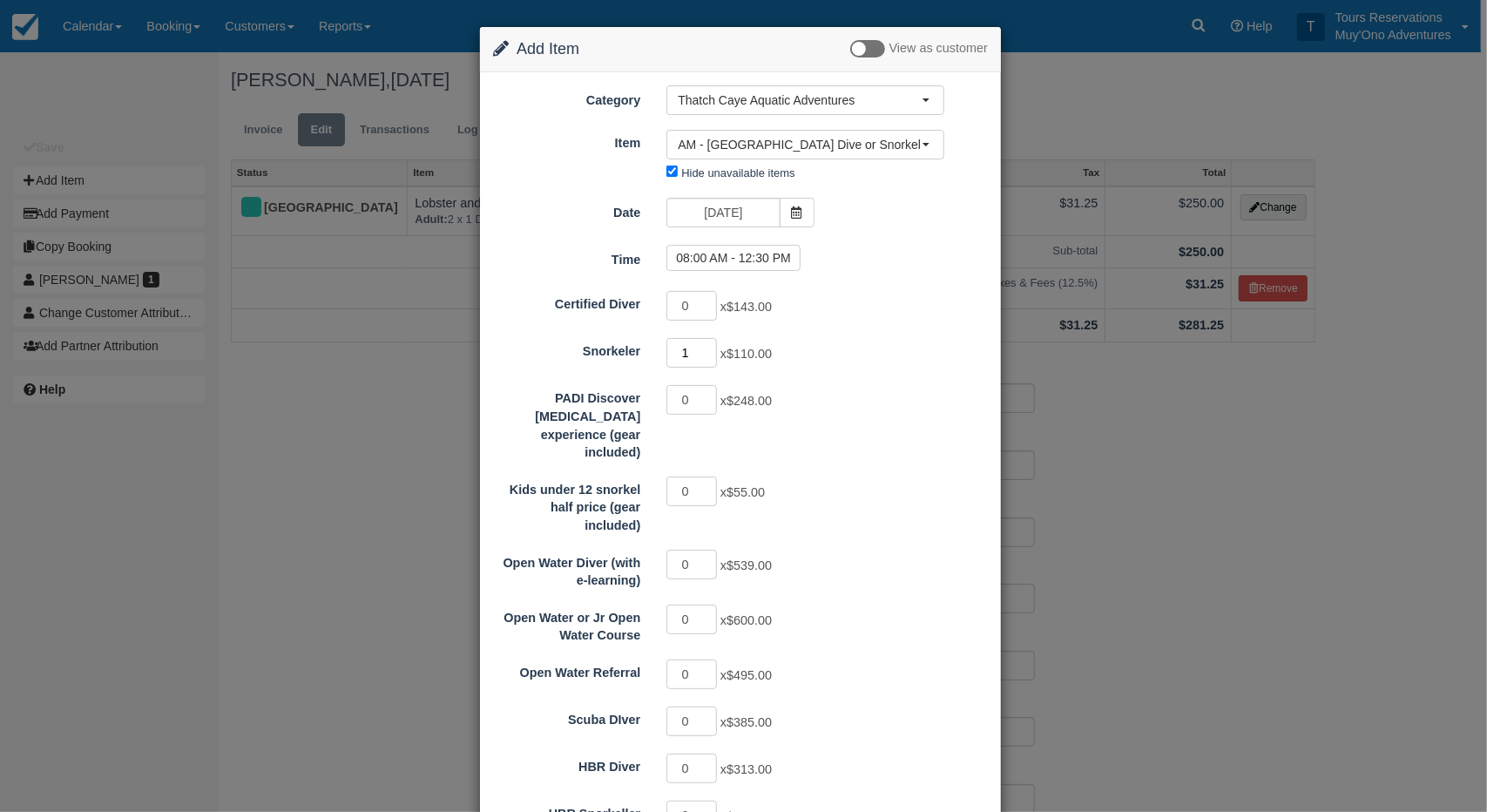
click at [706, 344] on input "1" at bounding box center [692, 353] width 51 height 29
type input "2"
click at [706, 344] on input "2" at bounding box center [692, 353] width 51 height 29
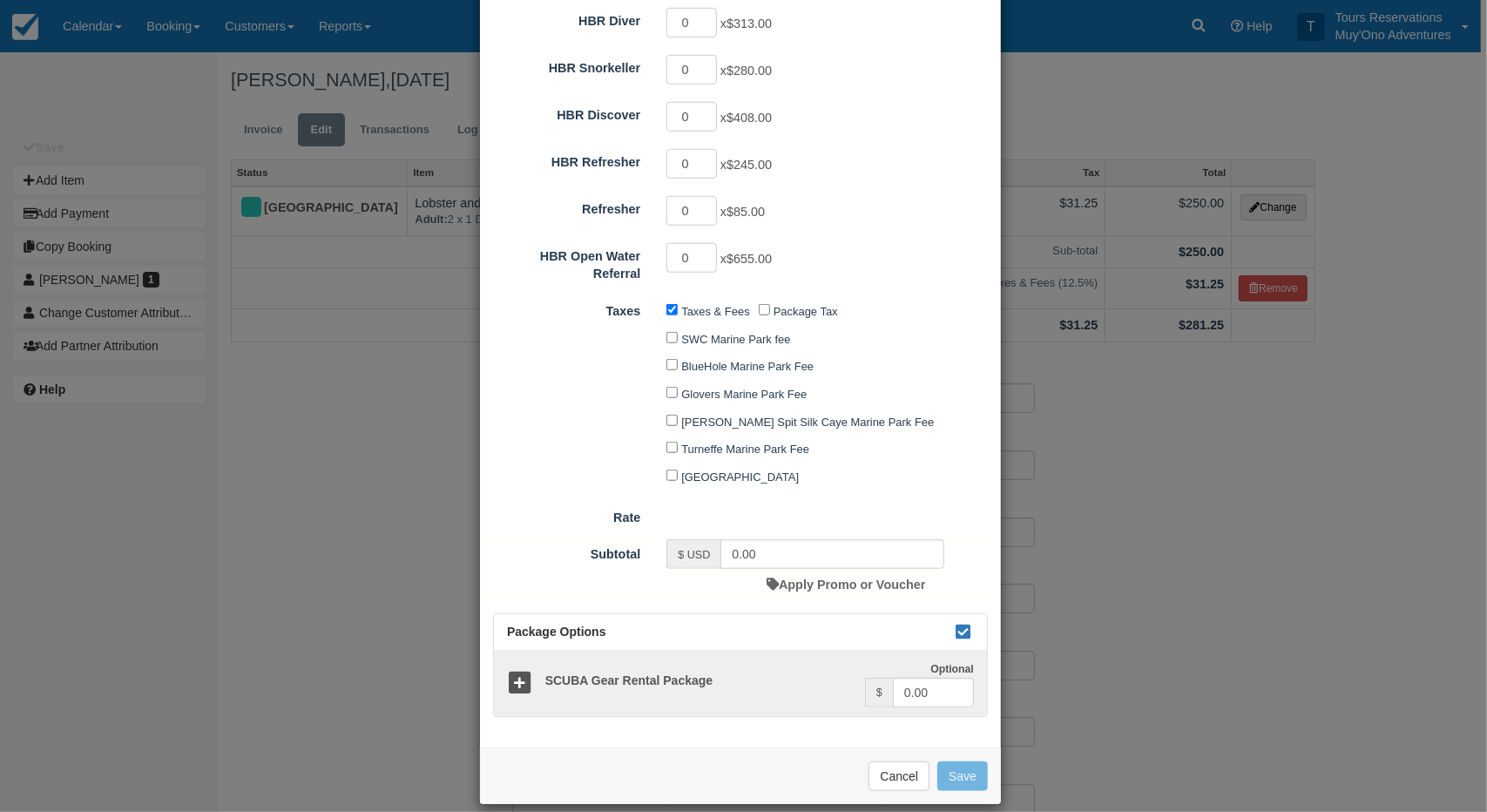
type input "220.00"
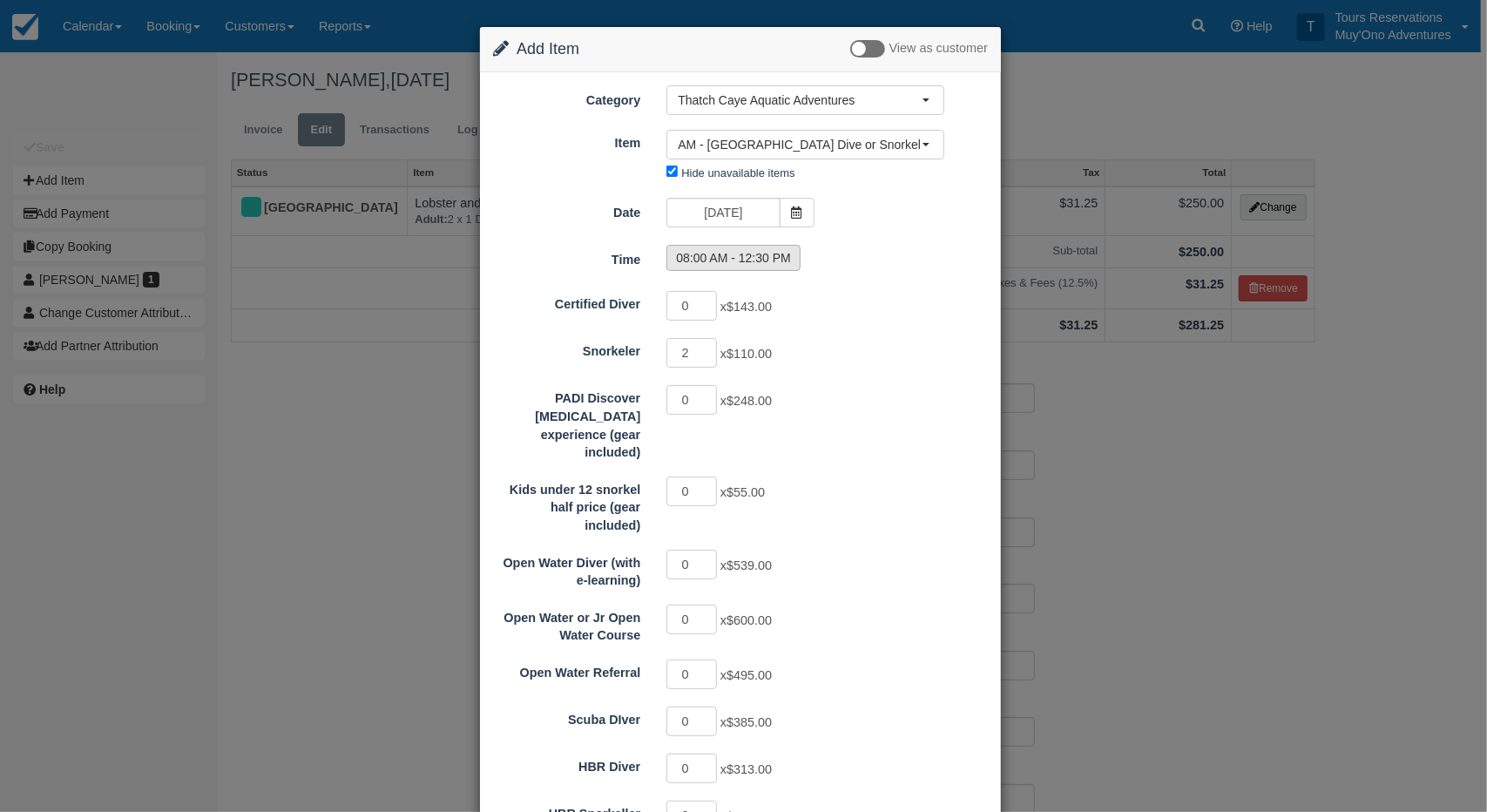
click at [720, 262] on label "08:00 AM - 12:30 PM" at bounding box center [734, 258] width 134 height 26
radio input "true"
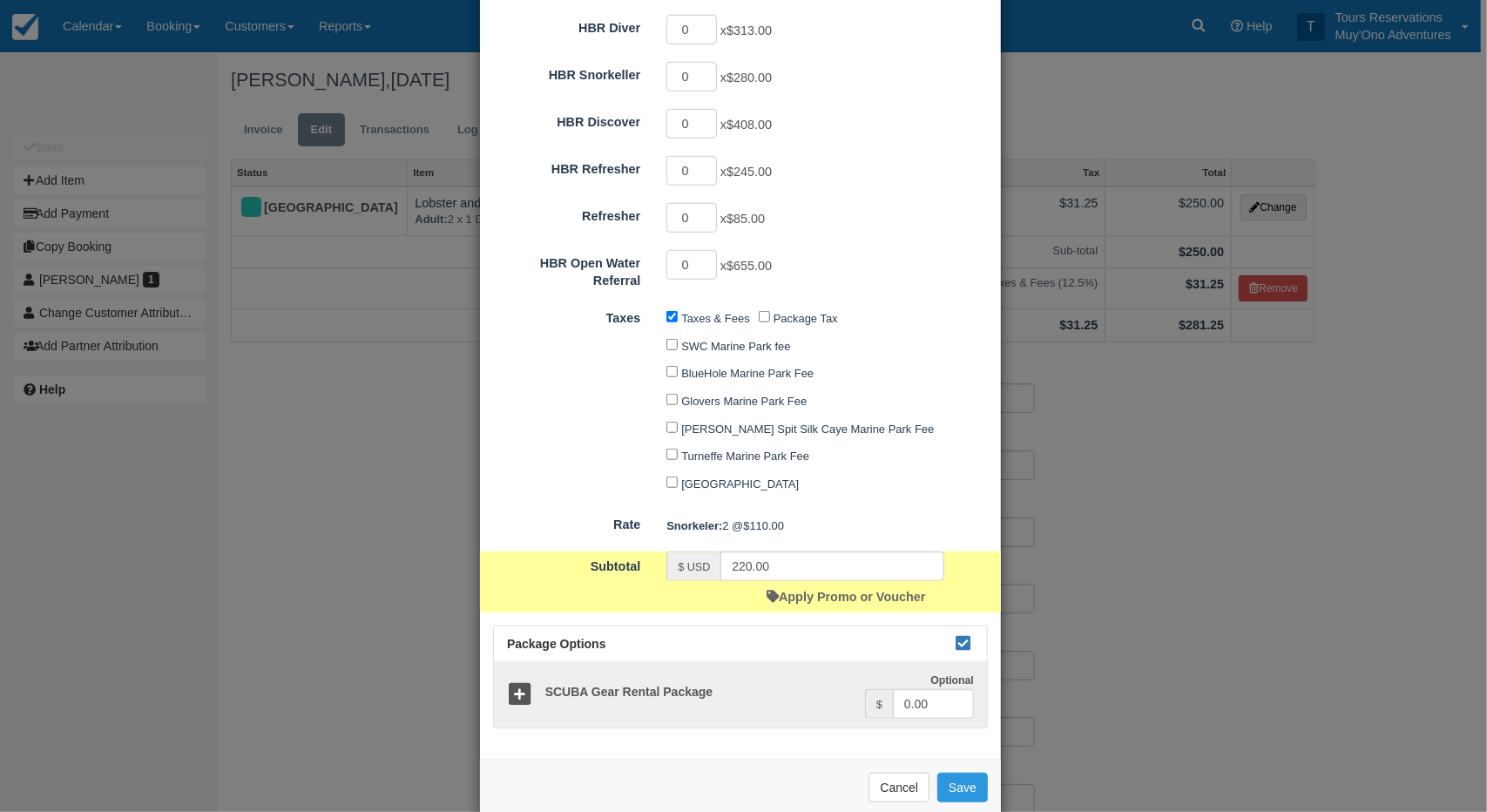
scroll to position [751, 0]
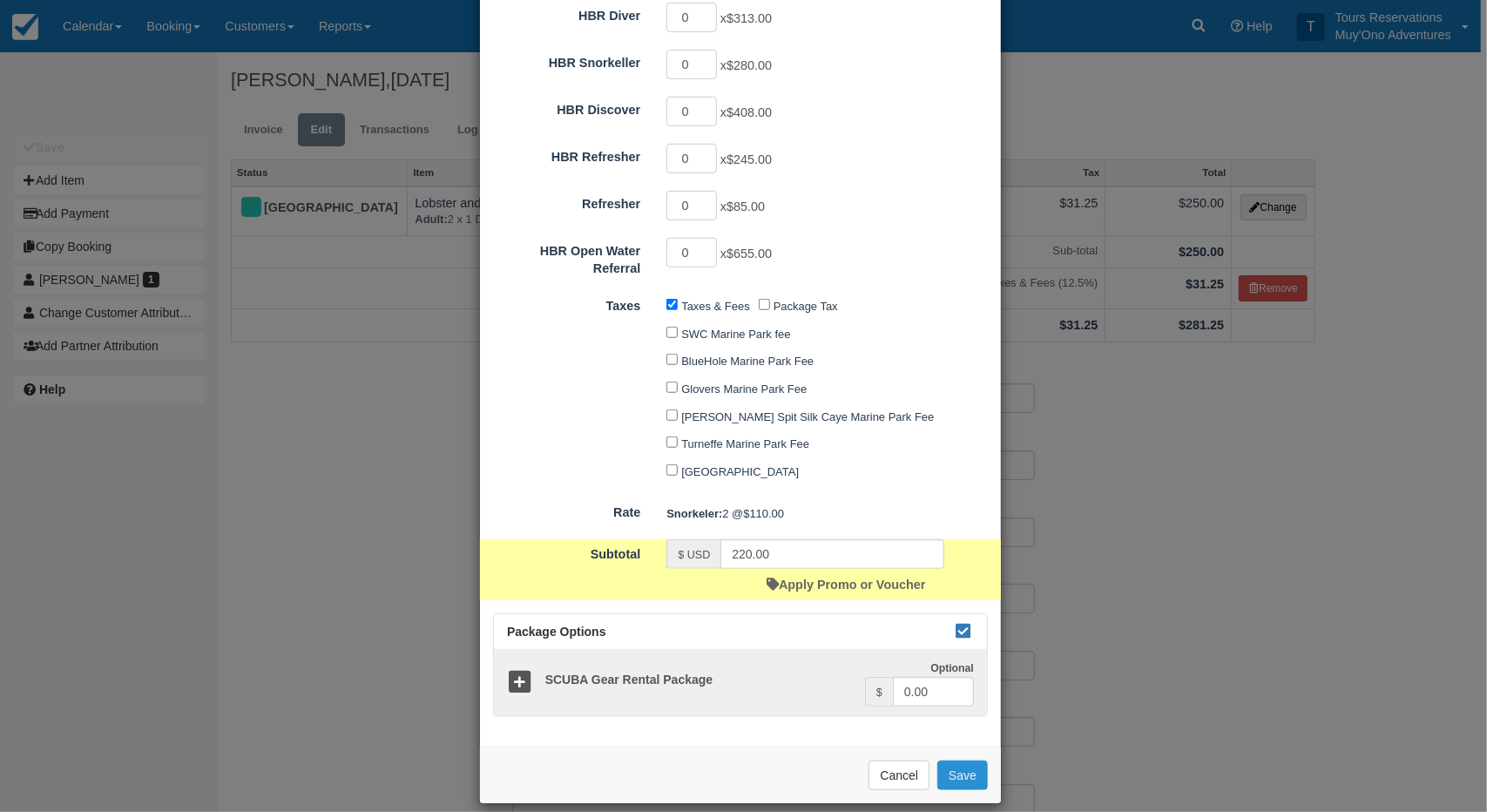
click at [971, 763] on button "Save" at bounding box center [963, 776] width 51 height 29
checkbox input "false"
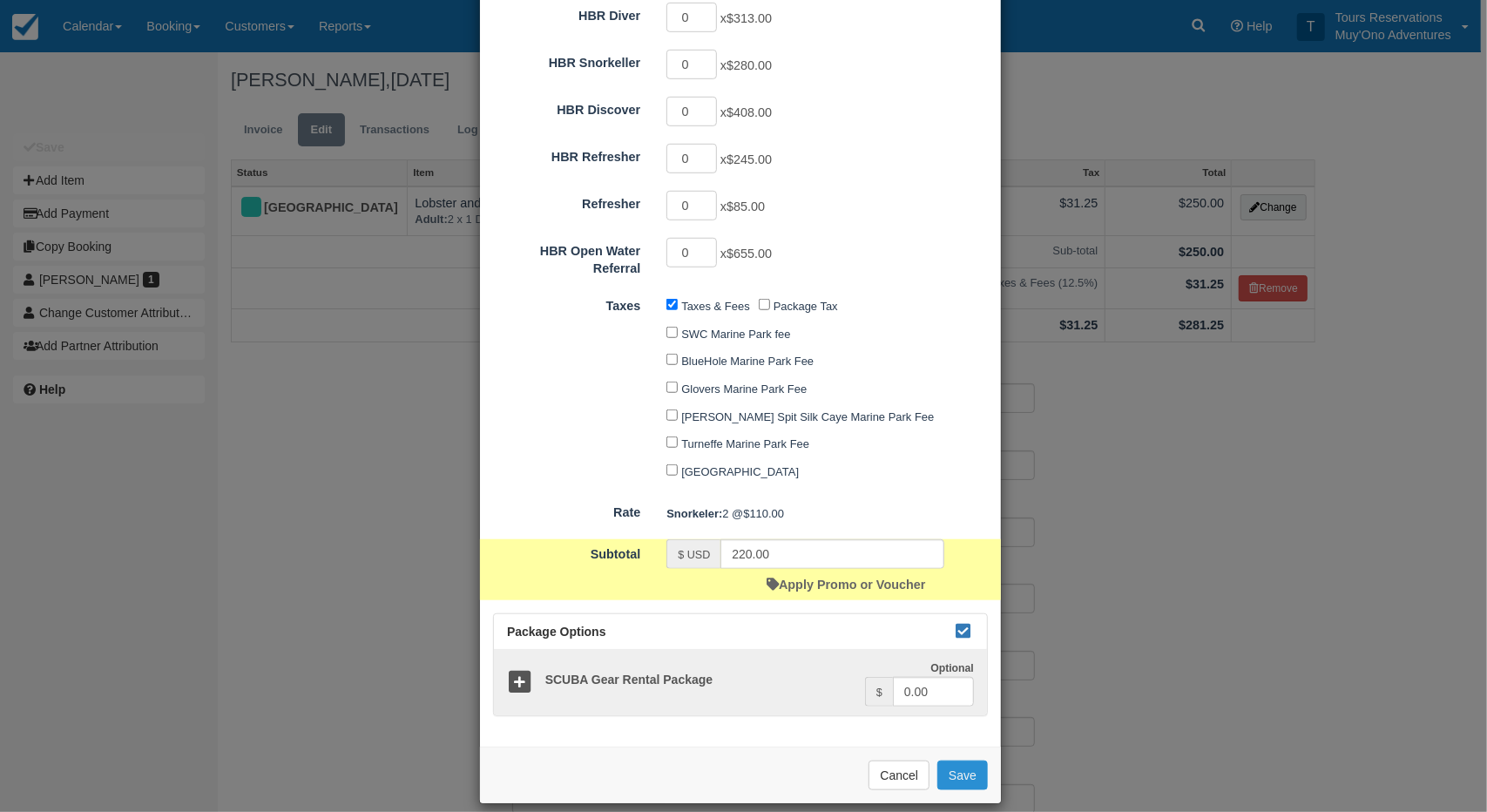
checkbox input "false"
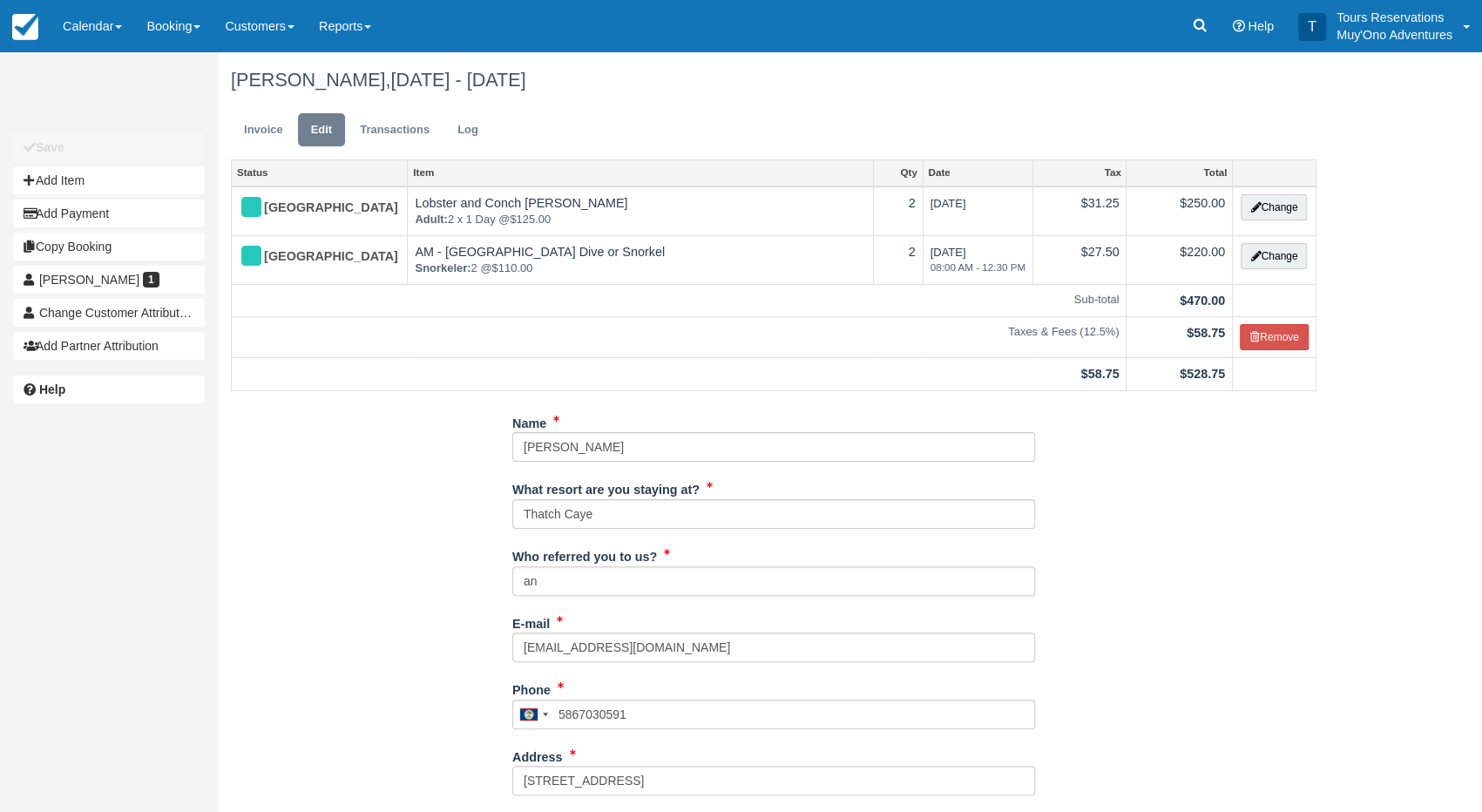
click at [278, 129] on link "Invoice" at bounding box center [263, 129] width 66 height 34
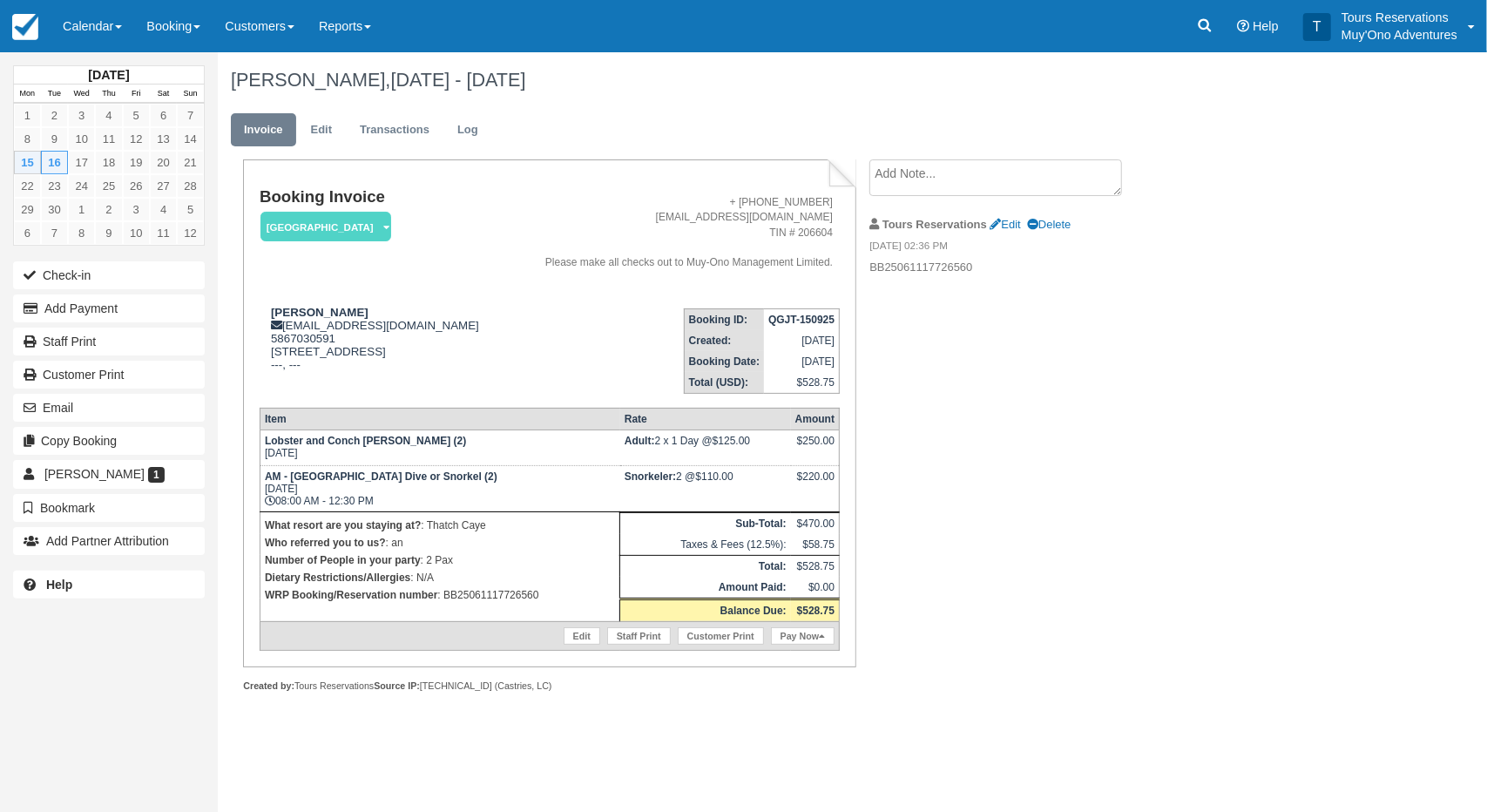
click at [796, 321] on strong "QGJT-150925" at bounding box center [802, 320] width 67 height 12
click at [802, 319] on strong "QGJT-150925" at bounding box center [802, 320] width 67 height 12
click at [803, 319] on strong "QGJT-150925" at bounding box center [802, 320] width 67 height 12
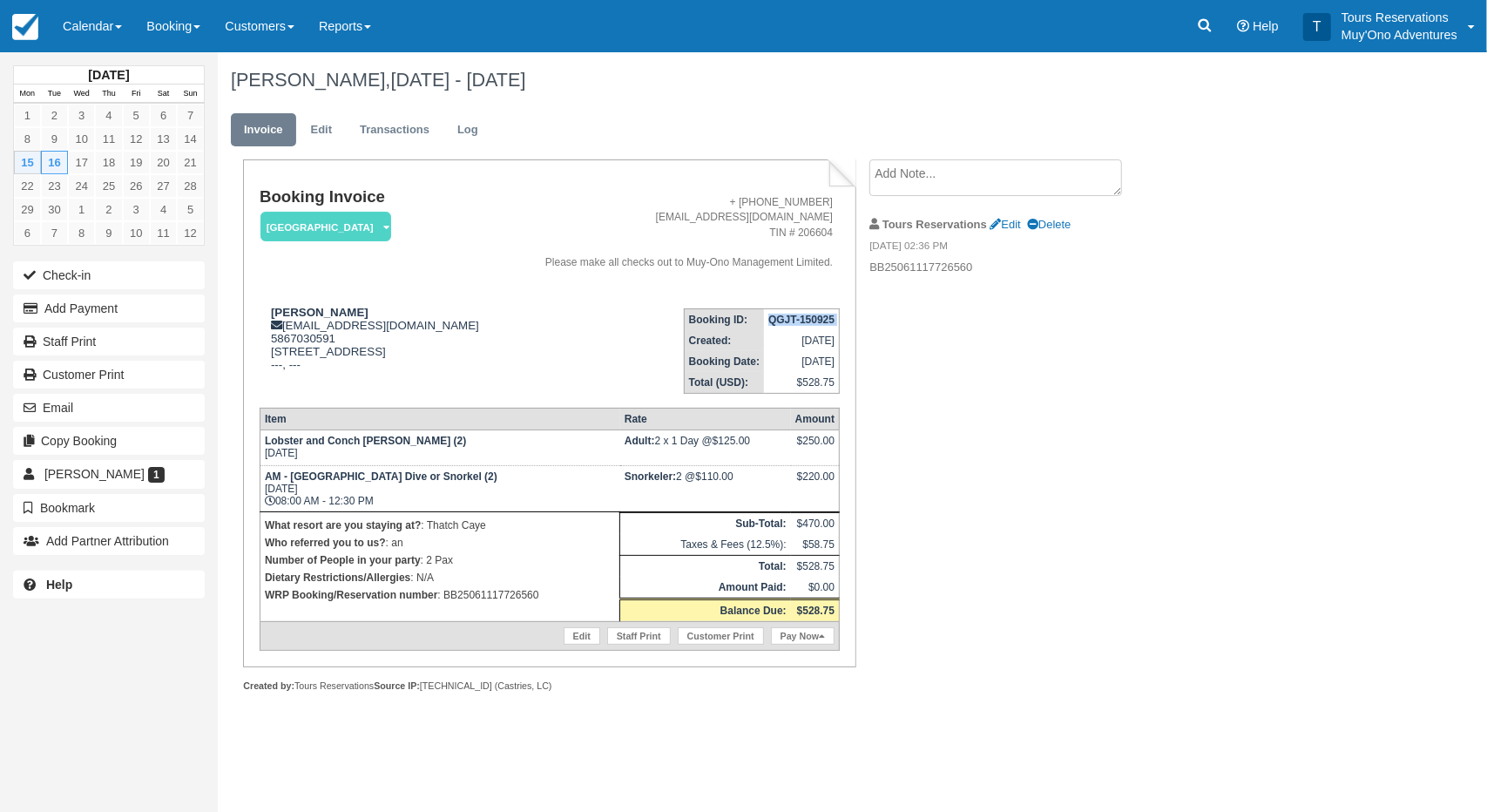
click at [803, 319] on strong "QGJT-150925" at bounding box center [802, 320] width 67 height 12
